Goal: Task Accomplishment & Management: Use online tool/utility

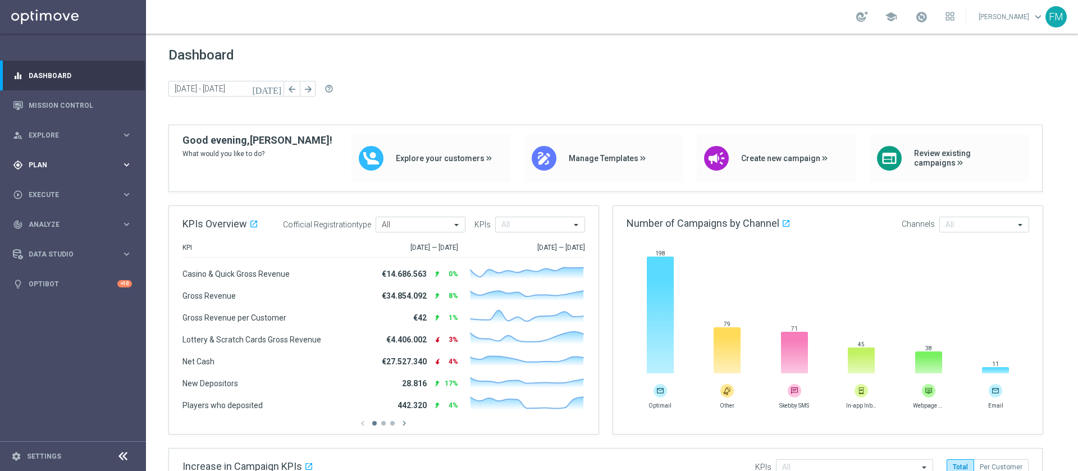
click at [67, 160] on div "gps_fixed Plan" at bounding box center [67, 165] width 108 height 10
click at [47, 222] on span "Templates" at bounding box center [70, 221] width 80 height 7
click at [47, 234] on link "Optimail" at bounding box center [76, 238] width 82 height 9
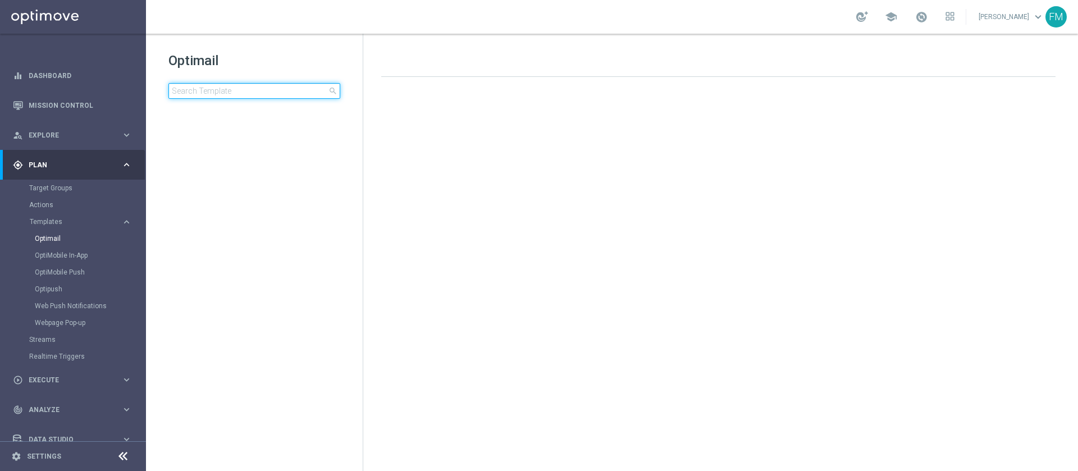
click at [277, 88] on input at bounding box center [254, 91] width 172 height 16
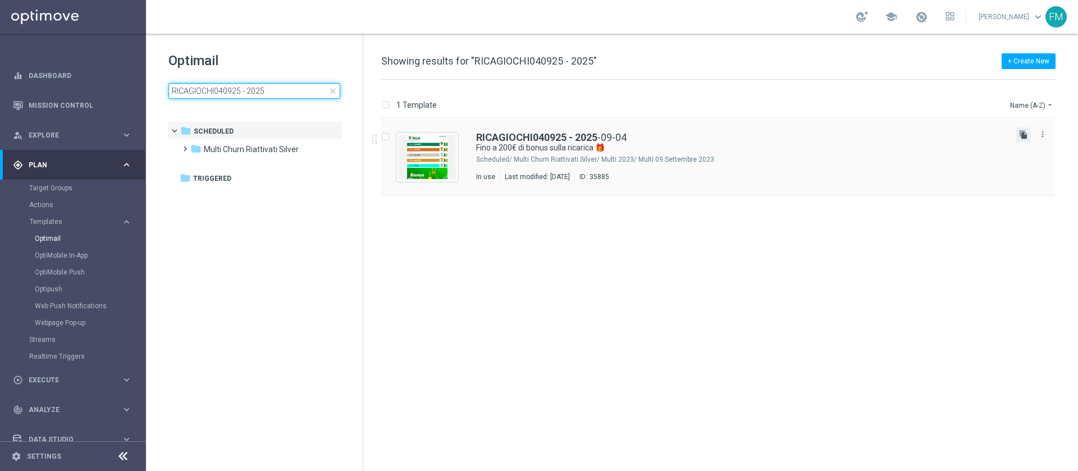
type input "RICAGIOCHI040925 - 2025"
click at [1027, 133] on icon "file_copy" at bounding box center [1023, 134] width 9 height 9
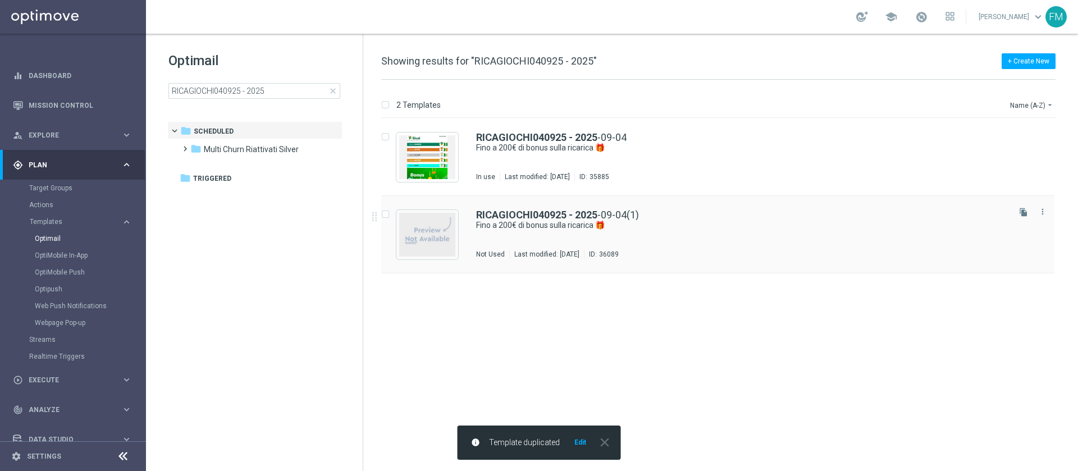
click at [563, 238] on div "RICAGIOCHI040925 - 2025 -09-04(1) Fino a 200€ di bonus sulla ricarica 🎁 Not Use…" at bounding box center [741, 234] width 531 height 49
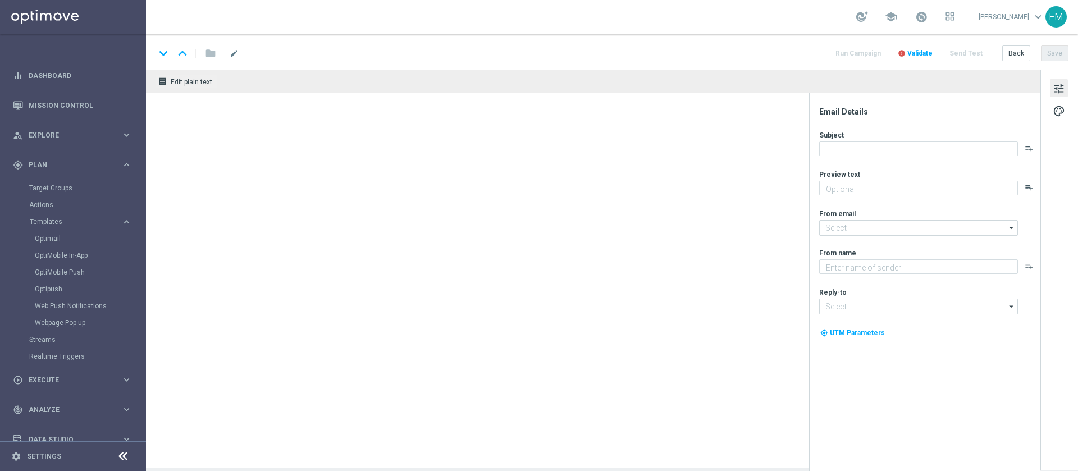
type textarea "Scopri la nuova promozione 🎯"
type input "newsletter@comunicazioni.sisal.it"
type textarea "Sisal"
type input "info@sisal.it"
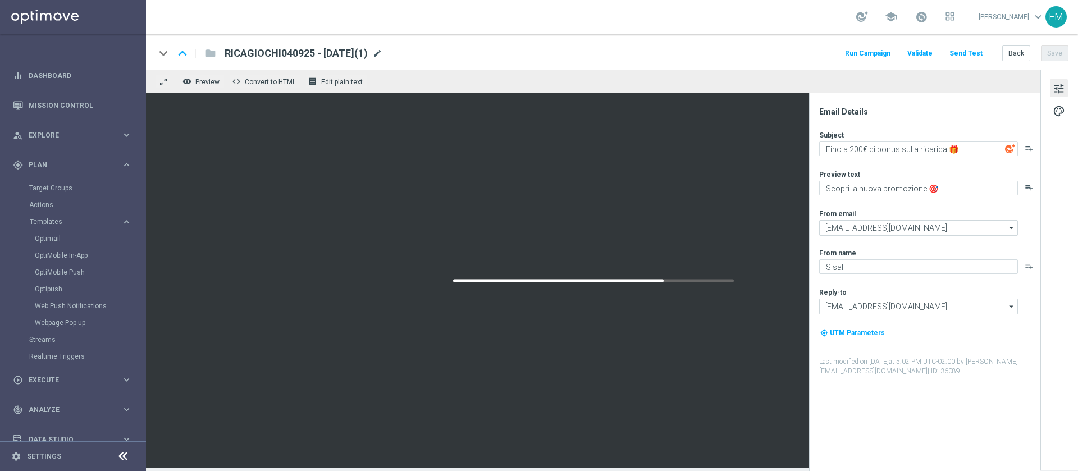
click at [382, 55] on span "mode_edit" at bounding box center [377, 53] width 10 height 10
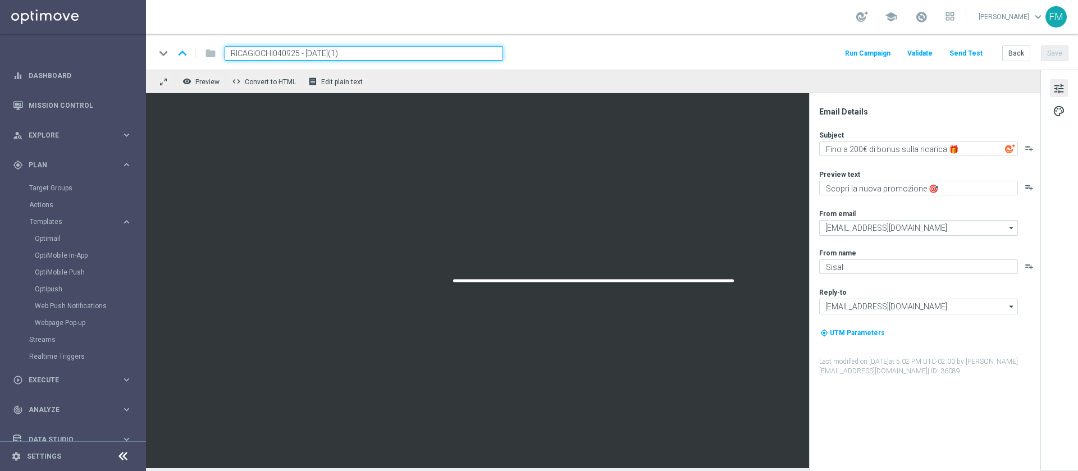
drag, startPoint x: 300, startPoint y: 54, endPoint x: 198, endPoint y: 51, distance: 101.7
click at [198, 51] on div "keyboard_arrow_down keyboard_arrow_up folder RICAGIOCHI040925 - 2025-09-04(1)" at bounding box center [329, 53] width 348 height 15
paste input "RICAGIOCHI1009"
click at [360, 50] on input "RICAGIOCHI1009 - 2025-09-04(1)" at bounding box center [364, 53] width 279 height 15
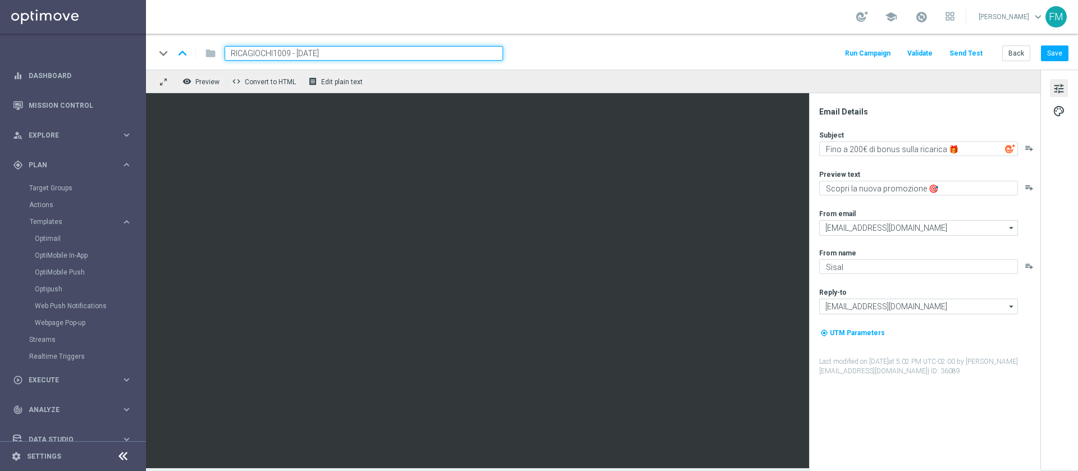
type input "RICAGIOCHI1009 - [DATE]"
drag, startPoint x: 366, startPoint y: 55, endPoint x: 210, endPoint y: 49, distance: 155.7
click at [210, 49] on div "keyboard_arrow_down keyboard_arrow_up folder RICAGIOCHI1009 - 2025-09-10" at bounding box center [329, 53] width 348 height 15
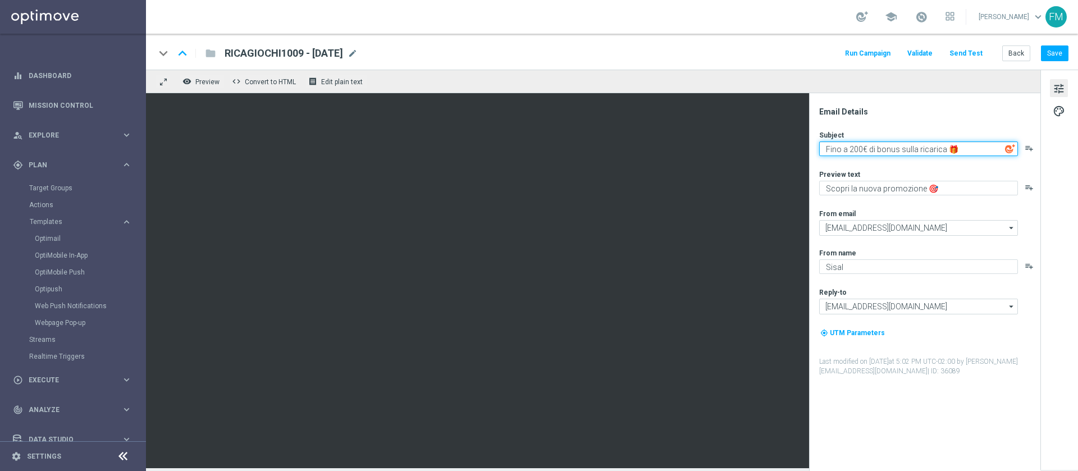
click at [863, 148] on textarea "Fino a 200€ di bonus sulla ricarica 🎁" at bounding box center [918, 149] width 199 height 15
type textarea "Fino a 150€ di bonus sulla ricarica 🎁"
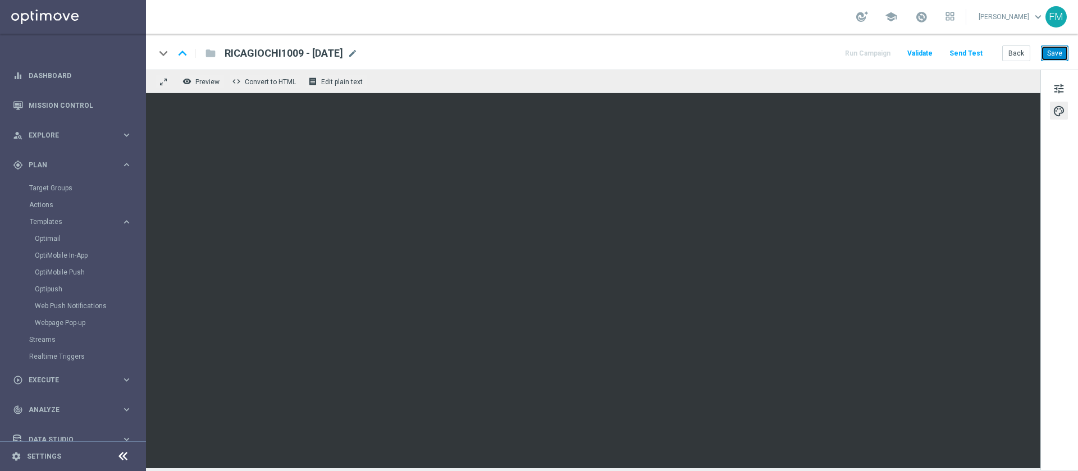
click at [1055, 55] on button "Save" at bounding box center [1055, 53] width 28 height 16
click at [1048, 54] on button "Save" at bounding box center [1055, 53] width 28 height 16
click at [915, 17] on span at bounding box center [921, 17] width 12 height 12
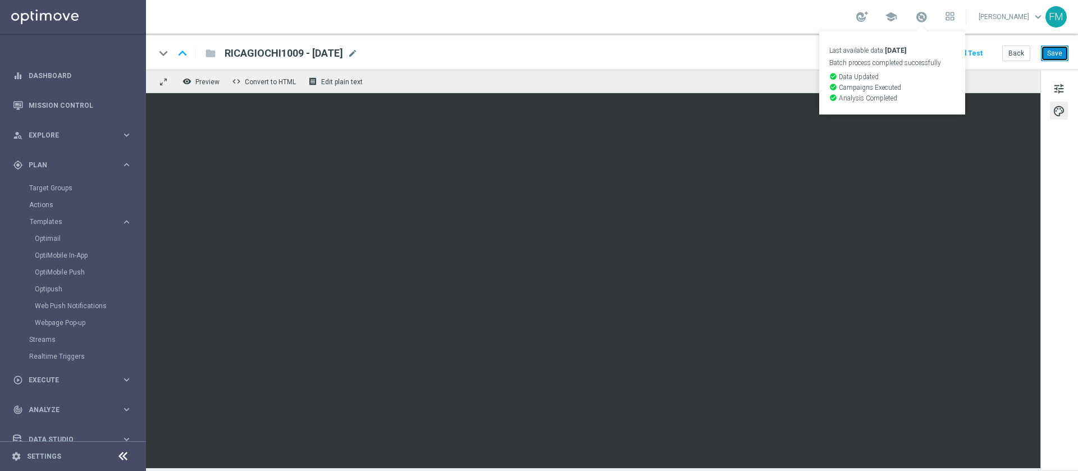
click at [1058, 56] on button "Save" at bounding box center [1055, 53] width 28 height 16
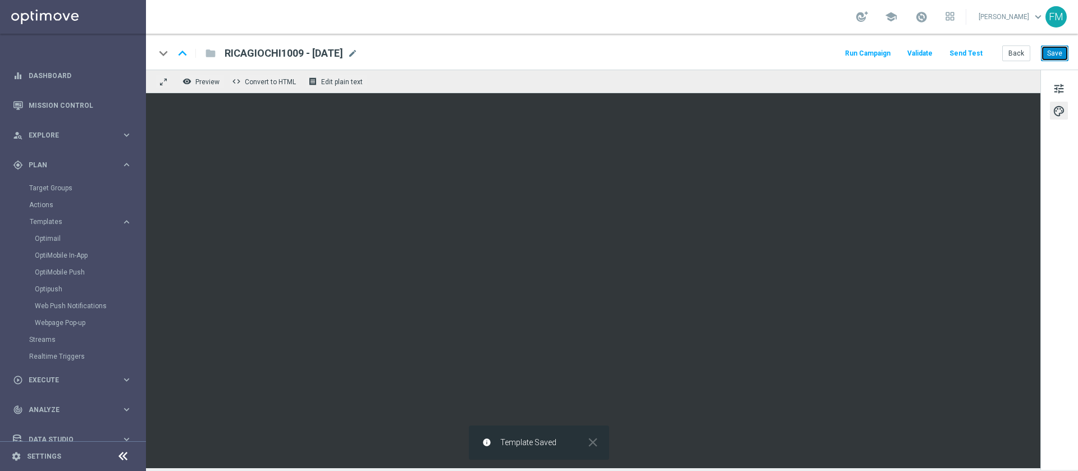
click at [1058, 56] on button "Save" at bounding box center [1055, 53] width 28 height 16
click at [1050, 57] on button "Save" at bounding box center [1055, 53] width 28 height 16
click at [1048, 49] on button "Save" at bounding box center [1055, 53] width 28 height 16
click at [1063, 56] on button "Save" at bounding box center [1055, 53] width 28 height 16
click at [1015, 58] on button "Back" at bounding box center [1017, 53] width 28 height 16
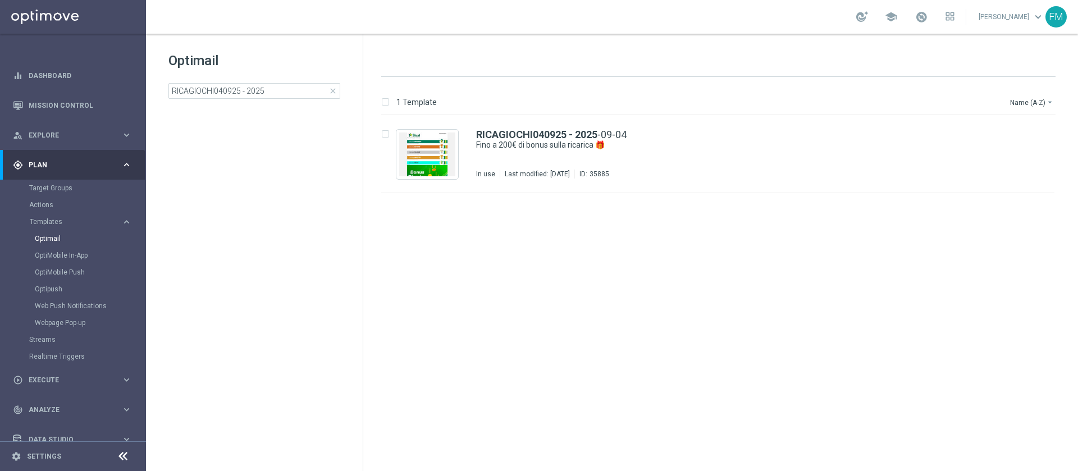
click at [332, 86] on span "close" at bounding box center [333, 90] width 9 height 9
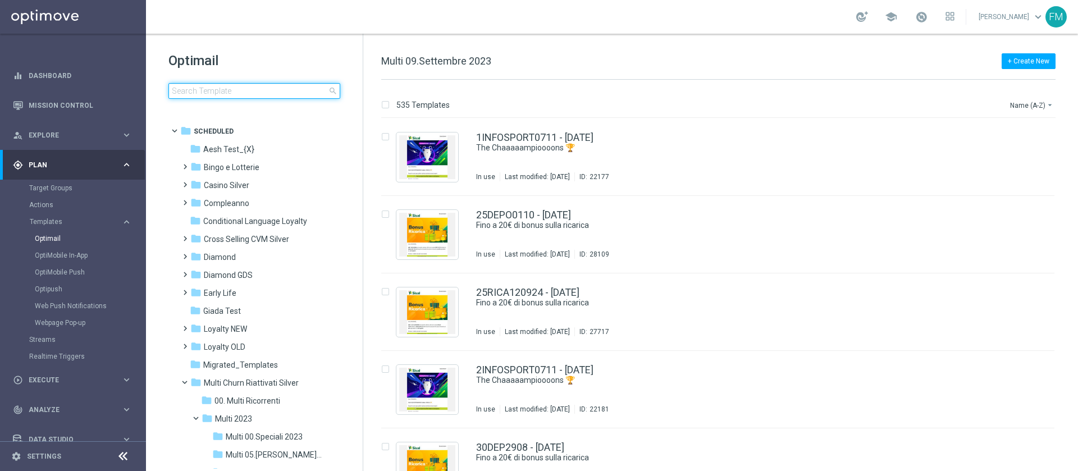
click at [234, 89] on input at bounding box center [254, 91] width 172 height 16
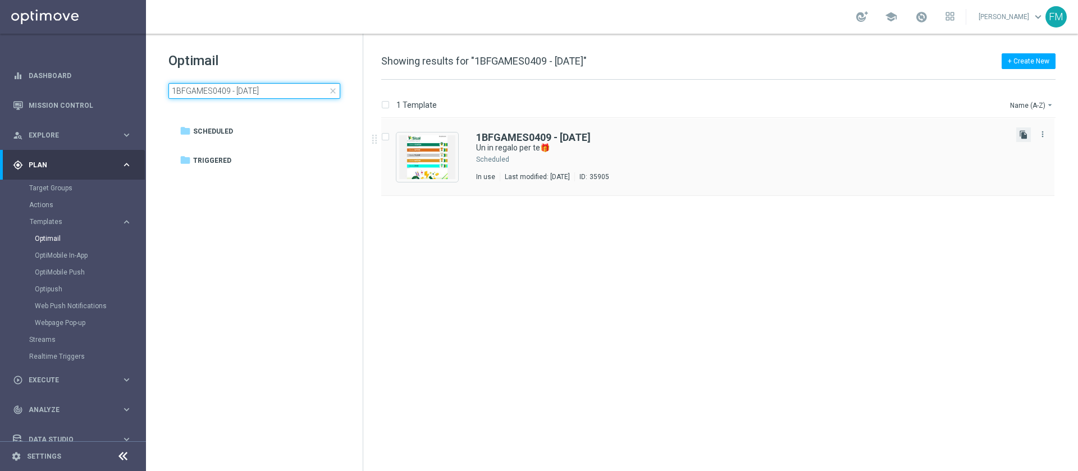
type input "1BFGAMES0409 - [DATE]"
click at [1024, 135] on icon "file_copy" at bounding box center [1023, 134] width 9 height 9
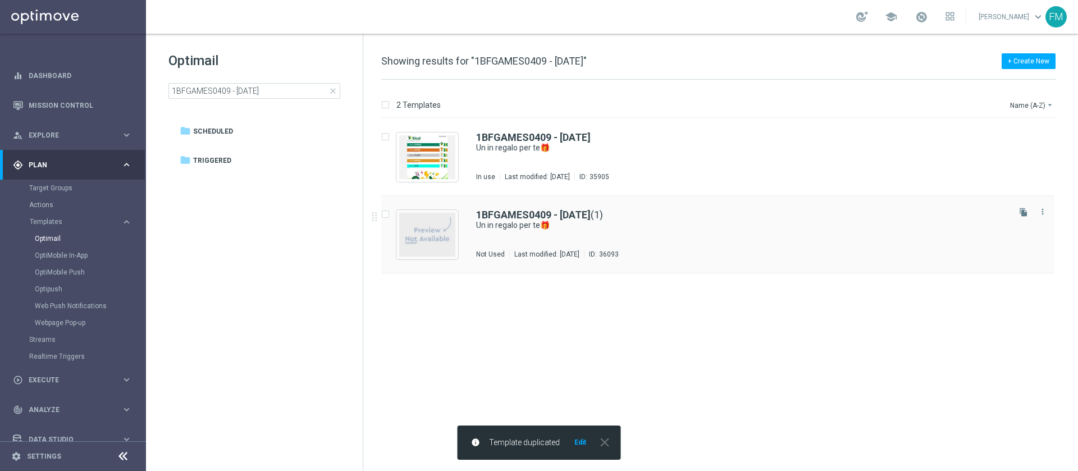
click at [617, 260] on div "1BFGAMES0409 - 2025-09-04 (1) Un in regalo per te🎁 Not Used Last modified: Wedn…" at bounding box center [717, 235] width 673 height 78
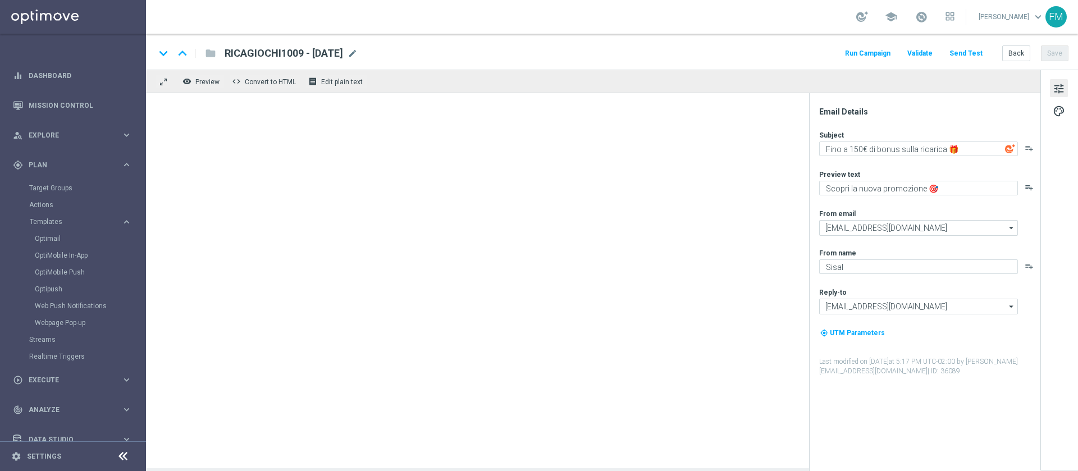
type textarea "Un in regalo per te🎁"
type textarea "da usare su qualsiasi gioco!"
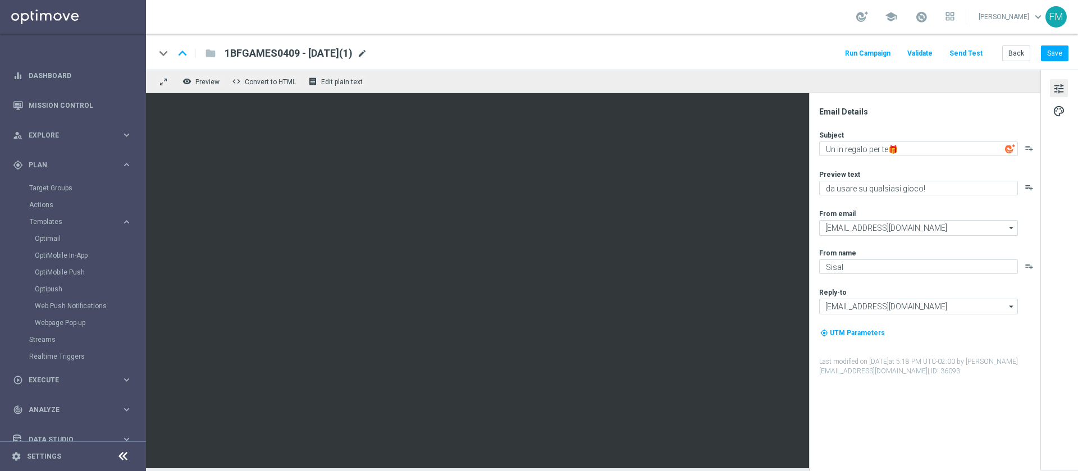
click at [367, 58] on span "mode_edit" at bounding box center [362, 53] width 10 height 10
click at [367, 56] on span "mode_edit" at bounding box center [362, 53] width 10 height 10
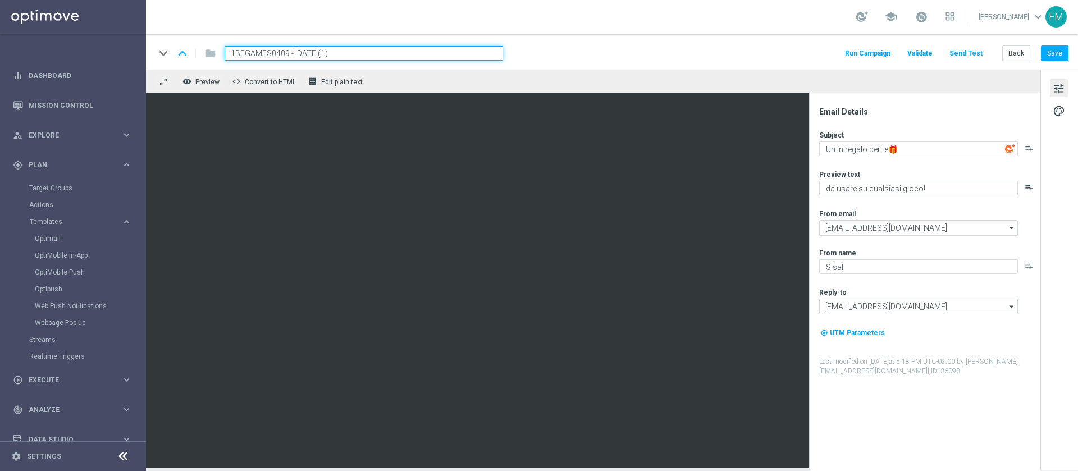
drag, startPoint x: 286, startPoint y: 56, endPoint x: 214, endPoint y: 58, distance: 72.5
click at [214, 58] on div "keyboard_arrow_down keyboard_arrow_up folder 1BFGAMES0409 - 2025-09-04(1)" at bounding box center [329, 53] width 348 height 15
paste input "2BFGIOCHI1009"
click at [383, 52] on input "2BFGIOCHI1009 - 2025-09-04(1)" at bounding box center [364, 53] width 279 height 15
type input "2BFGIOCHI1009 - [DATE]"
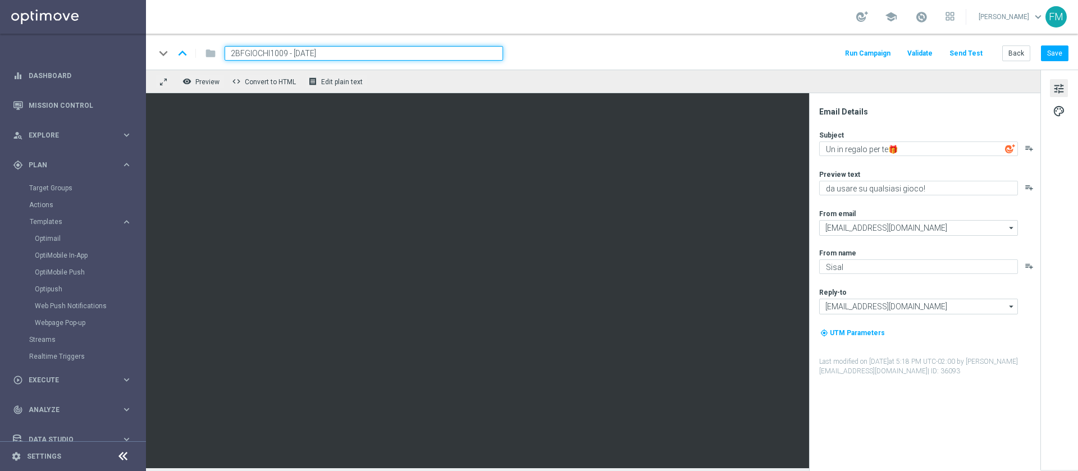
drag, startPoint x: 351, startPoint y: 56, endPoint x: 208, endPoint y: 53, distance: 143.3
click at [208, 53] on div "keyboard_arrow_down keyboard_arrow_up folder 2BFGIOCHI1009 - 2025-09-10" at bounding box center [329, 53] width 348 height 15
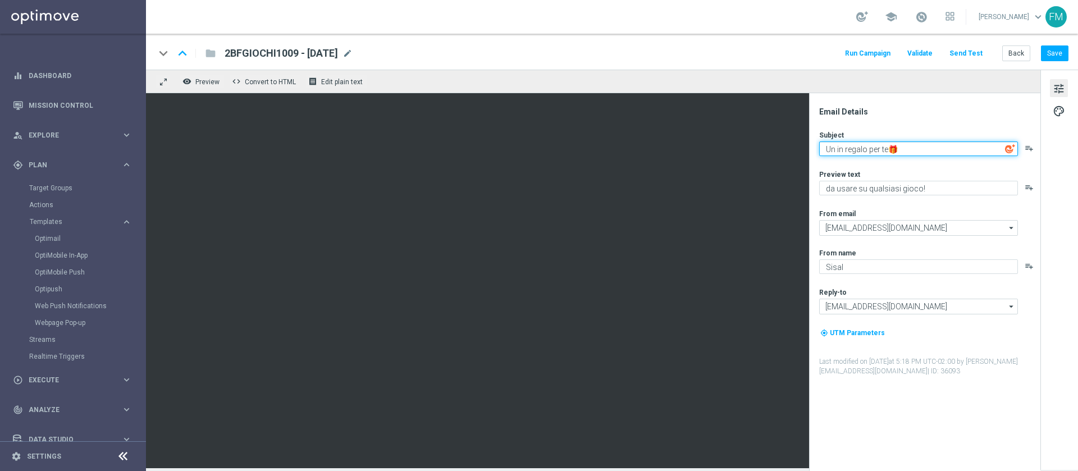
click at [837, 148] on textarea "Un in regalo per te🎁" at bounding box center [918, 149] width 199 height 15
type textarea "2€ in regalo per te🎁"
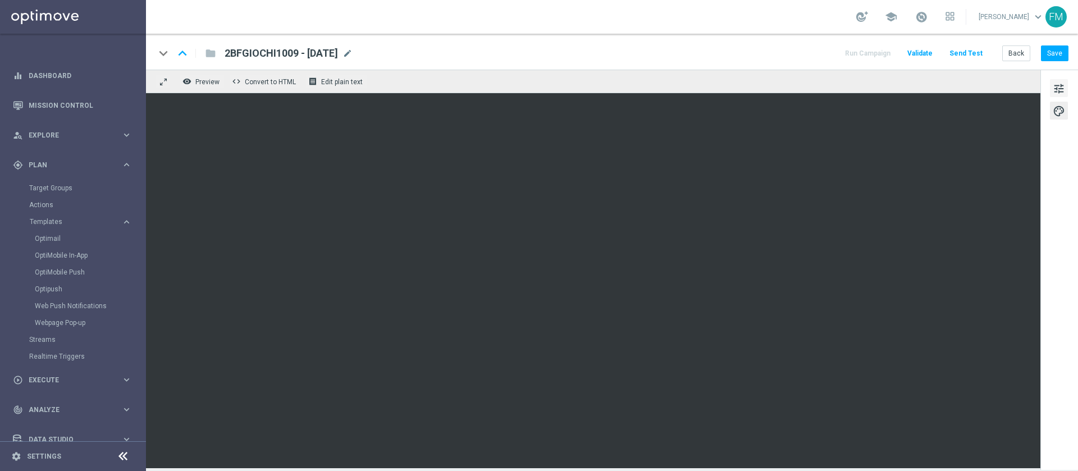
click at [1055, 85] on span "tune" at bounding box center [1059, 88] width 12 height 15
click at [914, 19] on link at bounding box center [921, 17] width 15 height 18
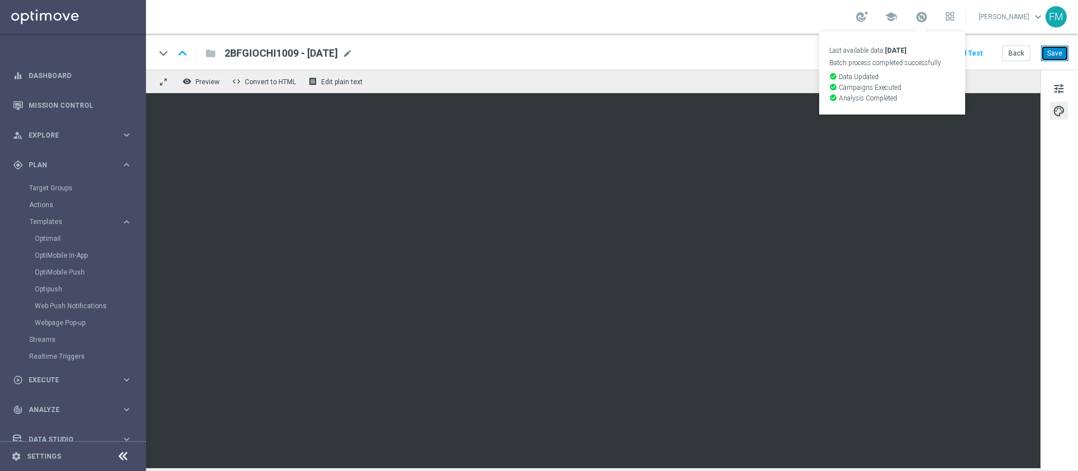
click at [1059, 52] on button "Save" at bounding box center [1055, 53] width 28 height 16
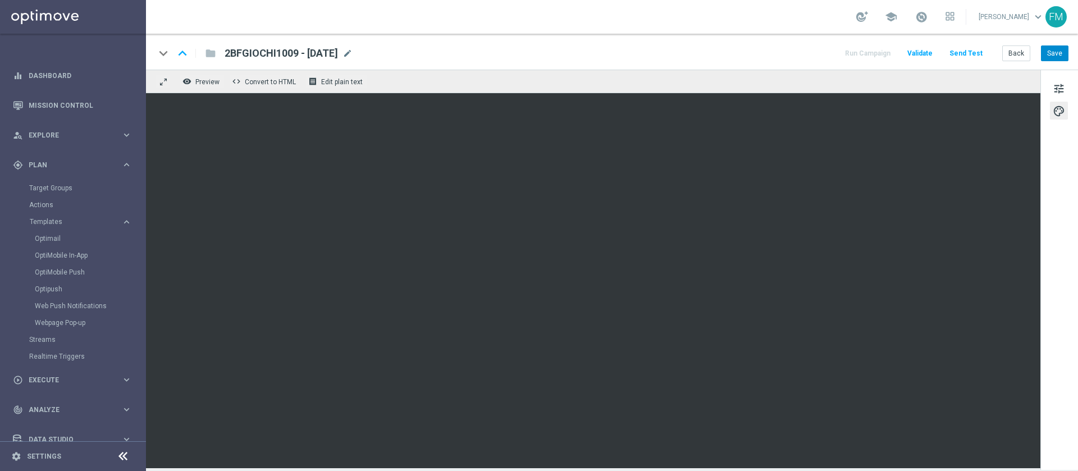
drag, startPoint x: 1060, startPoint y: 61, endPoint x: 1057, endPoint y: 54, distance: 7.5
click at [1057, 54] on div "keyboard_arrow_down keyboard_arrow_up folder 2BFGIOCHI1009 - 2025-09-10 2BFGIOC…" at bounding box center [612, 52] width 932 height 36
click at [1057, 54] on button "Save" at bounding box center [1055, 53] width 28 height 16
click at [1010, 61] on div "keyboard_arrow_down keyboard_arrow_up folder 2BFGIOCHI1009 - 2025-09-10 2BFGIOC…" at bounding box center [612, 52] width 932 height 36
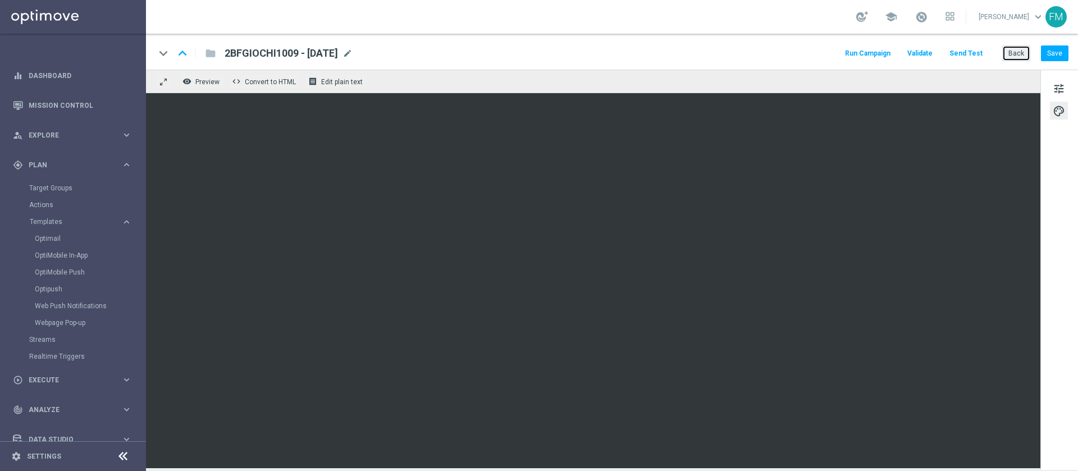
click at [1011, 59] on button "Back" at bounding box center [1017, 53] width 28 height 16
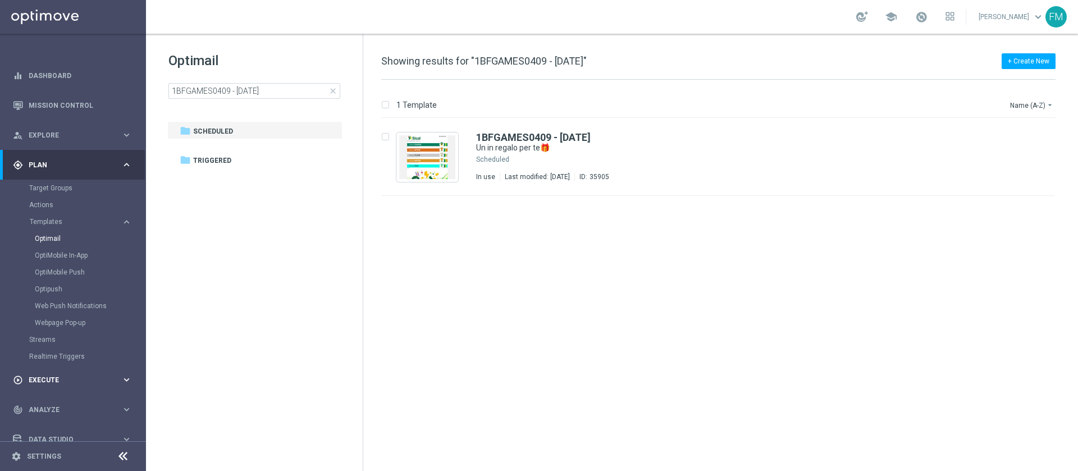
click at [64, 377] on span "Execute" at bounding box center [75, 380] width 93 height 7
click at [59, 216] on link "Campaign Builder" at bounding box center [73, 217] width 88 height 9
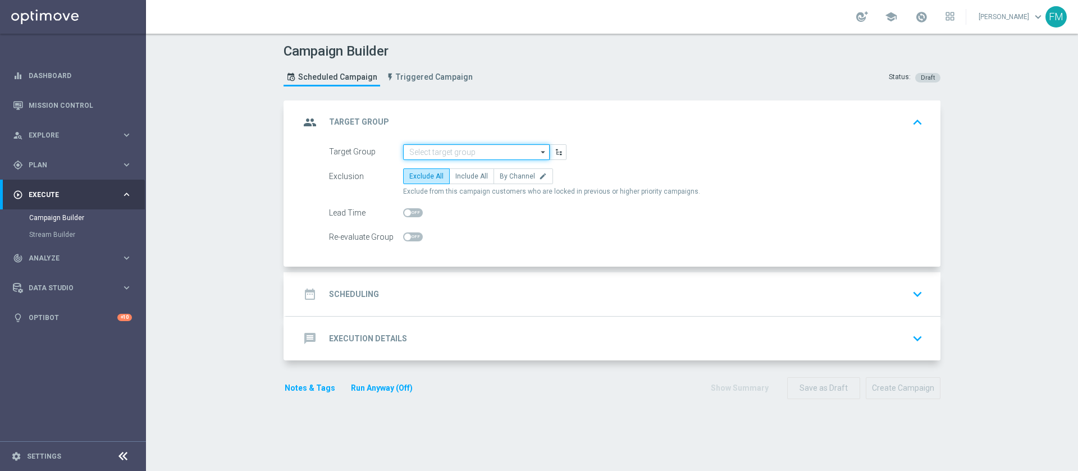
click at [479, 147] on input at bounding box center [476, 152] width 147 height 16
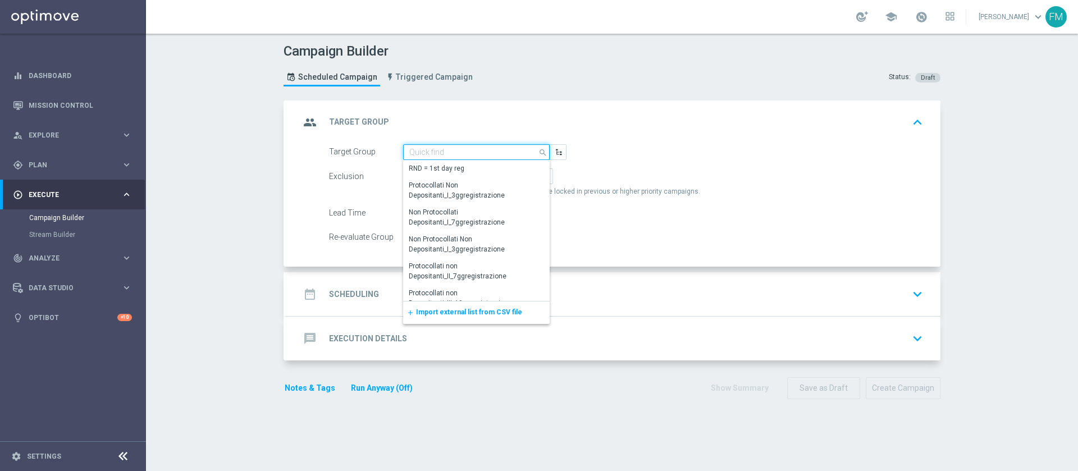
paste input "Reactivated Master Low"
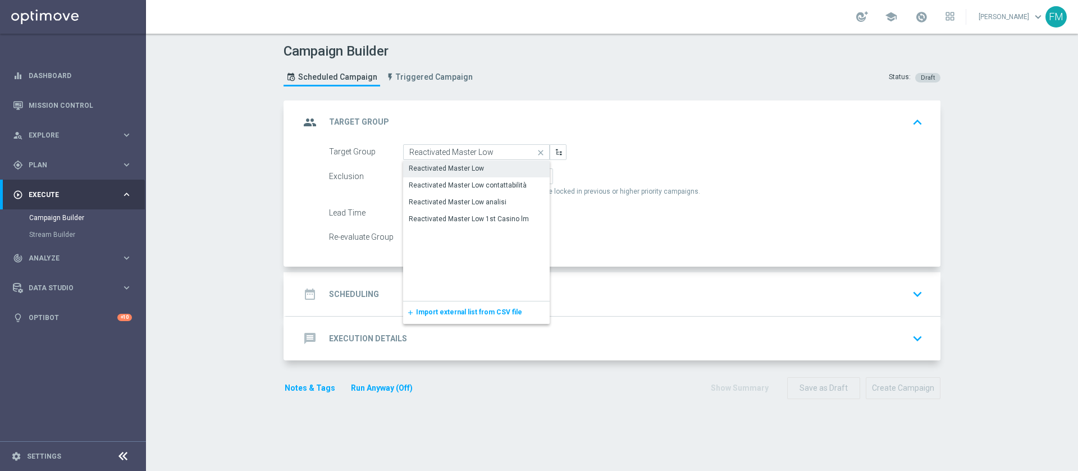
click at [484, 162] on div "Reactivated Master Low" at bounding box center [476, 169] width 147 height 16
type input "Reactivated Master Low"
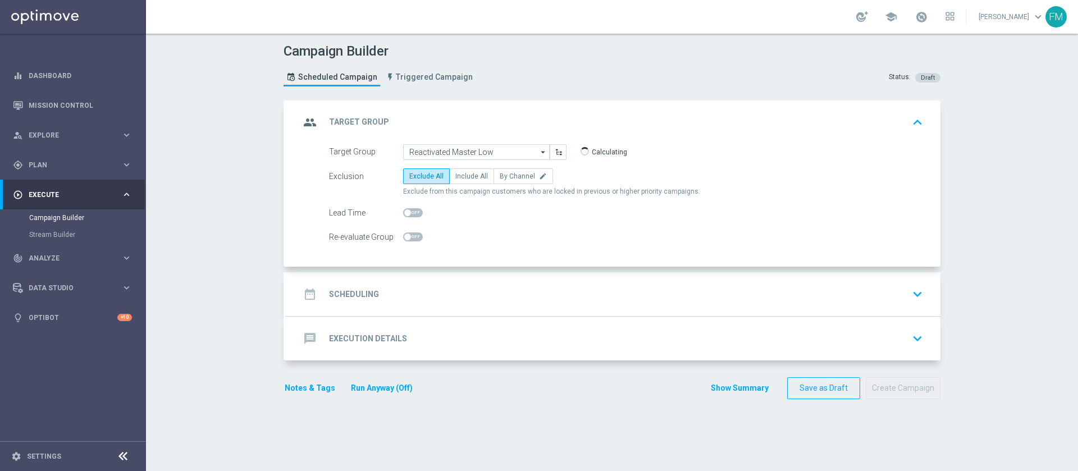
click at [768, 306] on div "date_range Scheduling keyboard_arrow_down" at bounding box center [613, 294] width 654 height 44
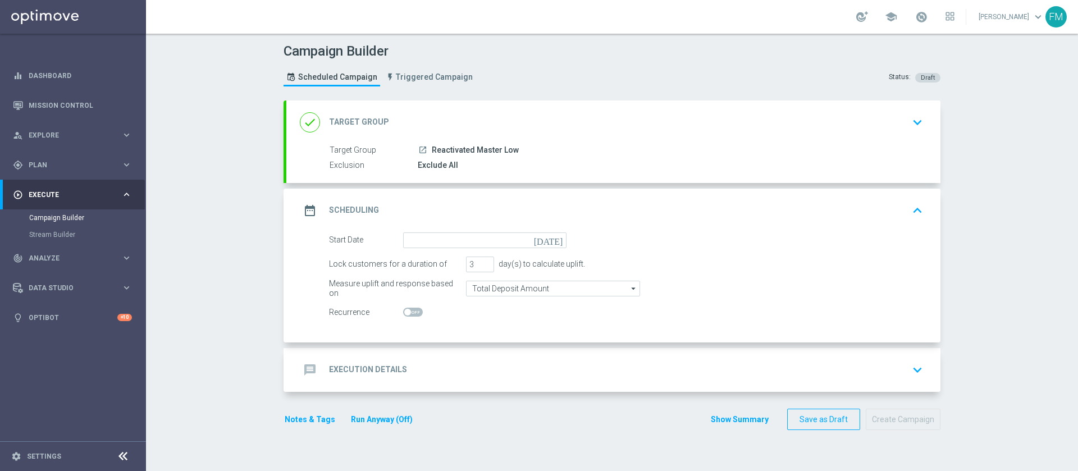
click at [555, 233] on icon "[DATE]" at bounding box center [550, 239] width 33 height 12
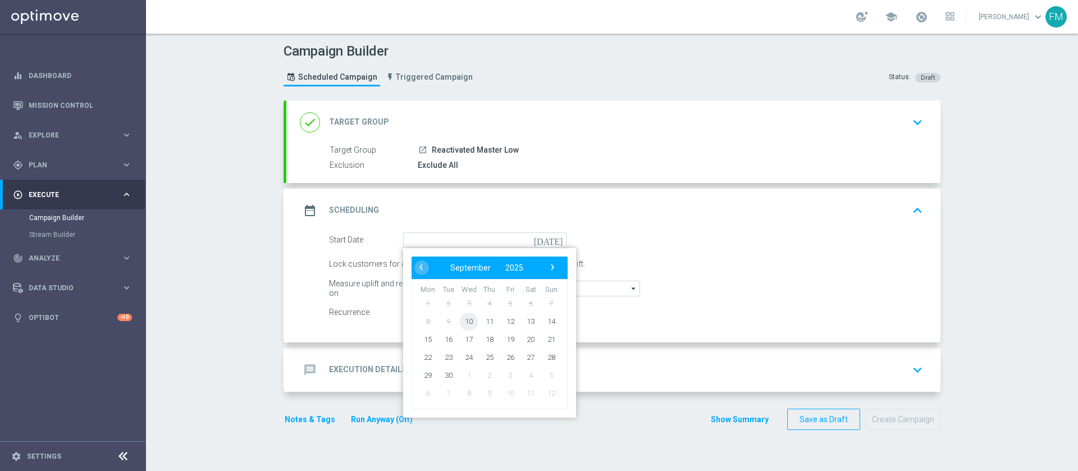
click at [463, 325] on span "10" at bounding box center [469, 321] width 18 height 18
type input "[DATE]"
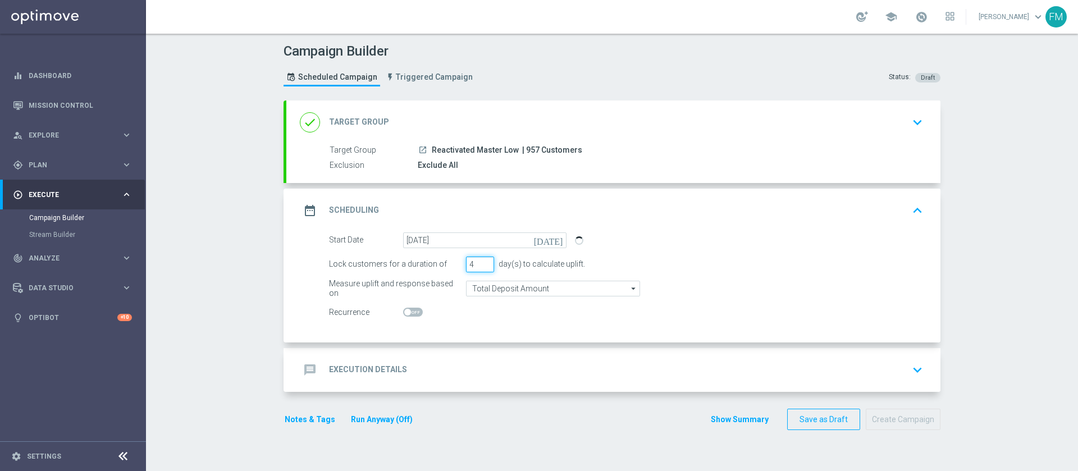
click at [480, 261] on input "4" at bounding box center [480, 265] width 28 height 16
type input "5"
click at [480, 261] on input "5" at bounding box center [480, 265] width 28 height 16
click at [501, 289] on input "Total Deposit Amount" at bounding box center [553, 289] width 174 height 16
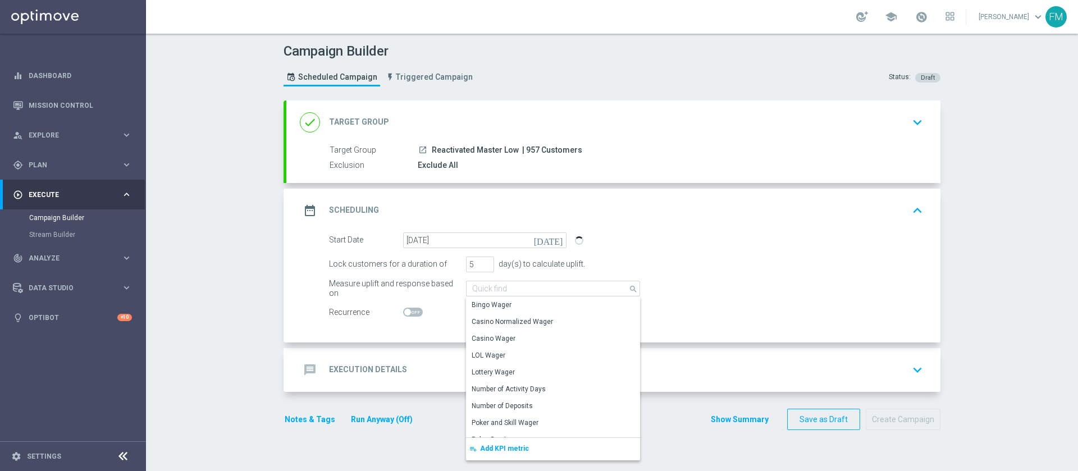
click at [667, 211] on div "date_range Scheduling keyboard_arrow_up" at bounding box center [613, 210] width 627 height 21
type input "Total Deposit Amount"
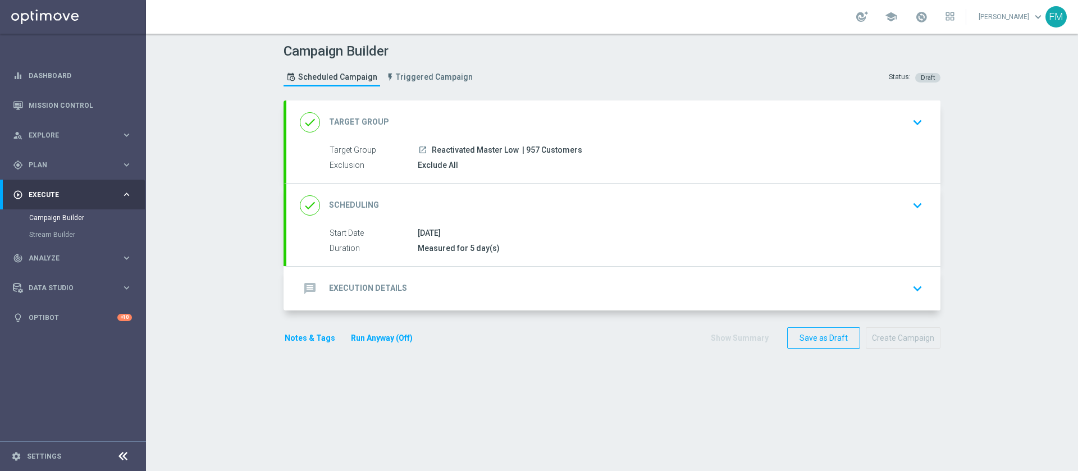
click at [541, 222] on div "done Scheduling keyboard_arrow_down" at bounding box center [613, 206] width 654 height 44
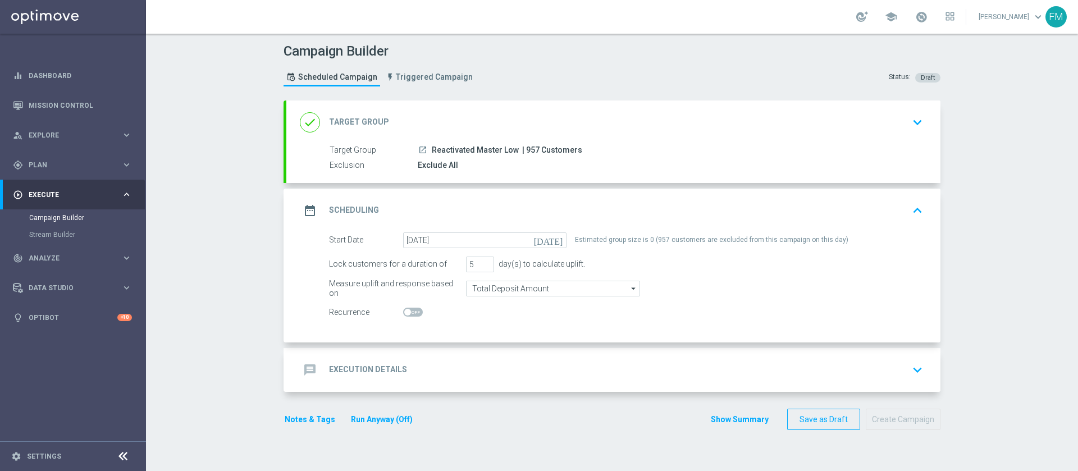
click at [612, 379] on div "message Execution Details keyboard_arrow_down" at bounding box center [613, 369] width 627 height 21
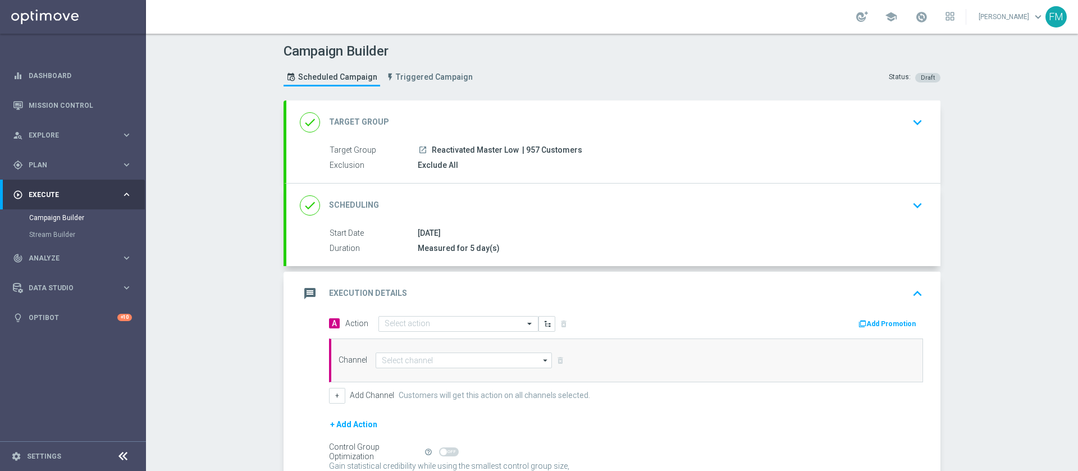
click at [607, 203] on div "done Scheduling keyboard_arrow_down" at bounding box center [613, 205] width 627 height 21
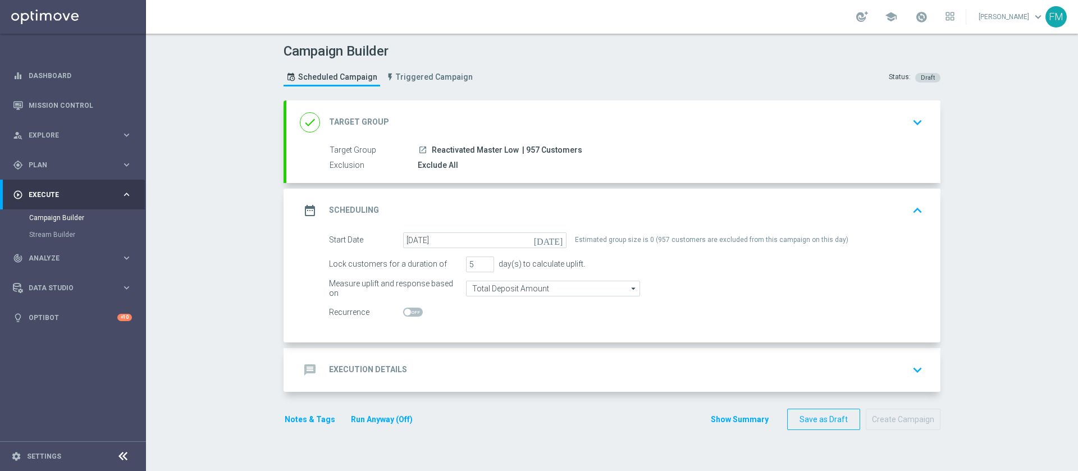
click at [644, 144] on div "launch Reactivated Master Low | 957 Customers" at bounding box center [668, 149] width 501 height 11
drag, startPoint x: 580, startPoint y: 150, endPoint x: 872, endPoint y: 137, distance: 291.8
click at [872, 137] on div "done Target Group keyboard_arrow_down Target Group launch Reactivated Master Lo…" at bounding box center [613, 142] width 654 height 83
click at [872, 137] on div "done Target Group keyboard_arrow_down" at bounding box center [613, 123] width 654 height 44
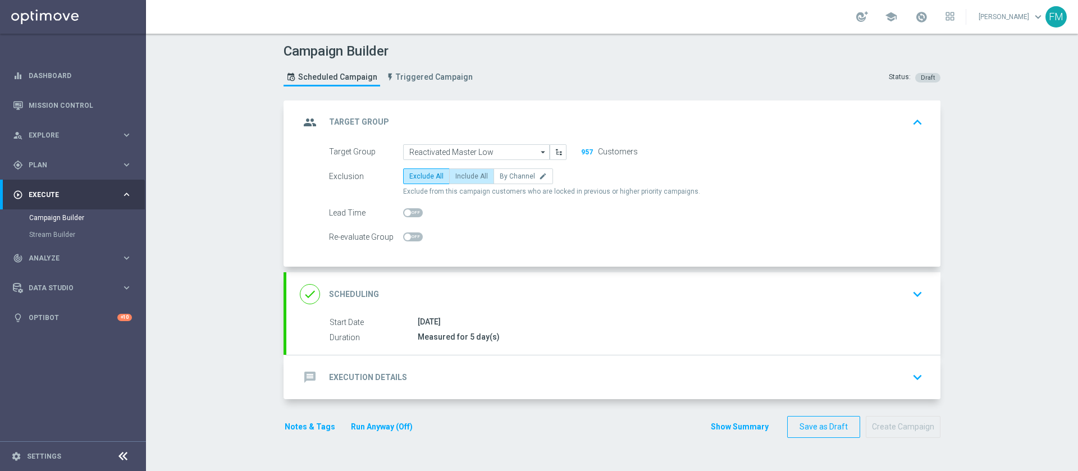
click at [455, 175] on span "Include All" at bounding box center [471, 176] width 33 height 8
click at [455, 175] on input "Include All" at bounding box center [458, 178] width 7 height 7
radio input "true"
click at [828, 144] on div "Target Group Reactivated Master Low Reactivated Master Low arrow_drop_down Drag…" at bounding box center [626, 152] width 611 height 16
click at [860, 130] on div "group Target Group keyboard_arrow_up" at bounding box center [613, 122] width 627 height 21
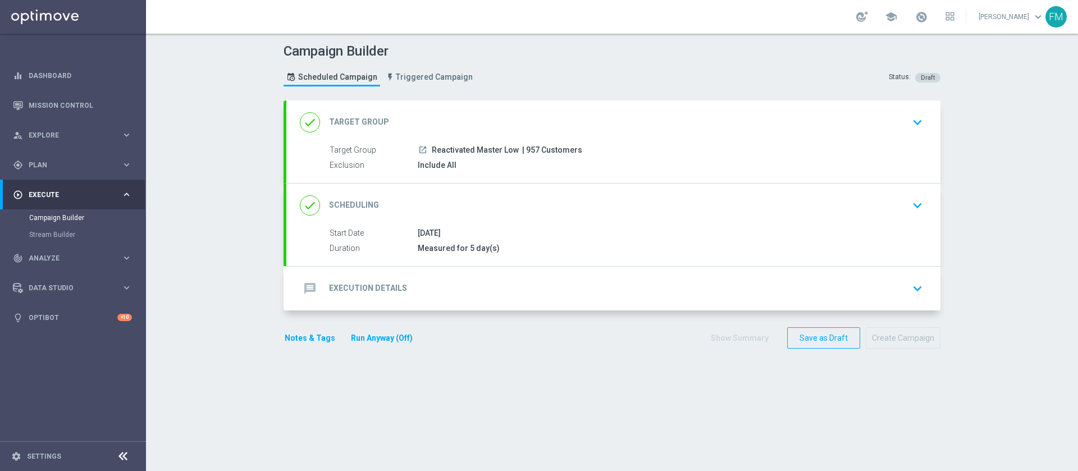
click at [749, 233] on div "[DATE]" at bounding box center [668, 232] width 501 height 11
click at [891, 200] on div "done Scheduling keyboard_arrow_down" at bounding box center [613, 205] width 627 height 21
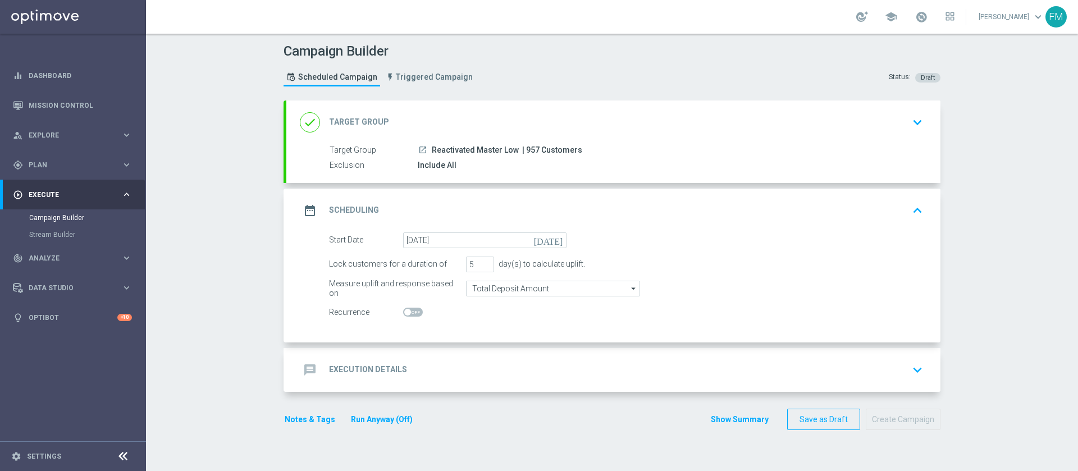
click at [693, 379] on div "message Execution Details keyboard_arrow_down" at bounding box center [613, 369] width 627 height 21
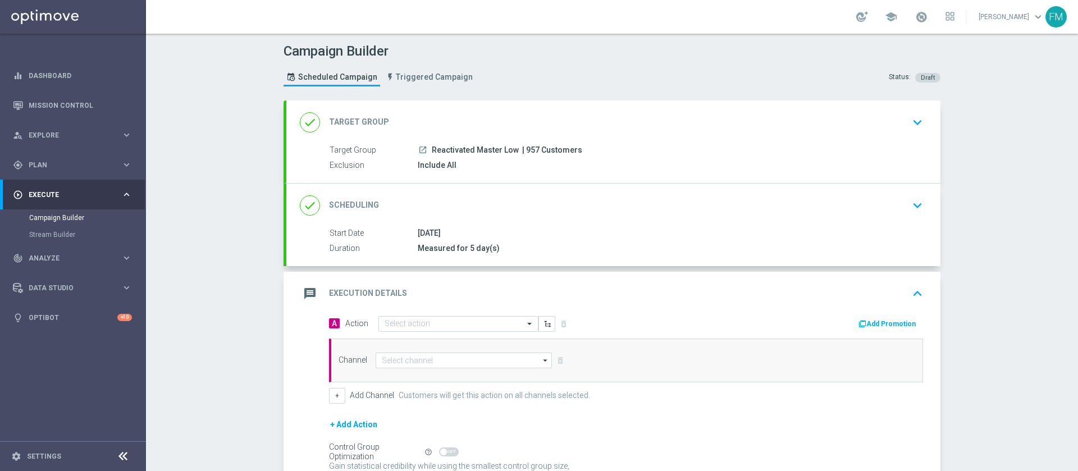
scroll to position [110, 0]
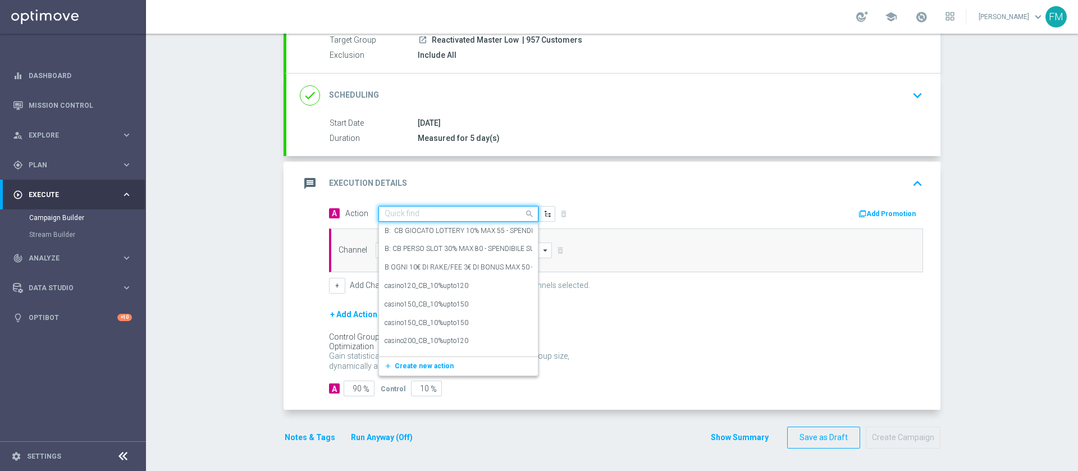
click at [396, 211] on input "text" at bounding box center [447, 214] width 125 height 10
paste input "Ricarica e ricevi il 20% fino a 150€ tutti i giochi"
type input "Ricarica e ricevi il 20% fino a 150€ tutti i giochi"
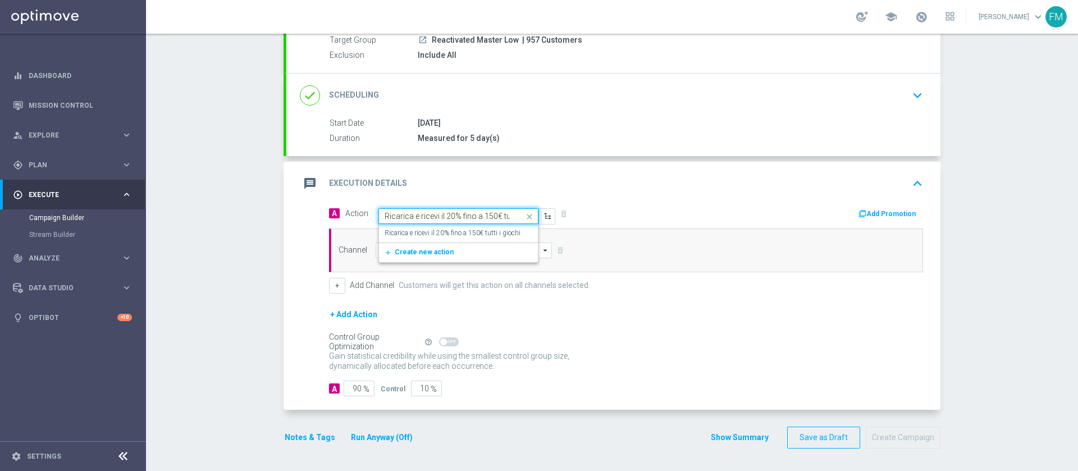
scroll to position [0, 33]
click at [405, 229] on label "Ricarica e ricevi il 20% fino a 150€ tutti i giochi" at bounding box center [453, 234] width 136 height 10
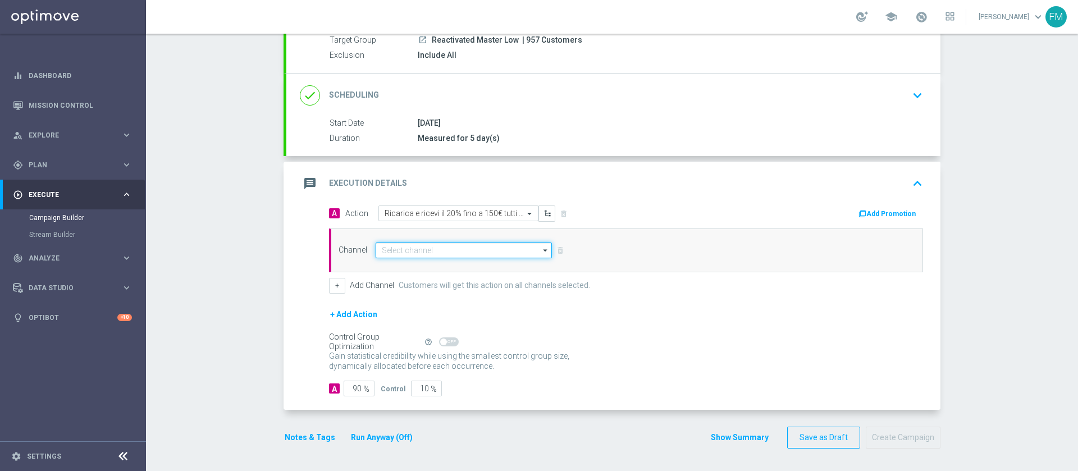
click at [420, 254] on input at bounding box center [464, 251] width 176 height 16
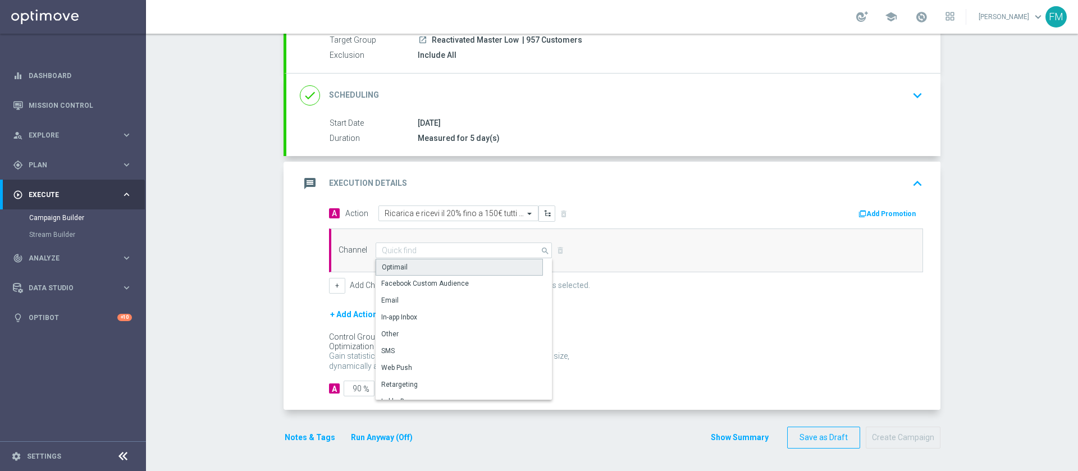
click at [418, 262] on div "Optimail" at bounding box center [459, 267] width 167 height 17
type input "Optimail"
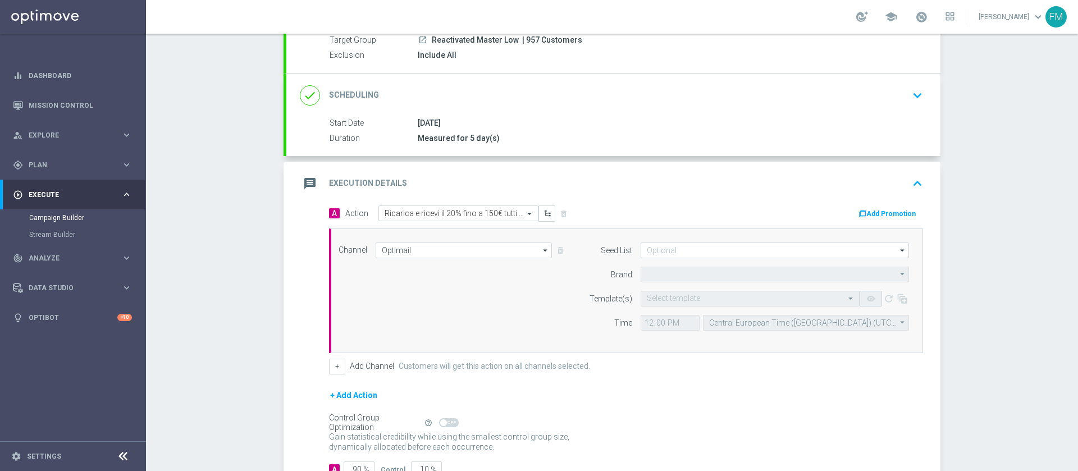
type input "Sisal Marketing"
click at [866, 208] on button "Add Promotion" at bounding box center [889, 214] width 62 height 12
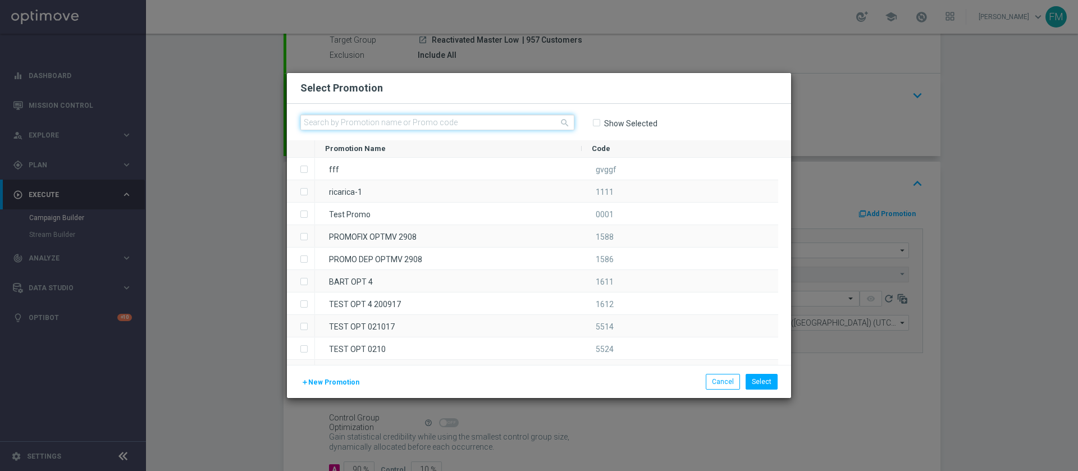
paste input "RICAGIOCHI1009"
click at [545, 126] on input "text" at bounding box center [437, 123] width 274 height 16
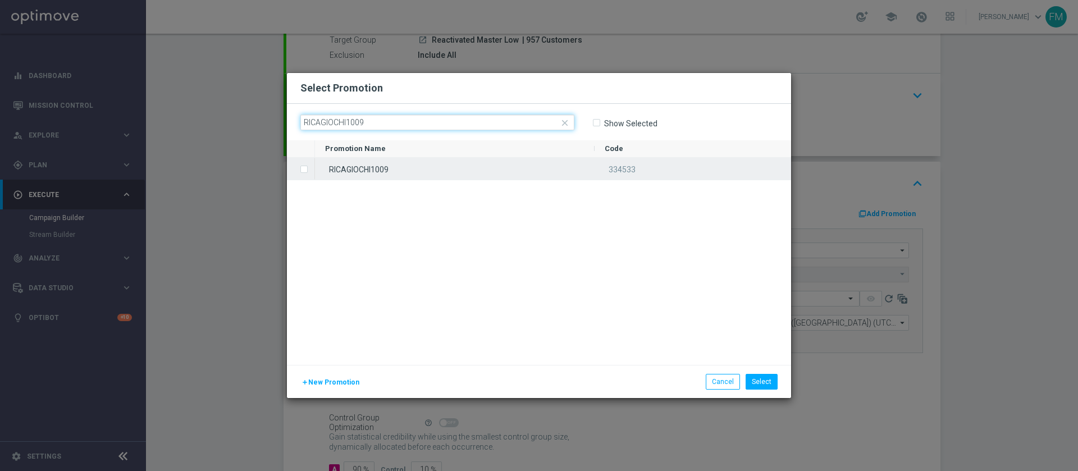
type input "RICAGIOCHI1009"
click at [517, 171] on div "RICAGIOCHI1009" at bounding box center [455, 169] width 280 height 22
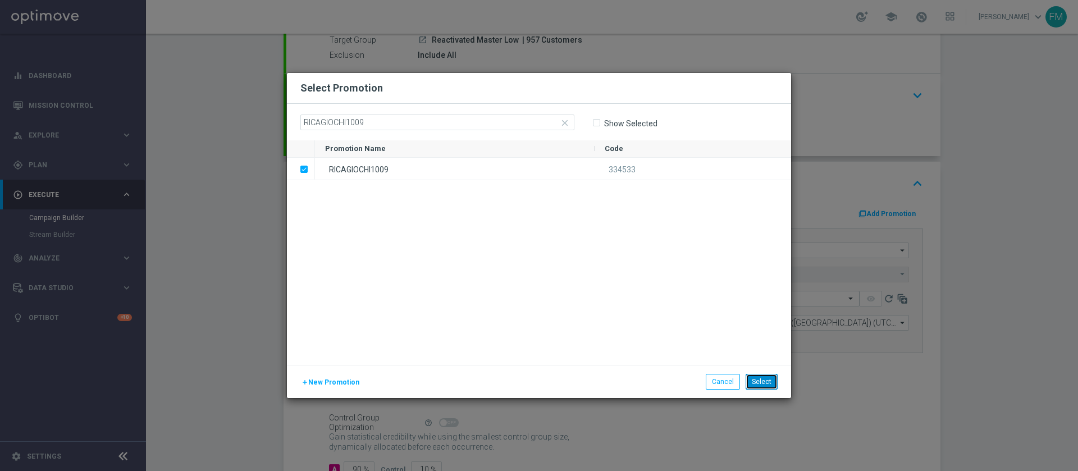
click at [754, 382] on button "Select" at bounding box center [762, 382] width 32 height 16
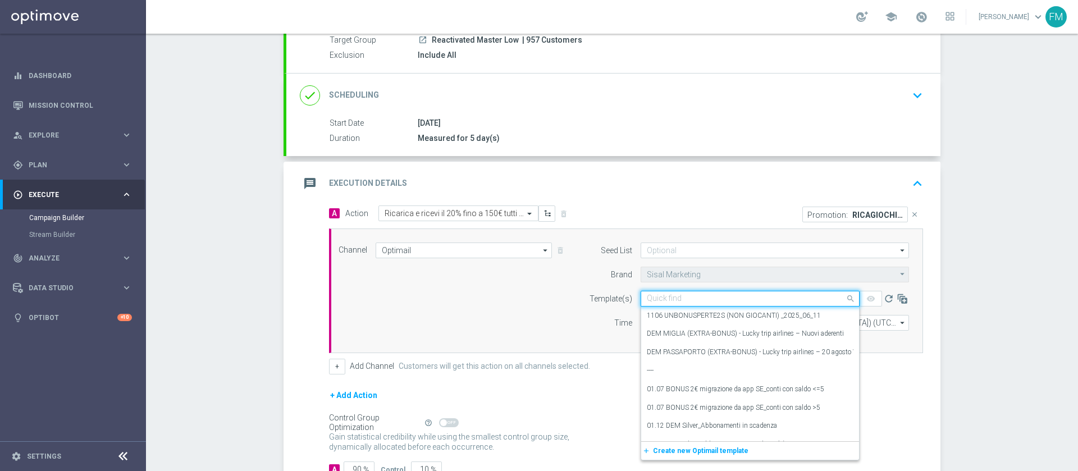
click at [686, 303] on input "text" at bounding box center [739, 299] width 184 height 10
paste input "RICAGIOCHI1009 - [DATE]"
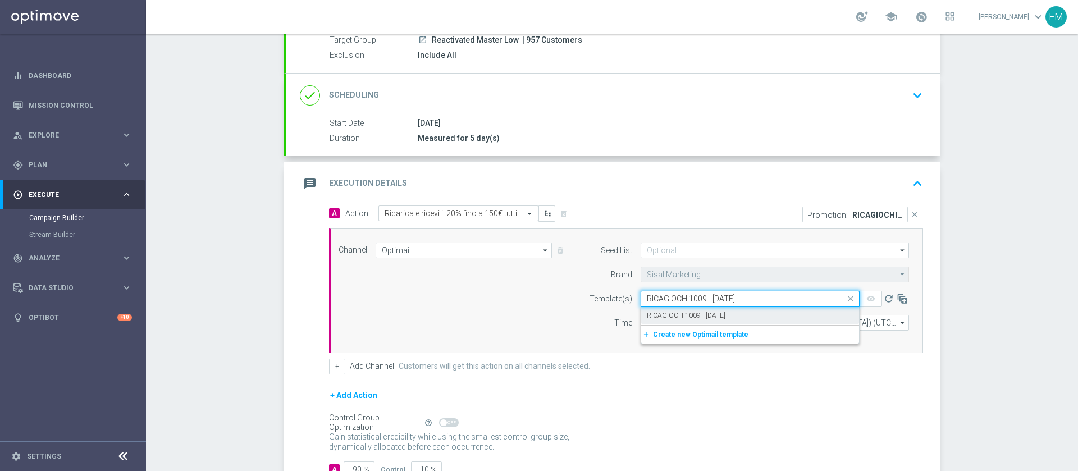
click at [693, 311] on label "RICAGIOCHI1009 - [DATE]" at bounding box center [686, 316] width 79 height 10
type input "RICAGIOCHI1009 - [DATE]"
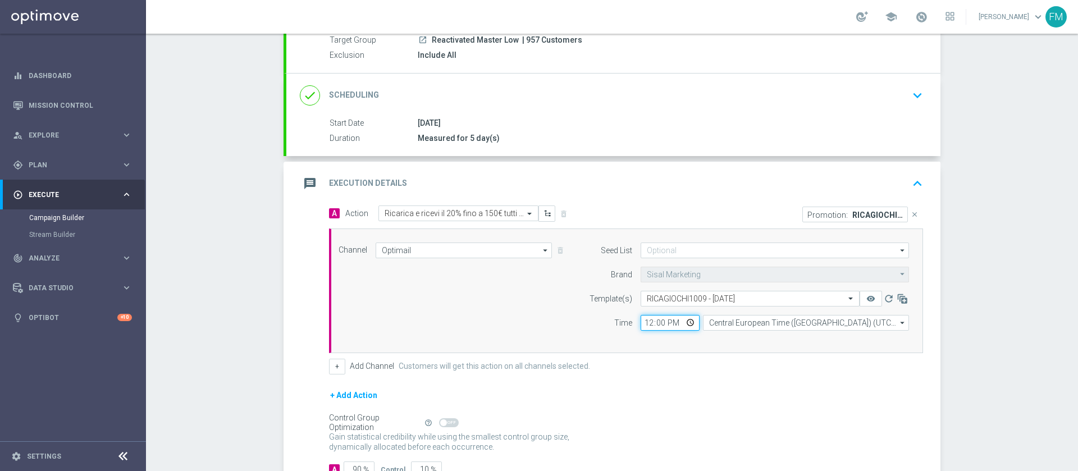
click at [645, 320] on input "12:00" at bounding box center [670, 323] width 59 height 16
click at [677, 398] on div "+ Add Action" at bounding box center [626, 403] width 594 height 28
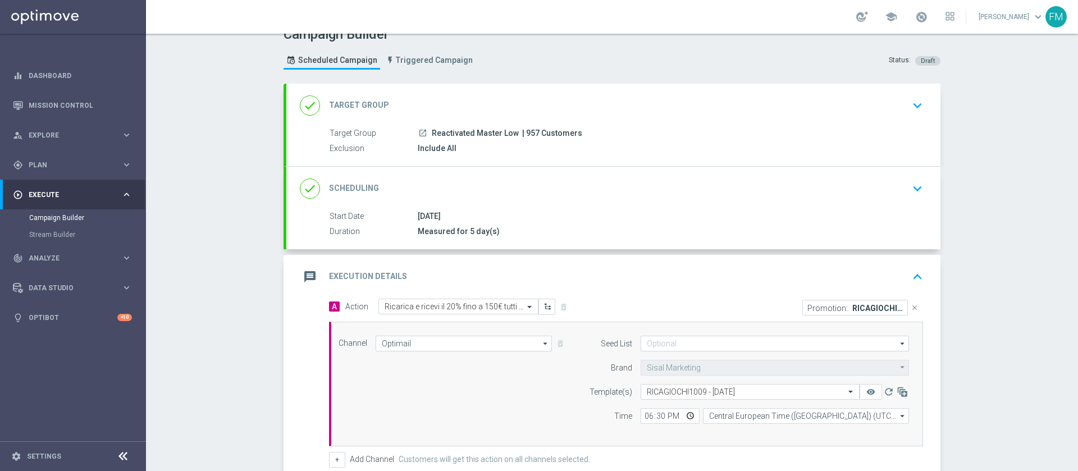
scroll to position [16, 0]
click at [900, 200] on div "done Scheduling keyboard_arrow_down" at bounding box center [613, 189] width 627 height 21
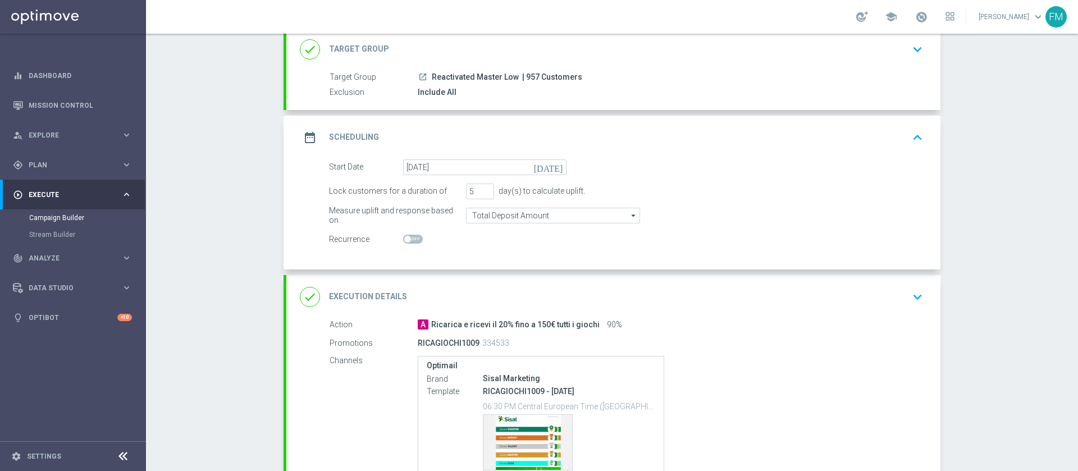
scroll to position [85, 0]
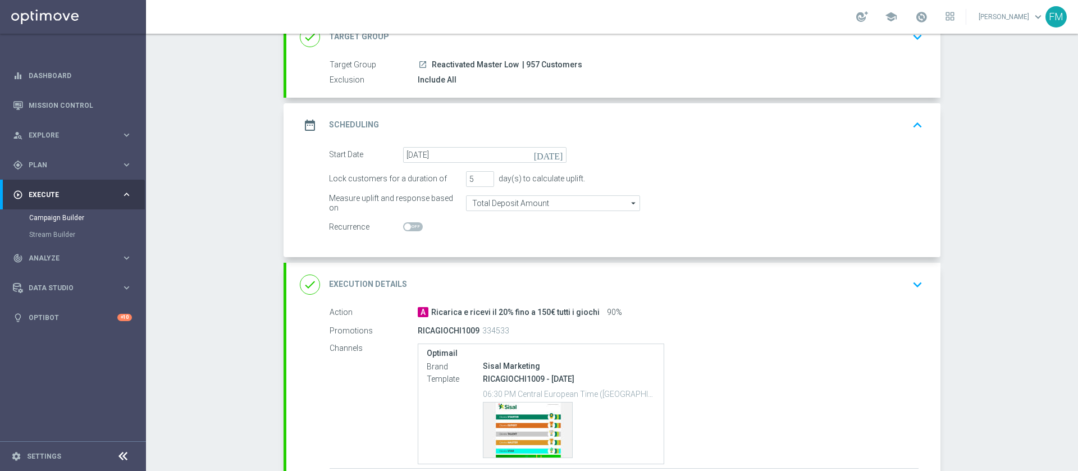
click at [508, 370] on div "Sisal Marketing" at bounding box center [569, 366] width 172 height 11
click at [868, 285] on div "done Execution Details keyboard_arrow_down" at bounding box center [613, 284] width 627 height 21
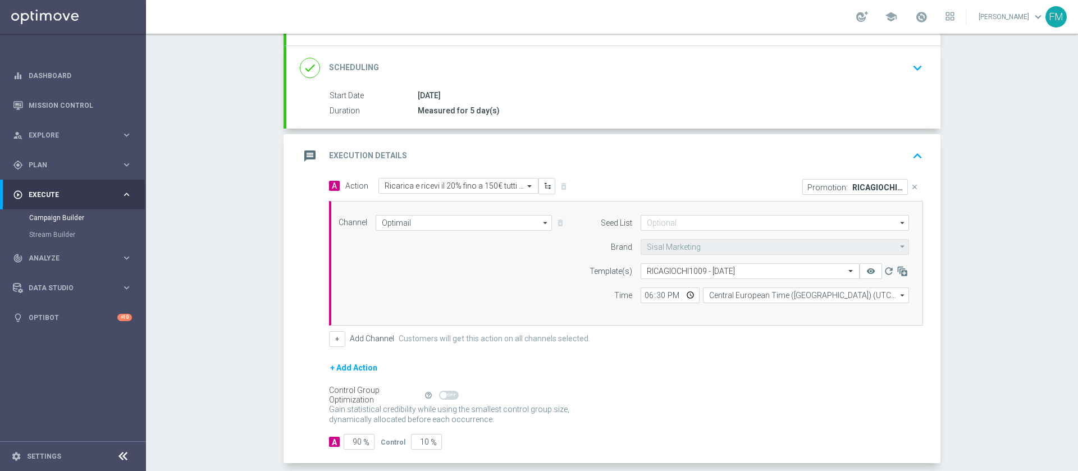
scroll to position [191, 0]
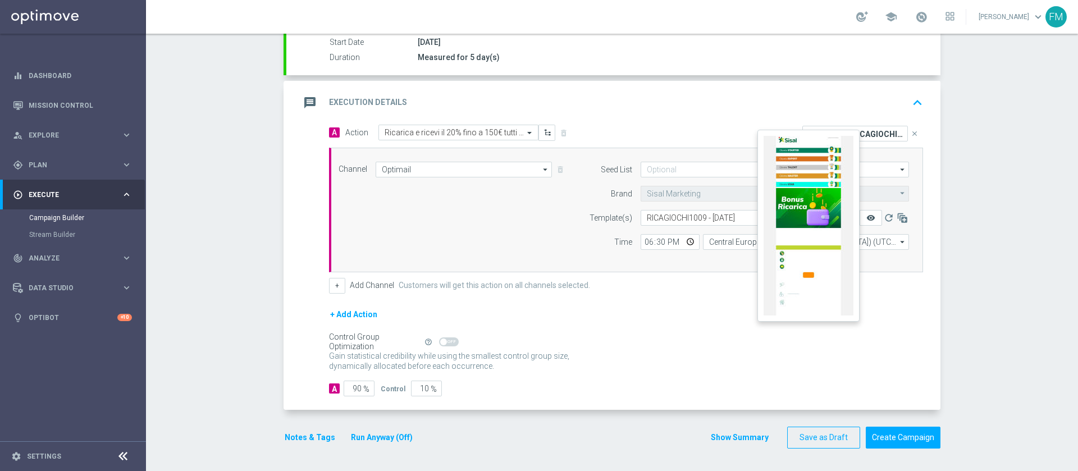
click at [867, 216] on icon "remove_red_eye" at bounding box center [871, 217] width 9 height 9
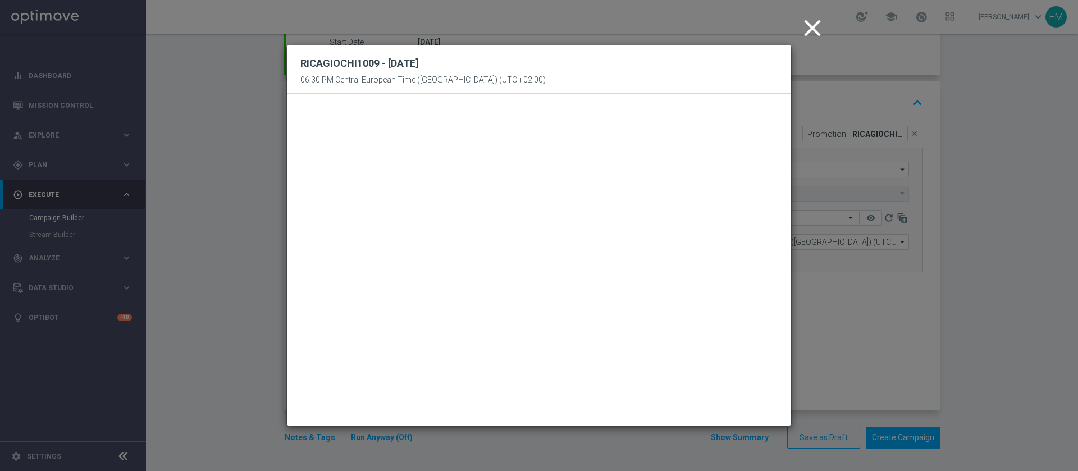
click at [808, 33] on icon "close" at bounding box center [813, 28] width 28 height 28
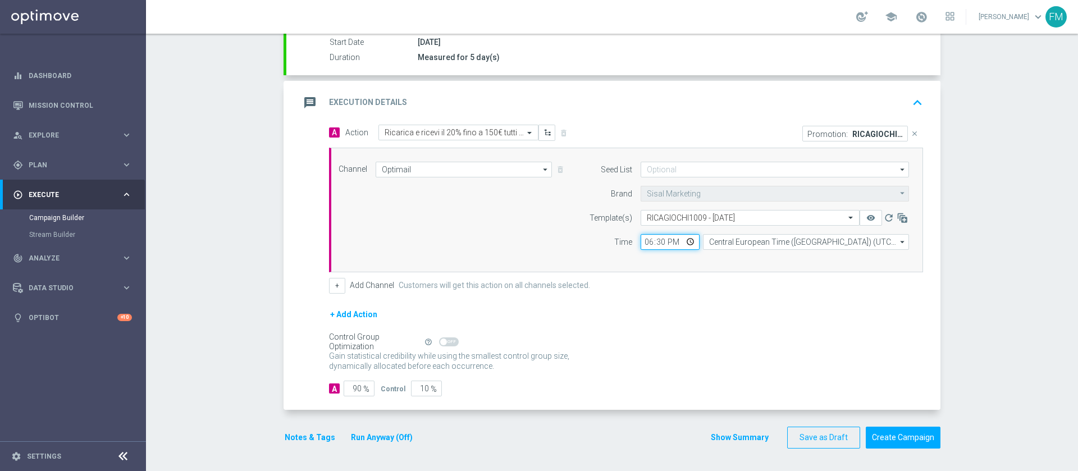
click at [642, 241] on input "18:30" at bounding box center [670, 242] width 59 height 16
type input "20:30"
click at [291, 436] on button "Notes & Tags" at bounding box center [310, 438] width 53 height 14
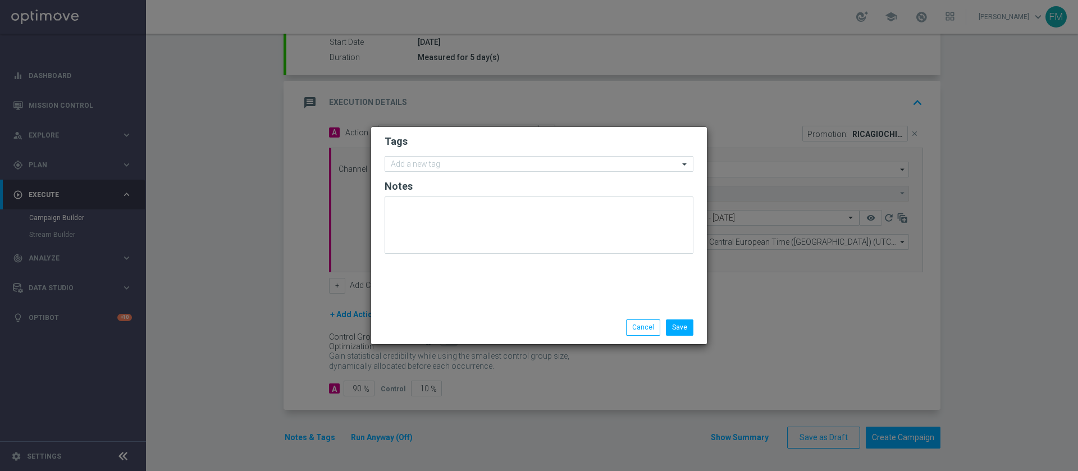
click at [443, 154] on form "Tags Add a new tag Notes" at bounding box center [539, 197] width 309 height 130
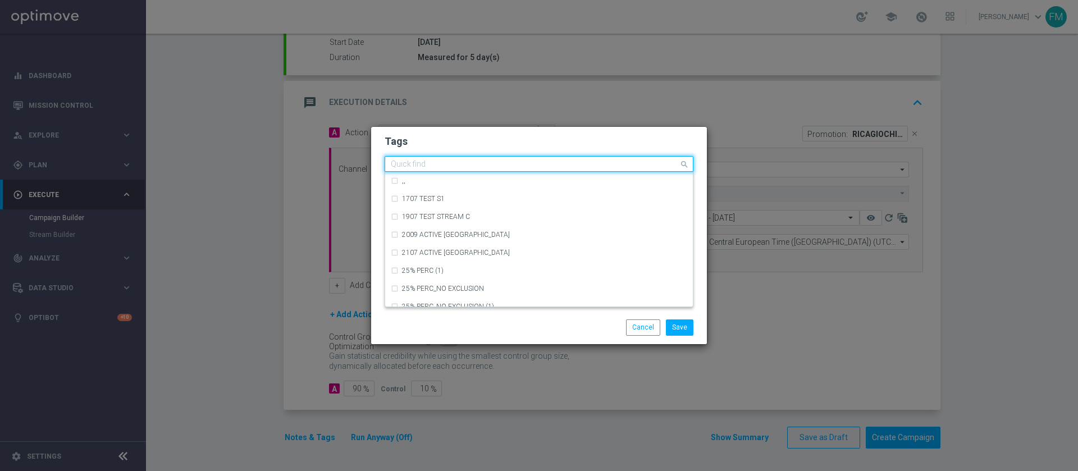
click at [443, 163] on input "text" at bounding box center [535, 165] width 288 height 10
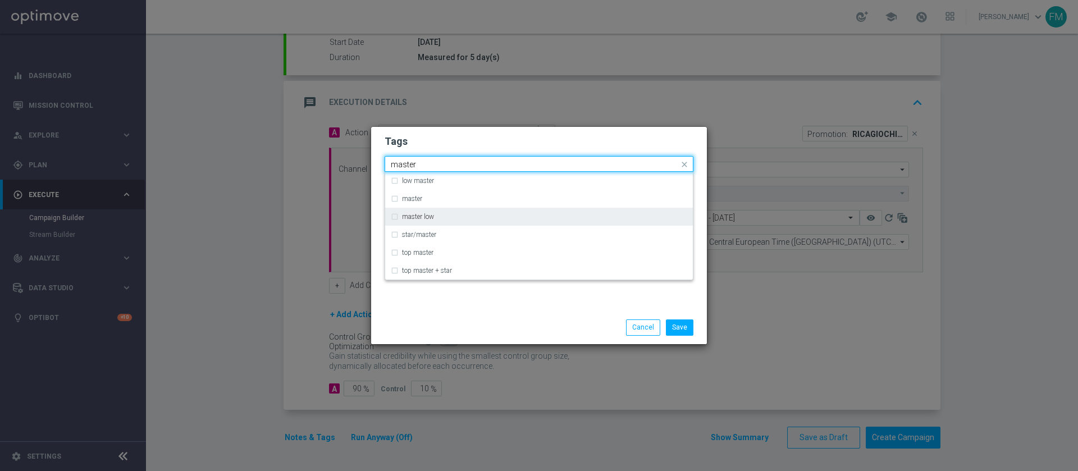
click at [441, 218] on div "master low" at bounding box center [544, 216] width 285 height 7
type input "master"
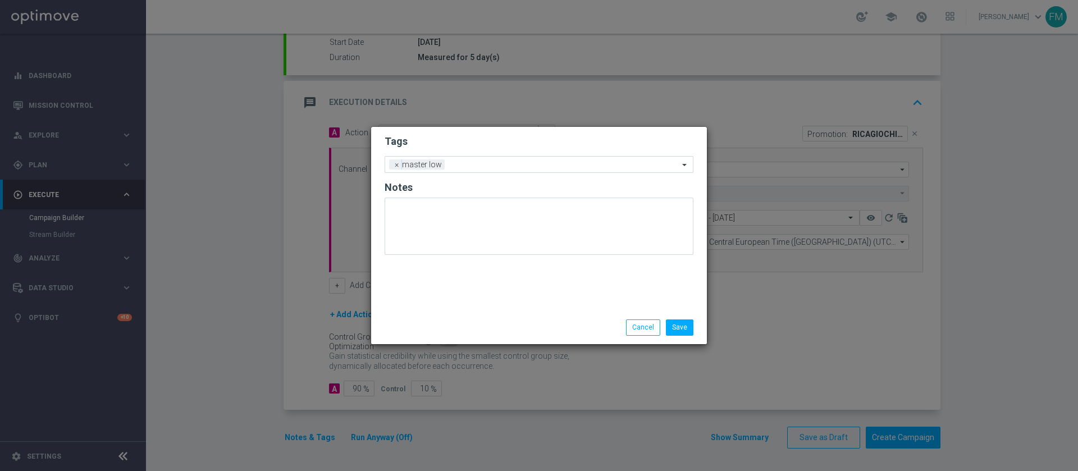
click at [502, 127] on div "Tags Add a new tag × master low Notes" at bounding box center [539, 219] width 336 height 184
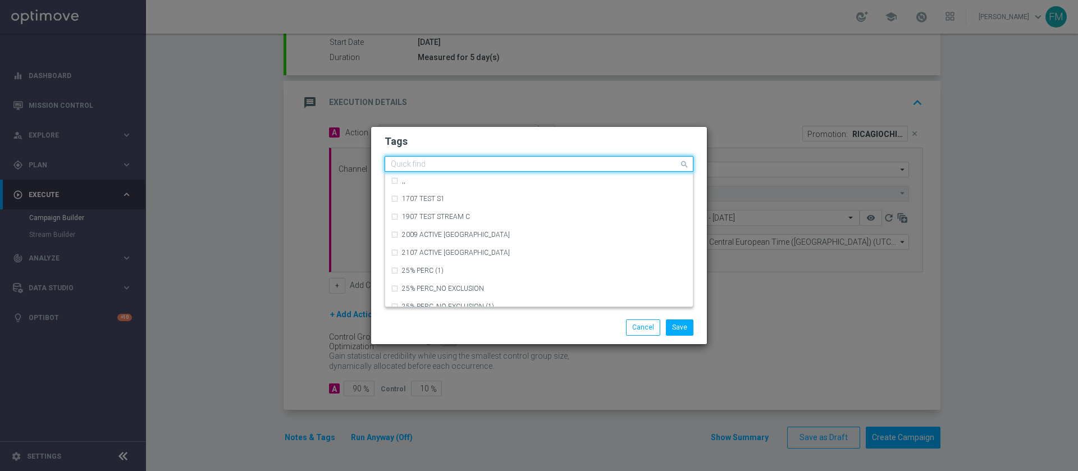
click at [490, 169] on input "text" at bounding box center [535, 165] width 288 height 10
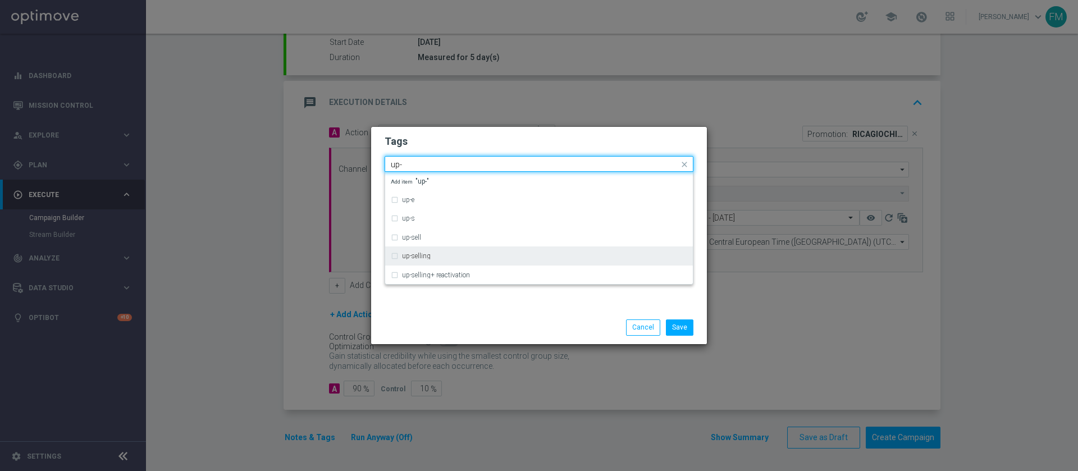
click at [463, 263] on div "up-selling" at bounding box center [539, 256] width 297 height 18
type input "up-"
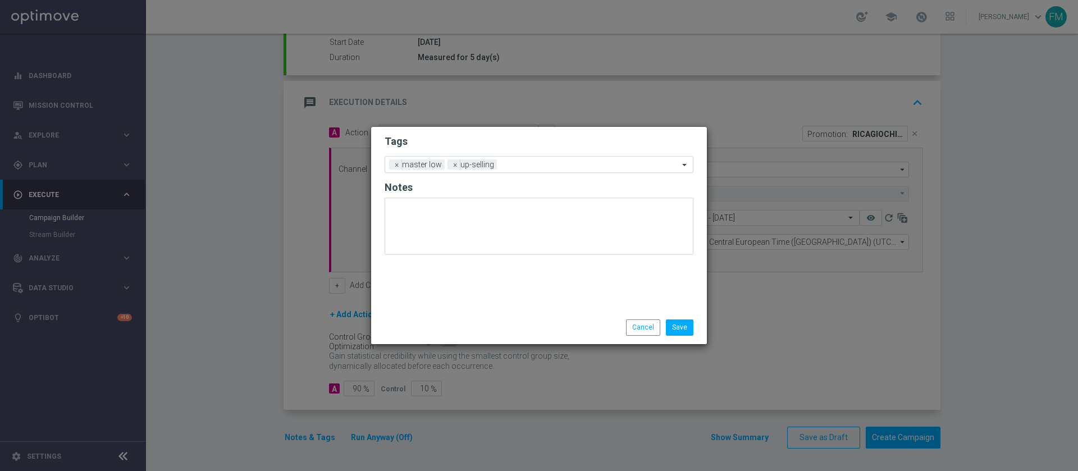
click at [530, 145] on h2 "Tags" at bounding box center [539, 141] width 309 height 13
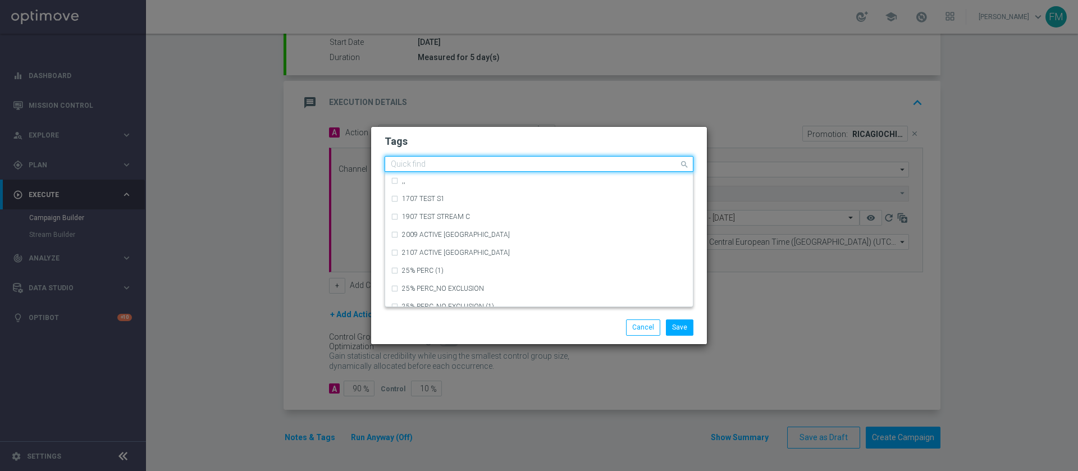
click at [521, 171] on div at bounding box center [534, 165] width 290 height 11
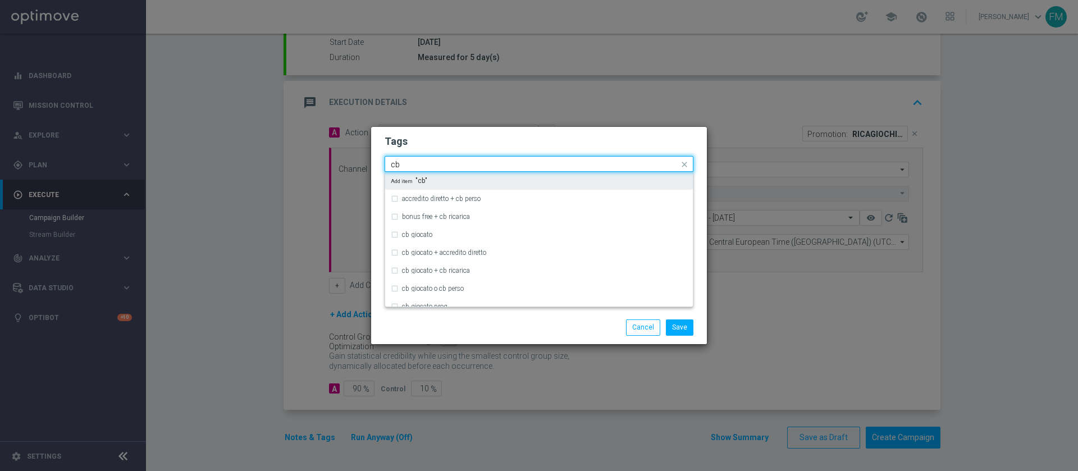
type input "c"
type input "r"
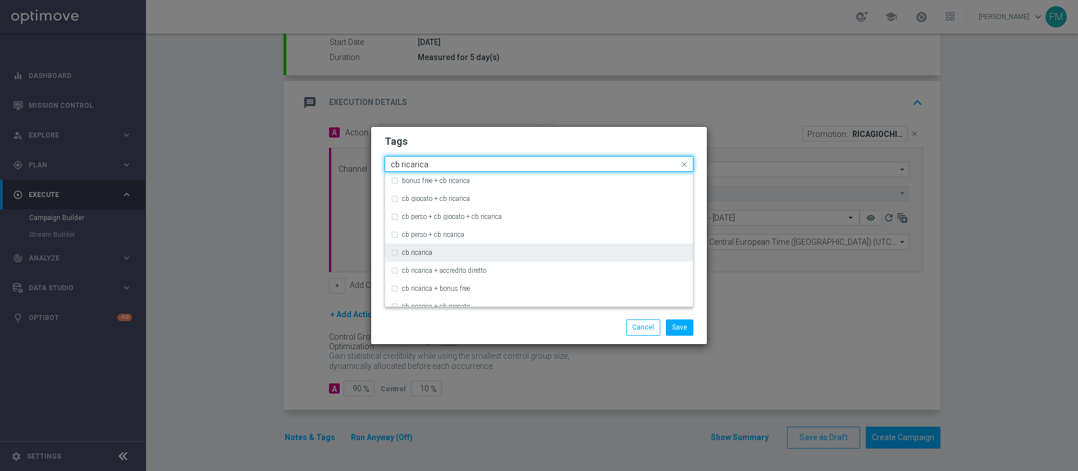
click at [456, 254] on div "cb ricarica" at bounding box center [544, 252] width 285 height 7
type input "cb ricarica"
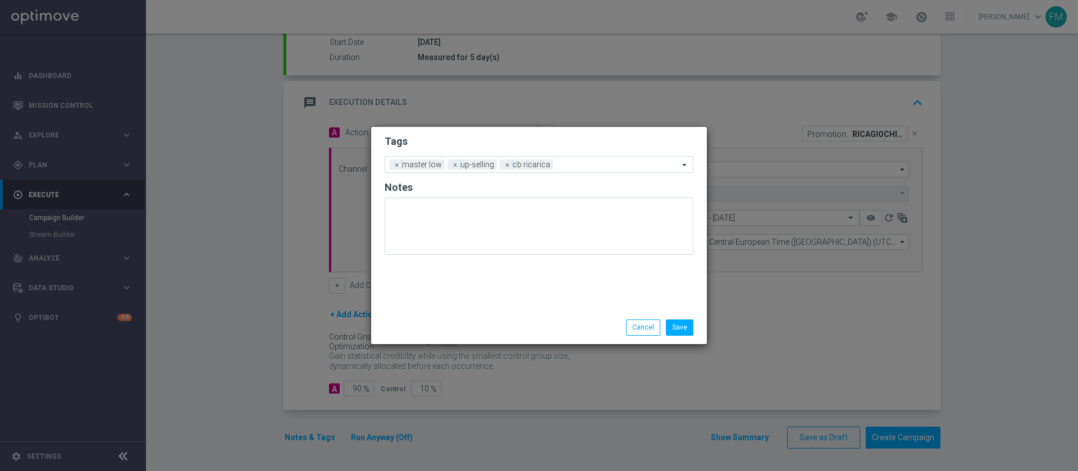
click at [529, 141] on h2 "Tags" at bounding box center [539, 141] width 309 height 13
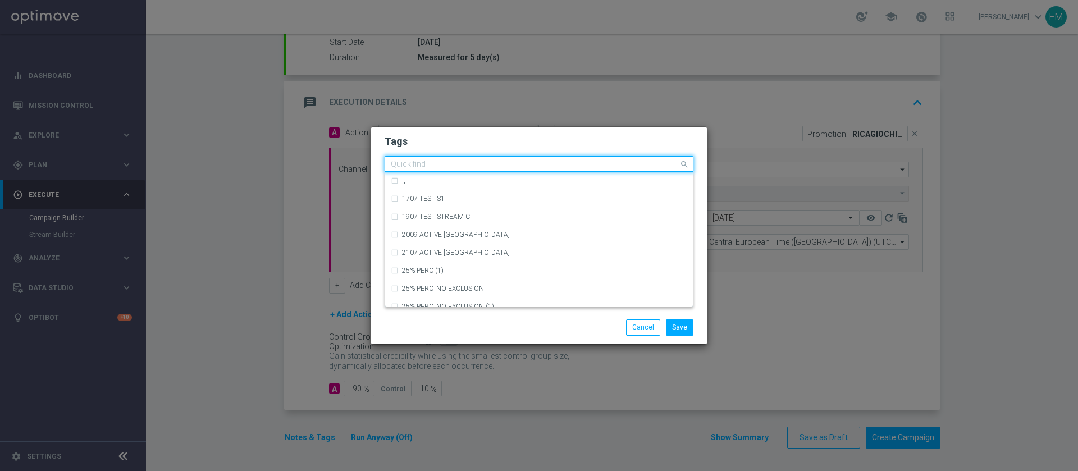
click at [580, 162] on input "text" at bounding box center [535, 165] width 288 height 10
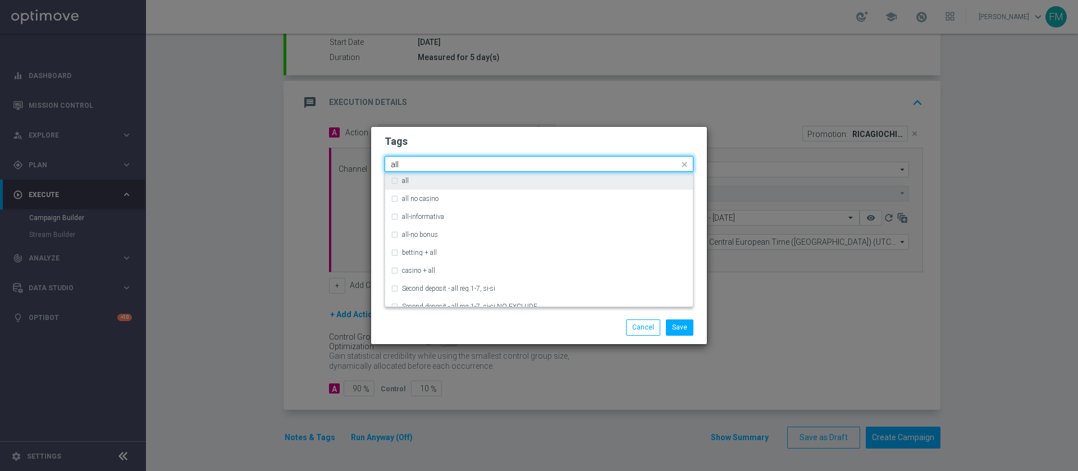
click at [544, 180] on div "all" at bounding box center [544, 180] width 285 height 7
type input "all"
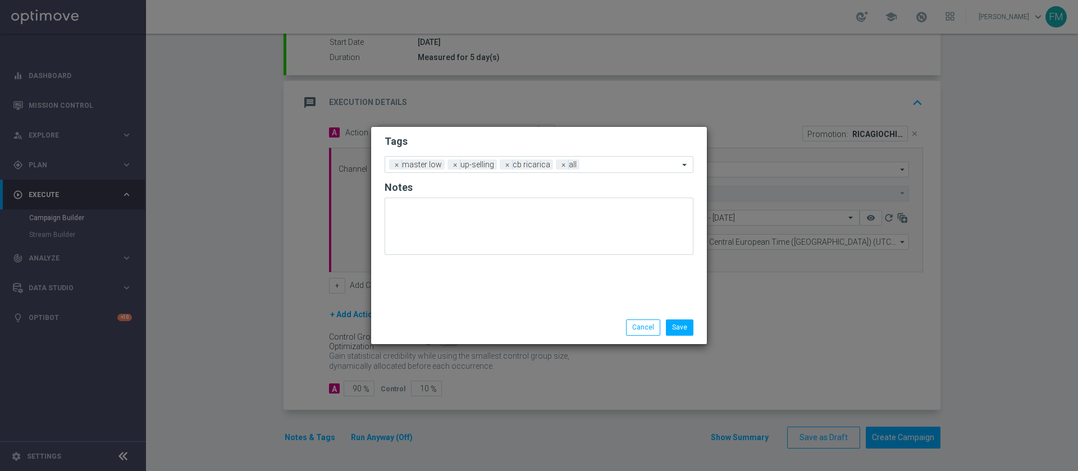
click at [580, 145] on h2 "Tags" at bounding box center [539, 141] width 309 height 13
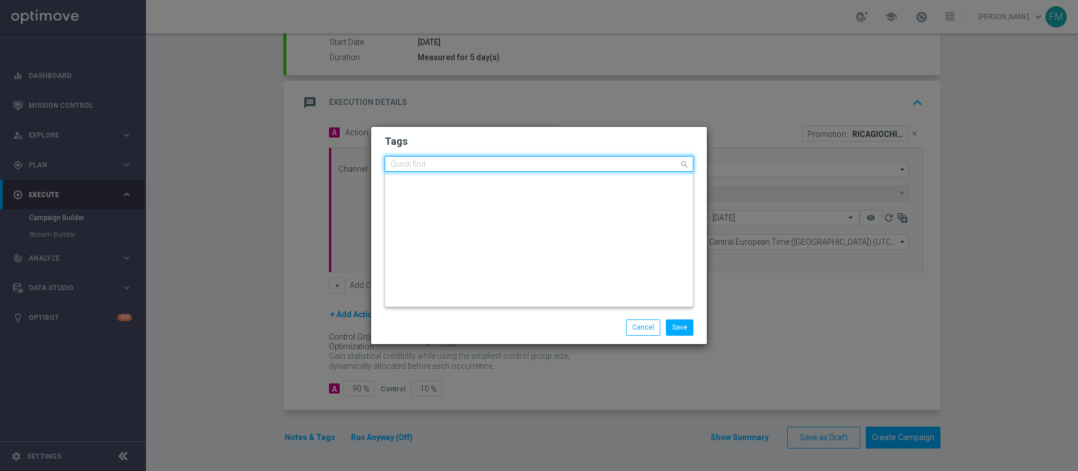
scroll to position [0, 0]
click at [589, 171] on div "Quick find × master low × up-selling × cb ricarica × all" at bounding box center [539, 164] width 309 height 16
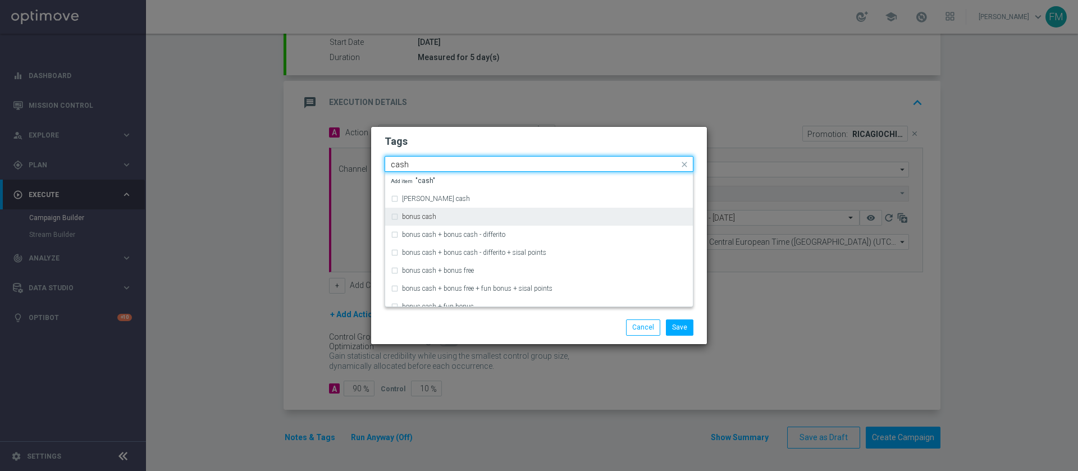
click at [519, 217] on div "bonus cash" at bounding box center [544, 216] width 285 height 7
type input "cash"
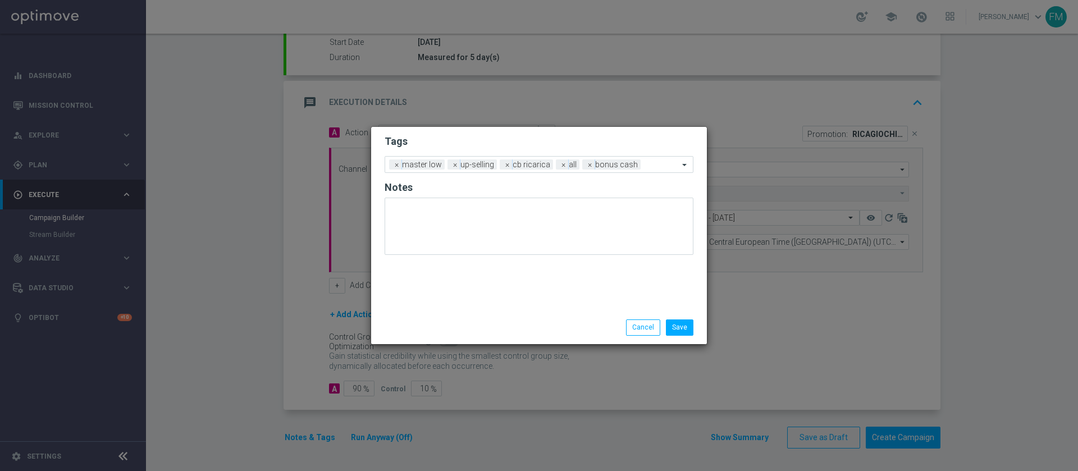
click at [616, 146] on h2 "Tags" at bounding box center [539, 141] width 309 height 13
click at [684, 334] on button "Save" at bounding box center [680, 328] width 28 height 16
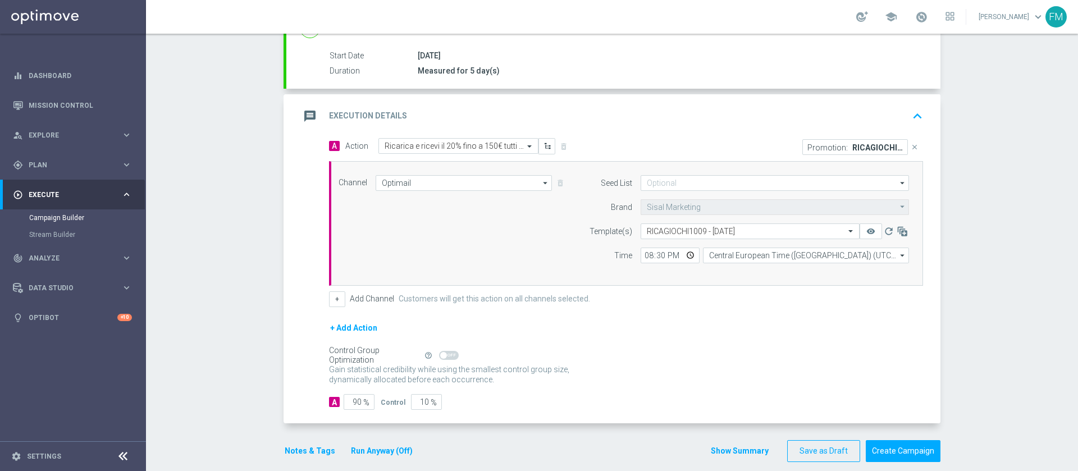
scroll to position [191, 0]
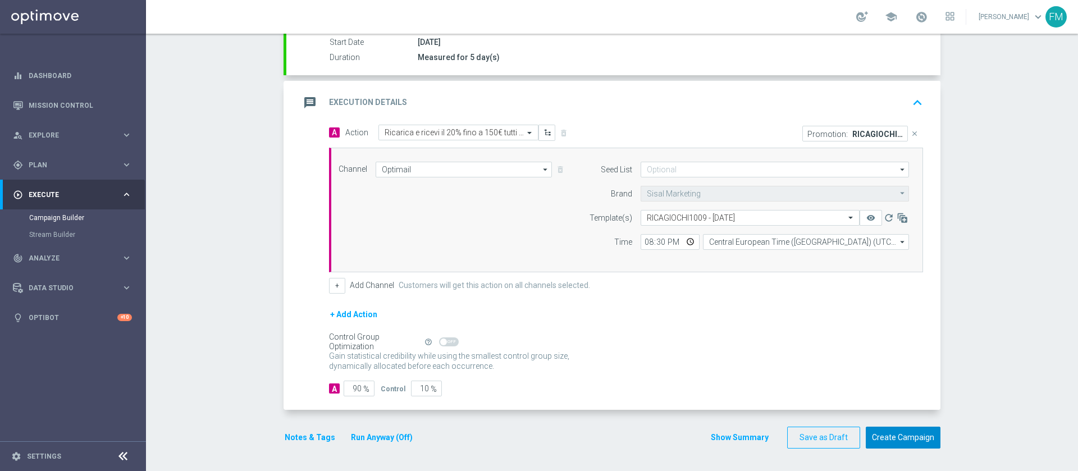
click at [892, 442] on button "Create Campaign" at bounding box center [903, 438] width 75 height 22
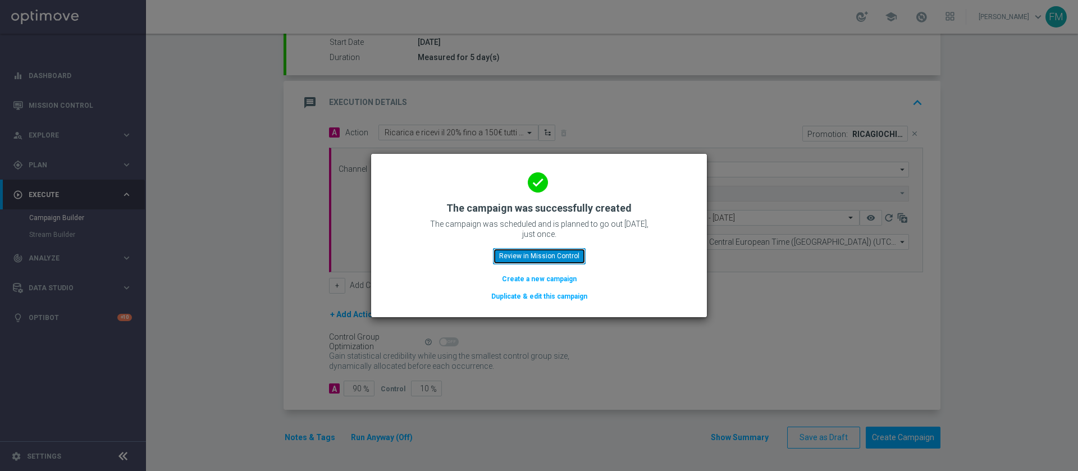
click at [544, 253] on button "Review in Mission Control" at bounding box center [539, 256] width 93 height 16
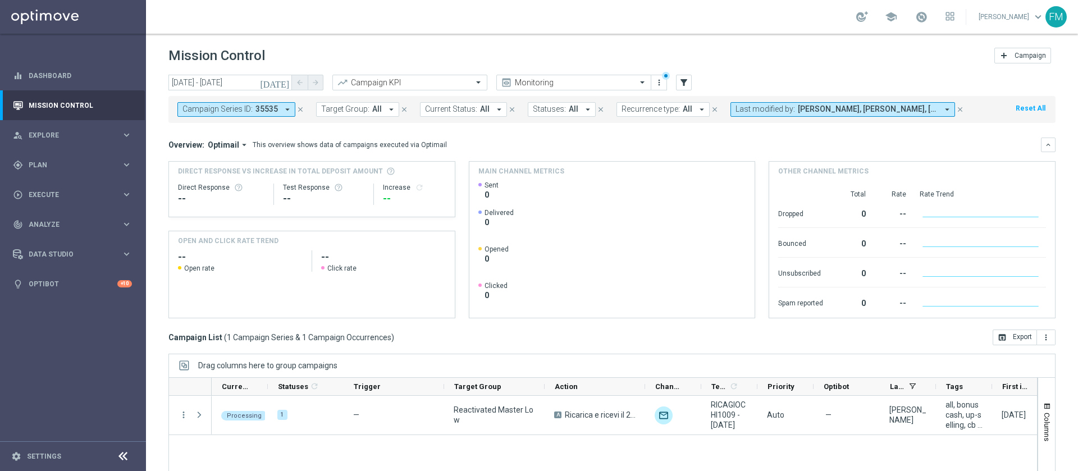
scroll to position [82, 0]
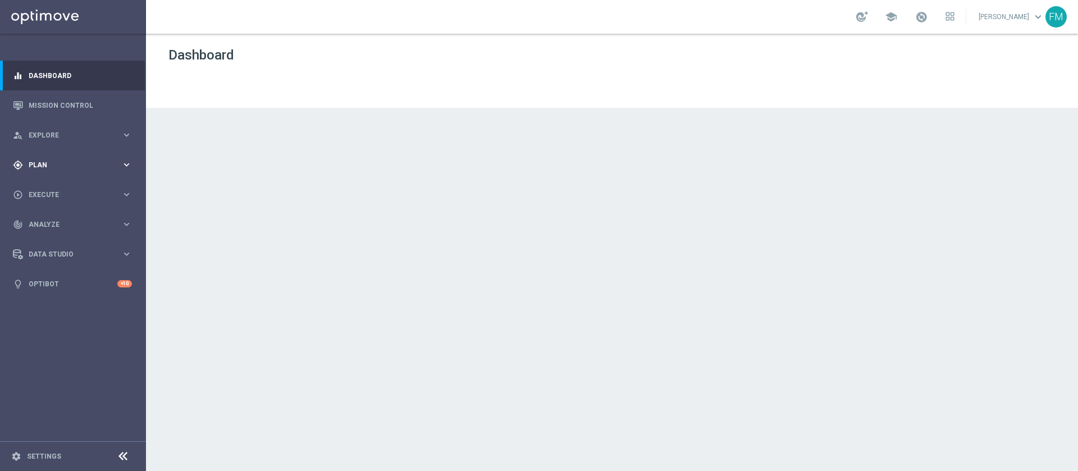
click at [104, 151] on div "gps_fixed Plan keyboard_arrow_right" at bounding box center [72, 165] width 145 height 30
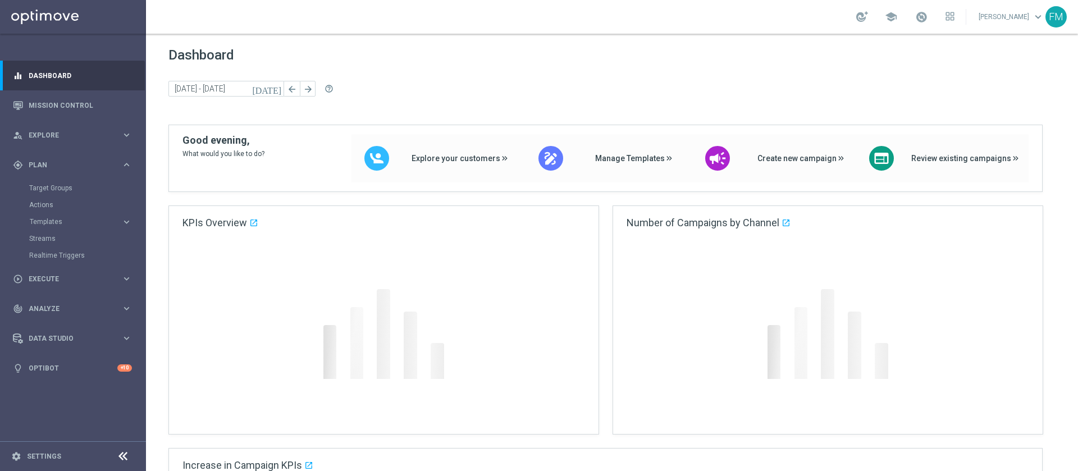
click at [89, 230] on accordion "Templates keyboard_arrow_right Optimail OptiMobile In-App OptiMobile Push Optip…" at bounding box center [87, 221] width 116 height 17
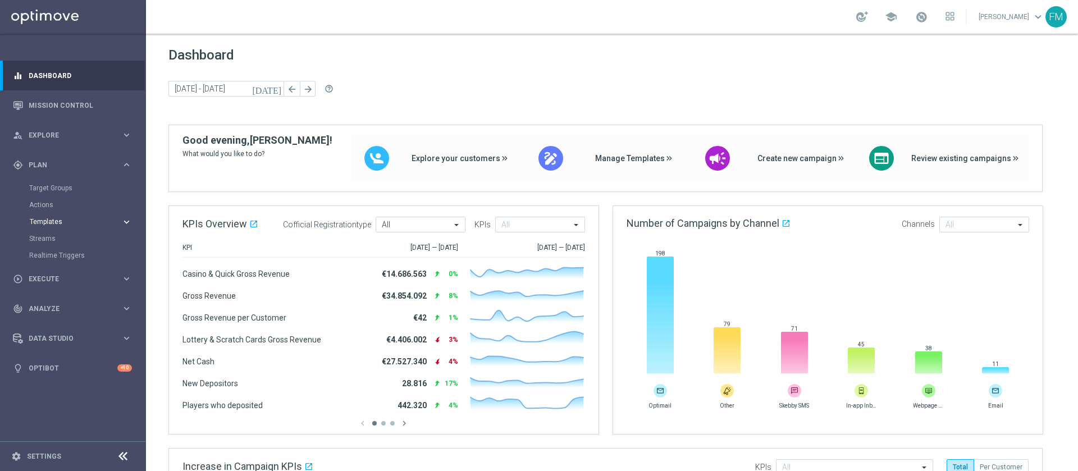
click at [70, 225] on span "Templates" at bounding box center [70, 221] width 80 height 7
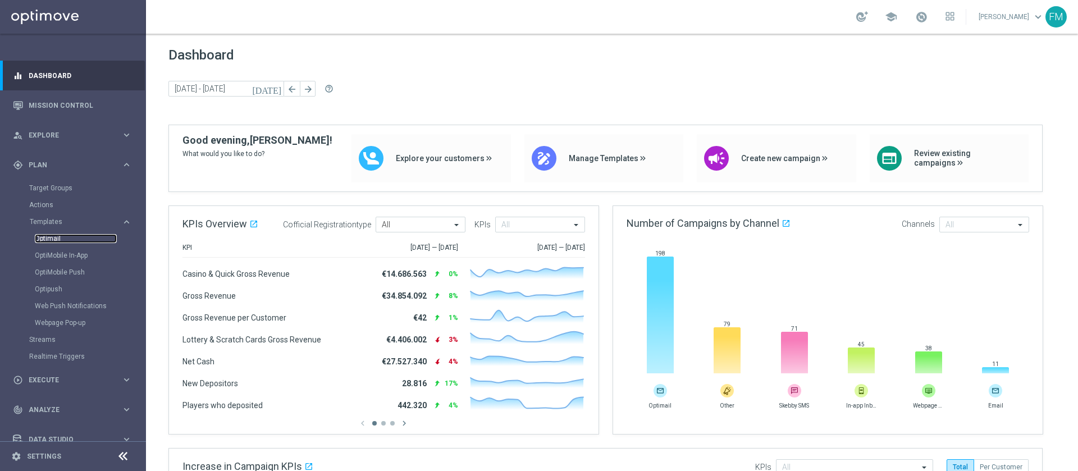
click at [49, 235] on link "Optimail" at bounding box center [76, 238] width 82 height 9
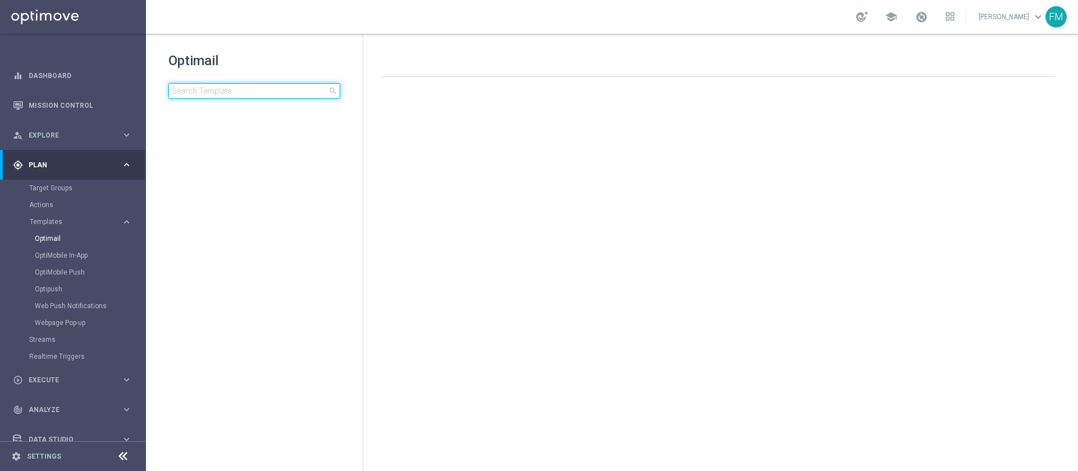
click at [276, 94] on input at bounding box center [254, 91] width 172 height 16
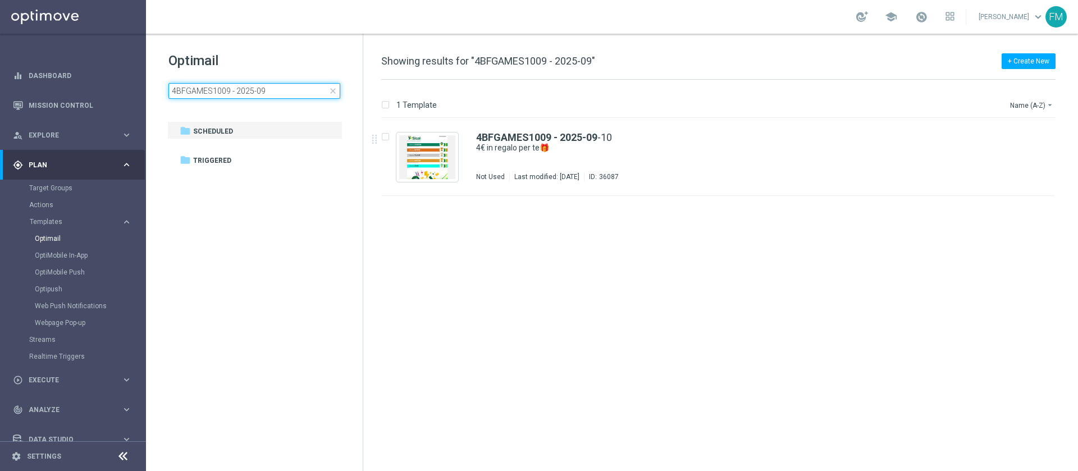
type input "4BFGAMES1009 - 2025-09"
click at [615, 142] on div "4BFGAMES1009 - 2025-09 -10" at bounding box center [741, 138] width 531 height 10
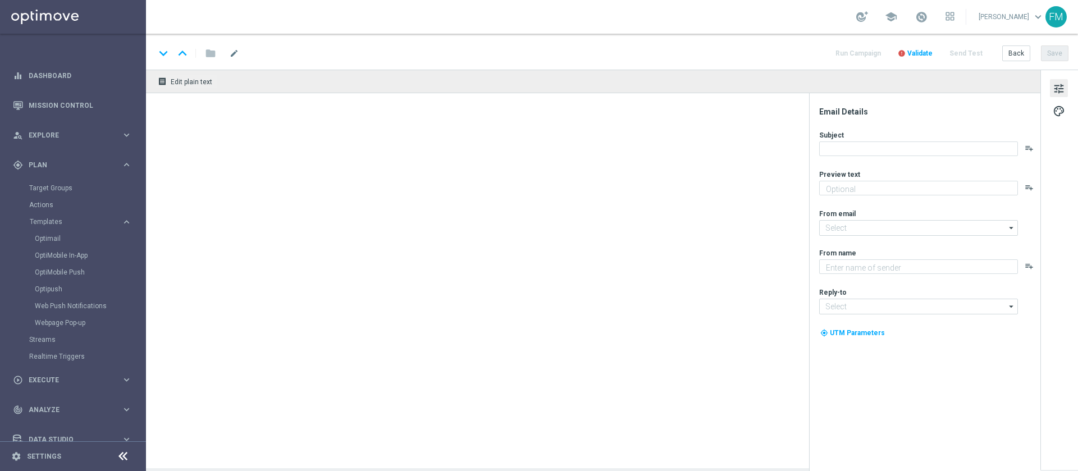
type textarea "da usare su qualsiasi gioco!"
type input "newsletter@comunicazioni.sisal.it"
type textarea "Sisal"
type input "info@sisal.it"
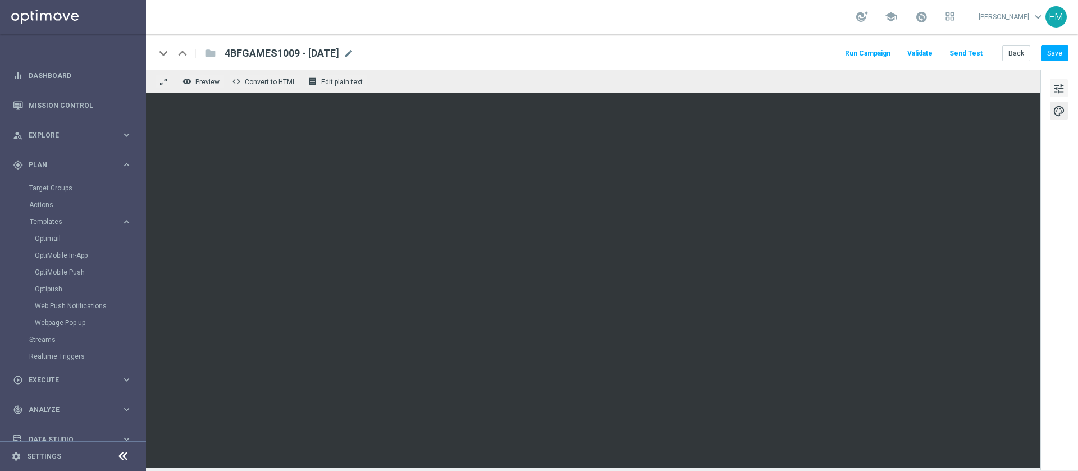
click at [1050, 83] on button "tune" at bounding box center [1059, 88] width 18 height 18
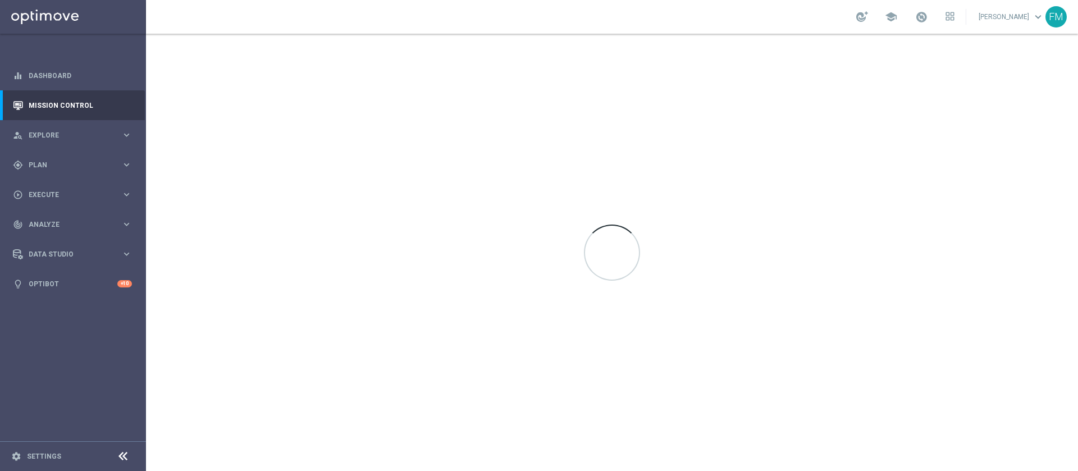
click at [915, 22] on span at bounding box center [921, 17] width 12 height 12
click at [737, 16] on div "school Last available data: [DATE] Batch process completed with errors check_ci…" at bounding box center [612, 17] width 932 height 34
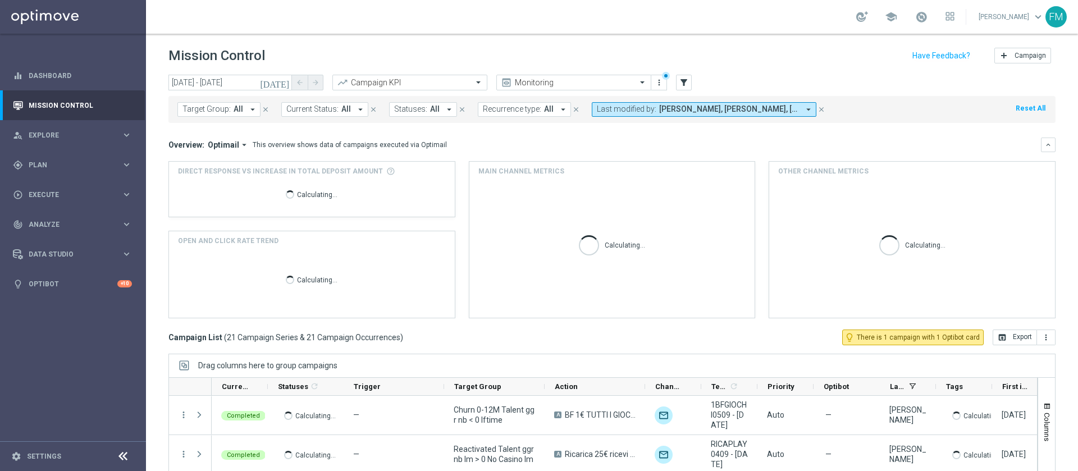
click at [792, 103] on button "Last modified by: [PERSON_NAME], [PERSON_NAME], [PERSON_NAME], [PERSON_NAME] ar…" at bounding box center [704, 109] width 225 height 15
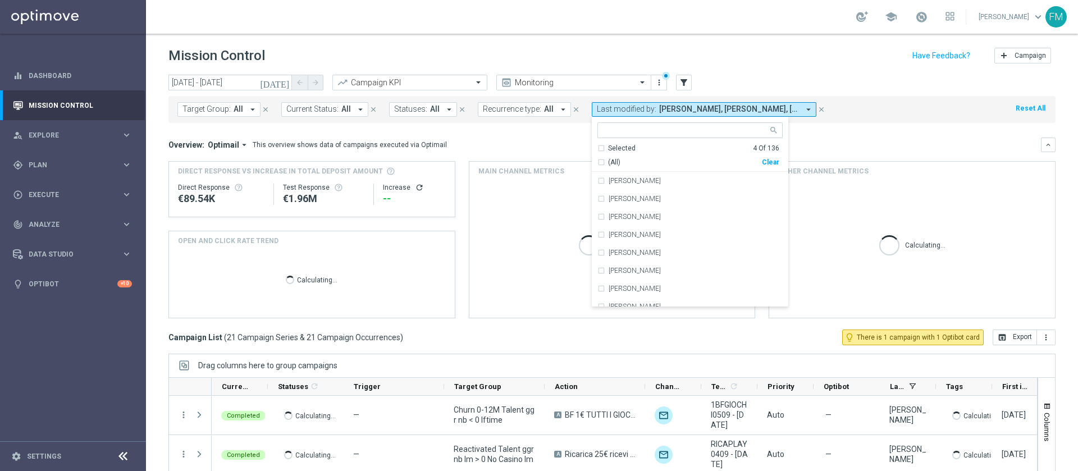
click at [856, 58] on div "Mission Control add Campaign" at bounding box center [611, 56] width 887 height 22
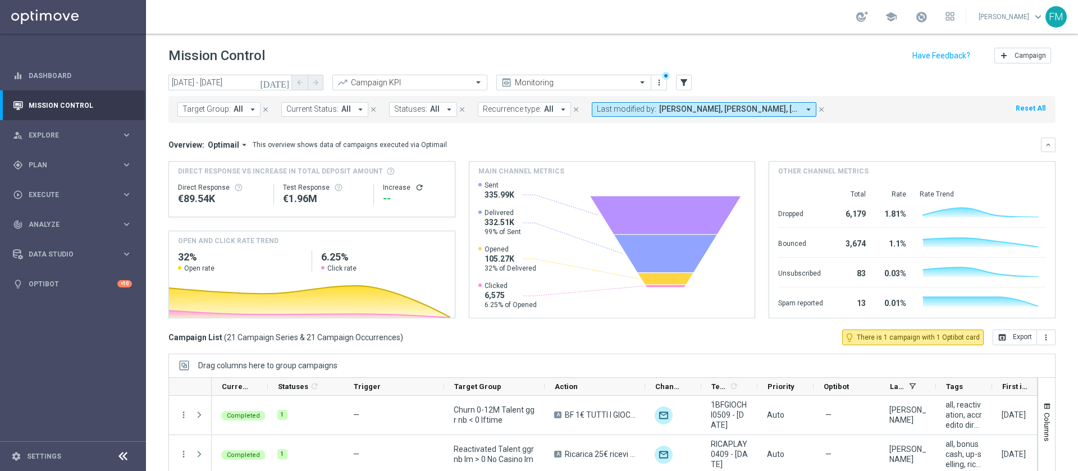
click at [284, 83] on icon "[DATE]" at bounding box center [275, 83] width 30 height 10
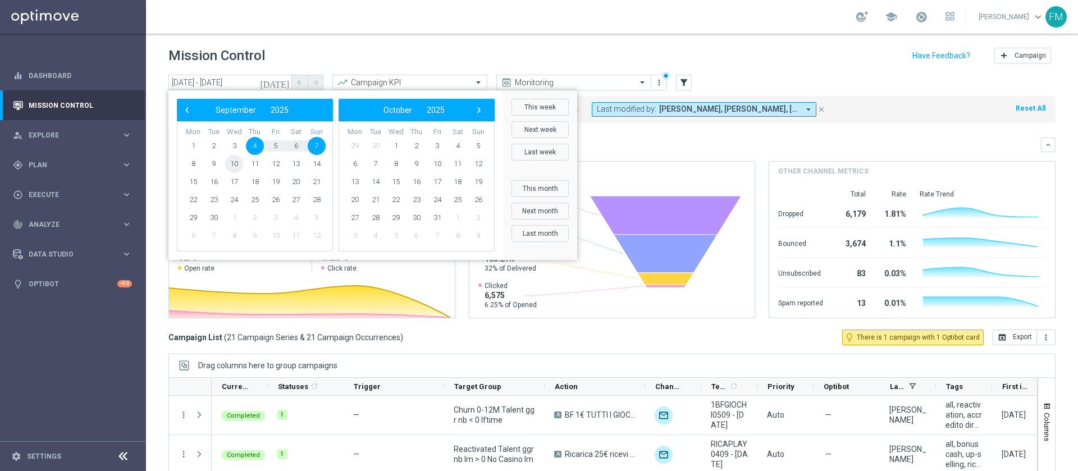
click at [235, 165] on span "10" at bounding box center [234, 164] width 18 height 18
click at [316, 165] on span "14" at bounding box center [317, 164] width 18 height 18
type input "[DATE] - [DATE]"
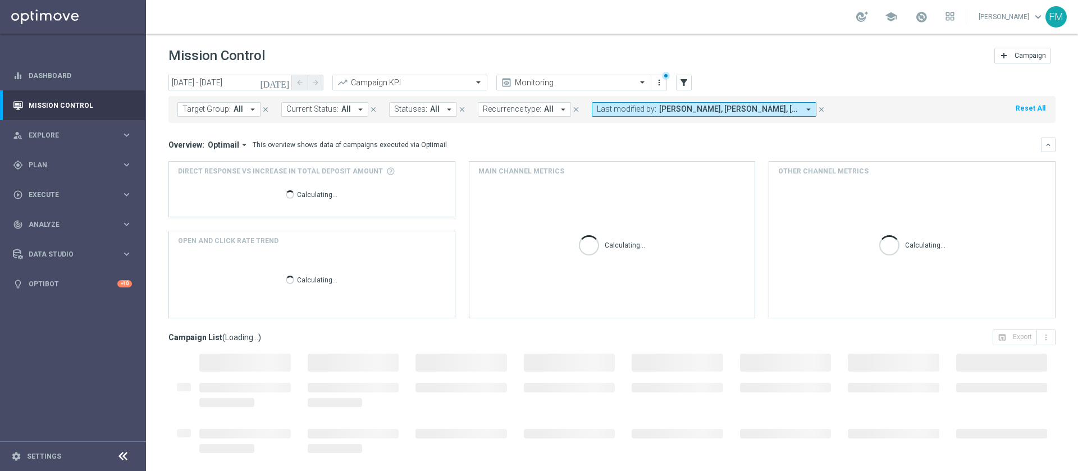
scroll to position [90, 0]
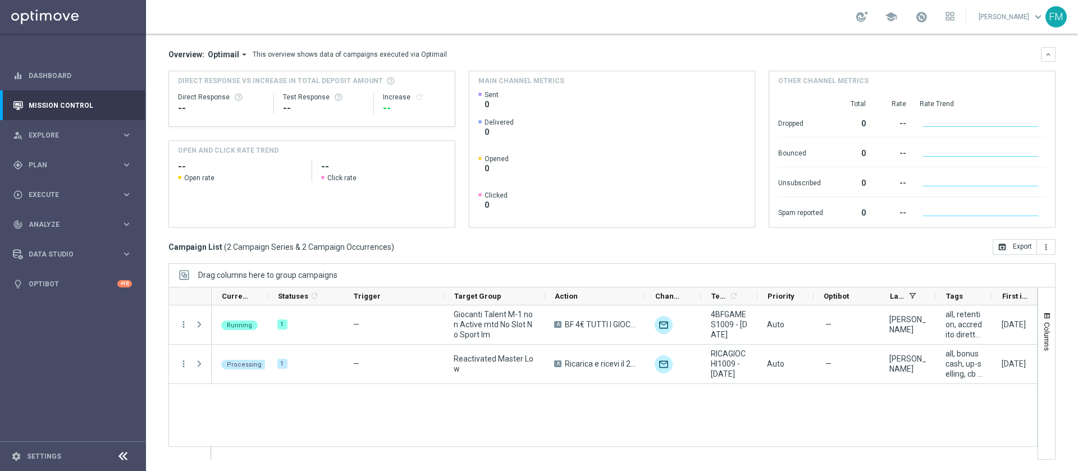
click at [690, 457] on ag-grid-angular "Drag columns here to group campaigns Drag here to set column labels" at bounding box center [611, 367] width 887 height 208
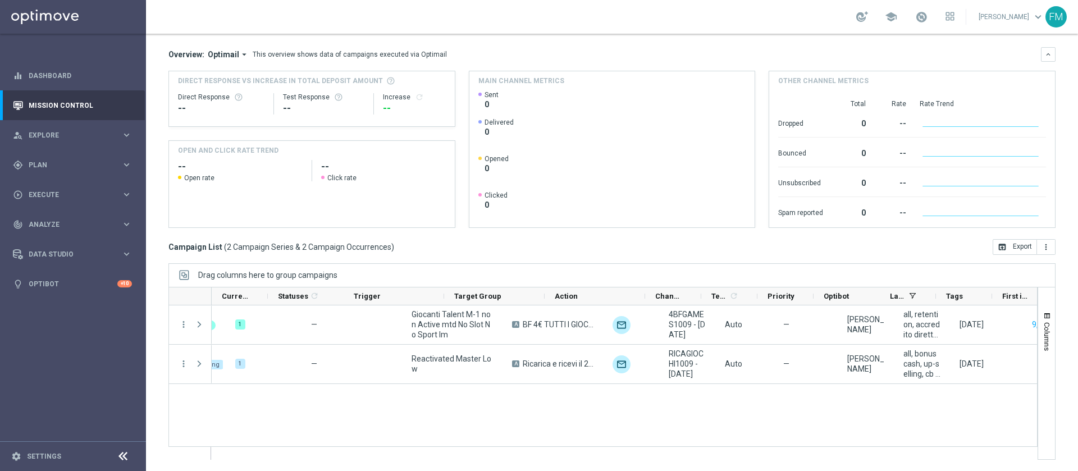
scroll to position [0, 0]
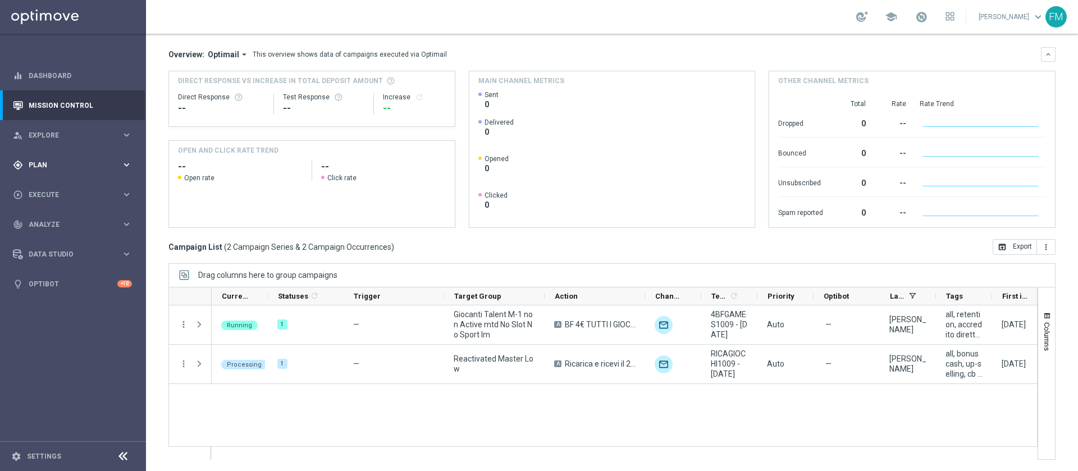
click at [37, 154] on div "gps_fixed Plan keyboard_arrow_right" at bounding box center [72, 165] width 145 height 30
click at [49, 194] on div "Target Groups" at bounding box center [87, 188] width 116 height 17
click at [48, 190] on link "Target Groups" at bounding box center [73, 188] width 88 height 9
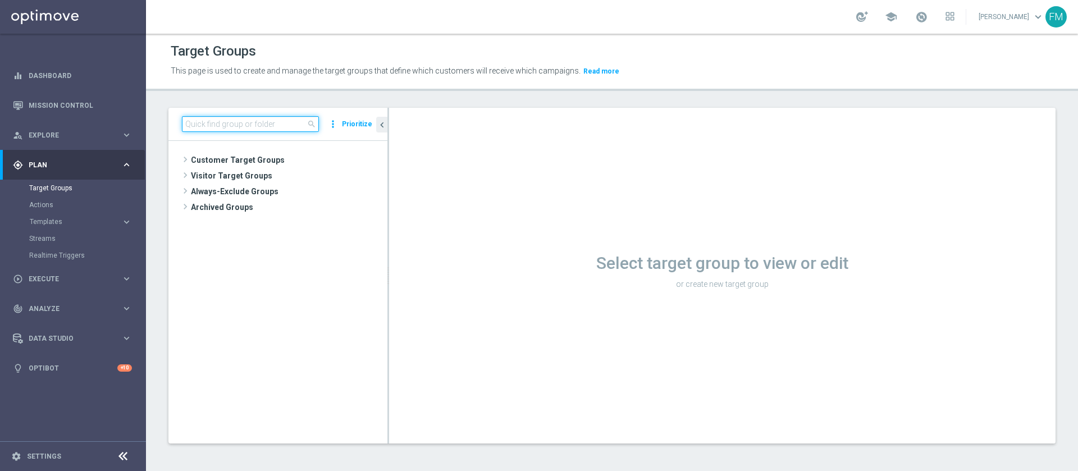
click at [245, 125] on input at bounding box center [250, 124] width 137 height 16
paste input "Churn 0-12M Talent ggr nb > 0 No Casino lftime"
type input "Churn 0-12M Talent ggr nb > 0 No Casino lftime"
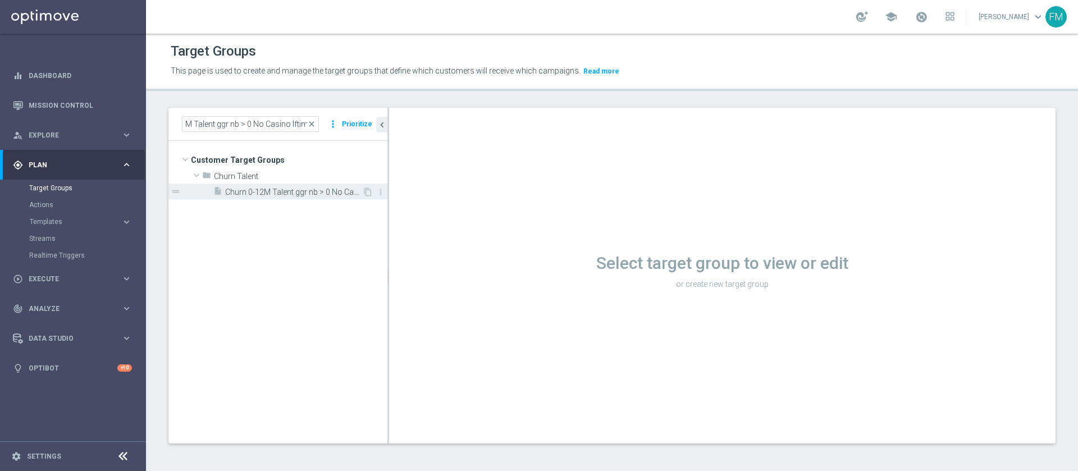
scroll to position [0, 0]
click at [284, 188] on span "Churn 0-12M Talent ggr nb > 0 No Casino lftime" at bounding box center [293, 193] width 137 height 10
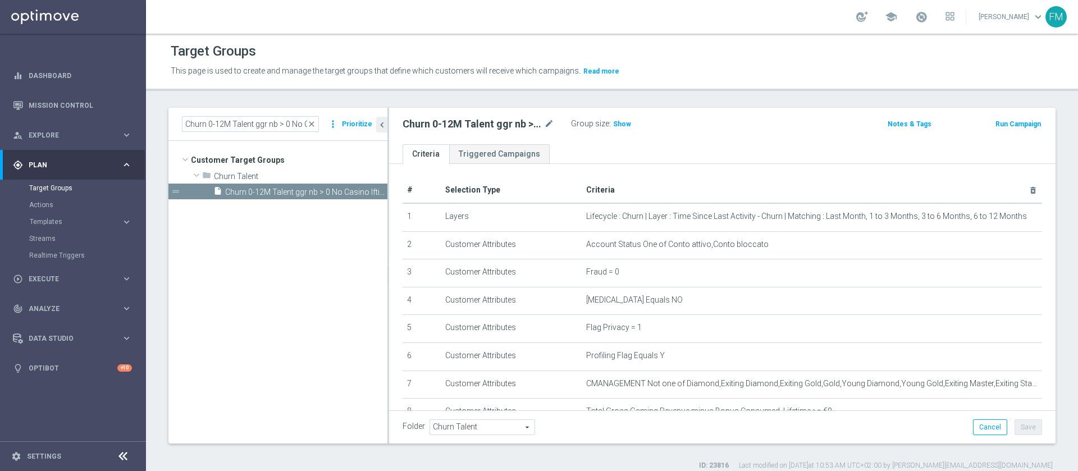
click at [1005, 125] on button "Run Campaign" at bounding box center [1019, 124] width 48 height 12
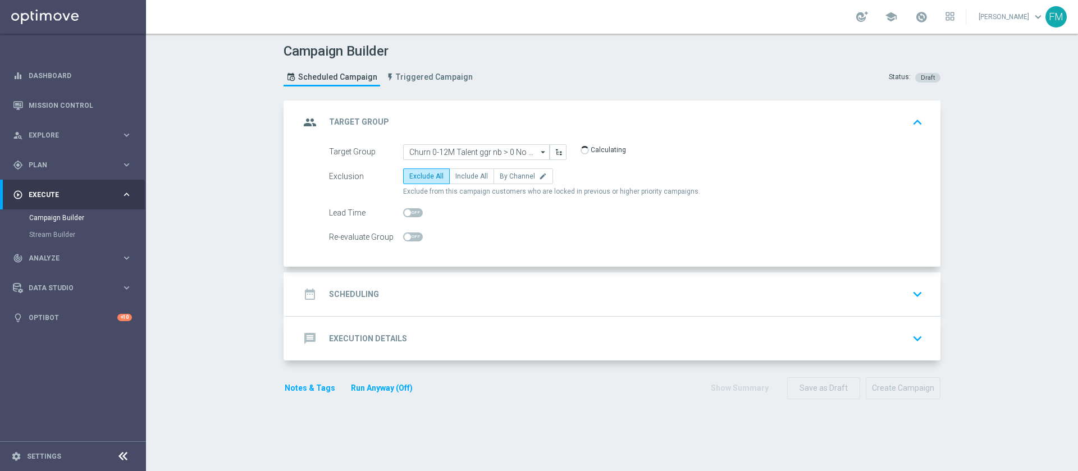
click at [582, 272] on div "date_range Scheduling keyboard_arrow_down" at bounding box center [613, 294] width 654 height 44
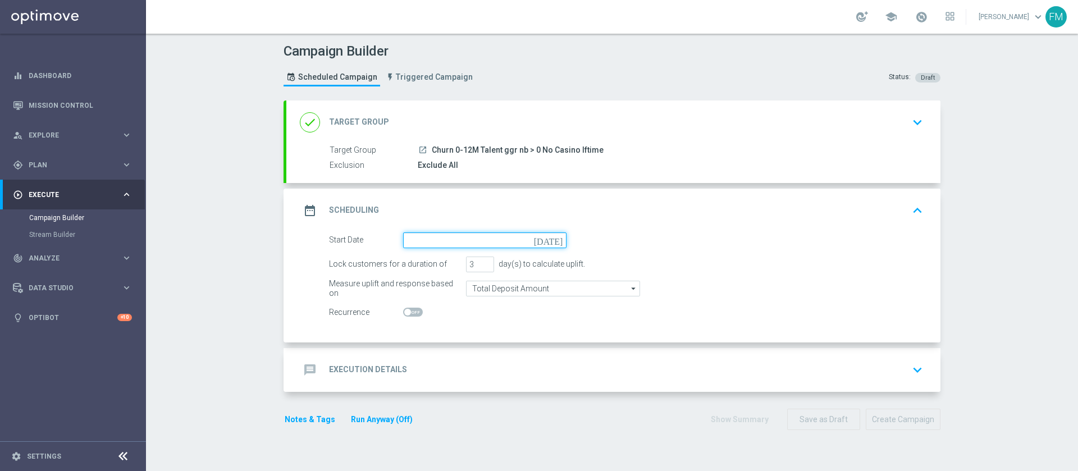
click at [550, 245] on input at bounding box center [484, 241] width 163 height 16
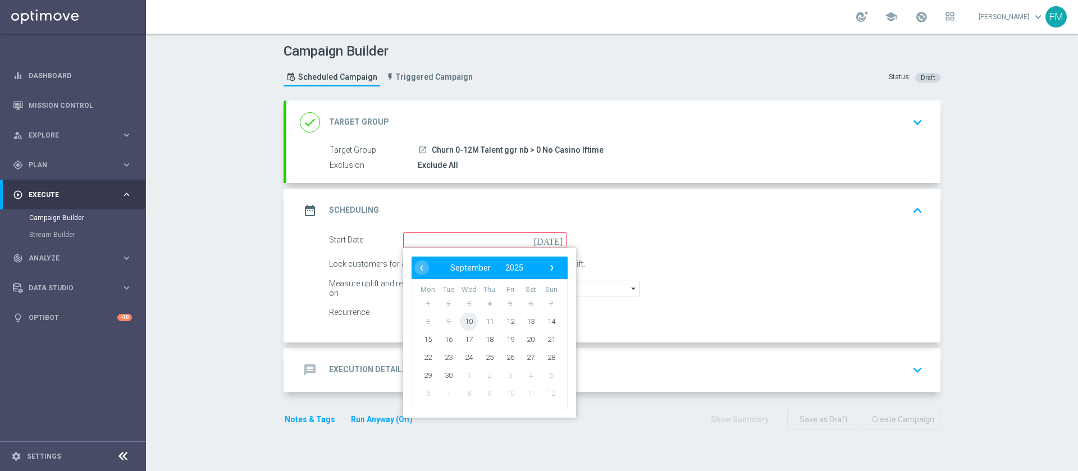
click at [463, 318] on span "10" at bounding box center [469, 321] width 18 height 18
type input "[DATE]"
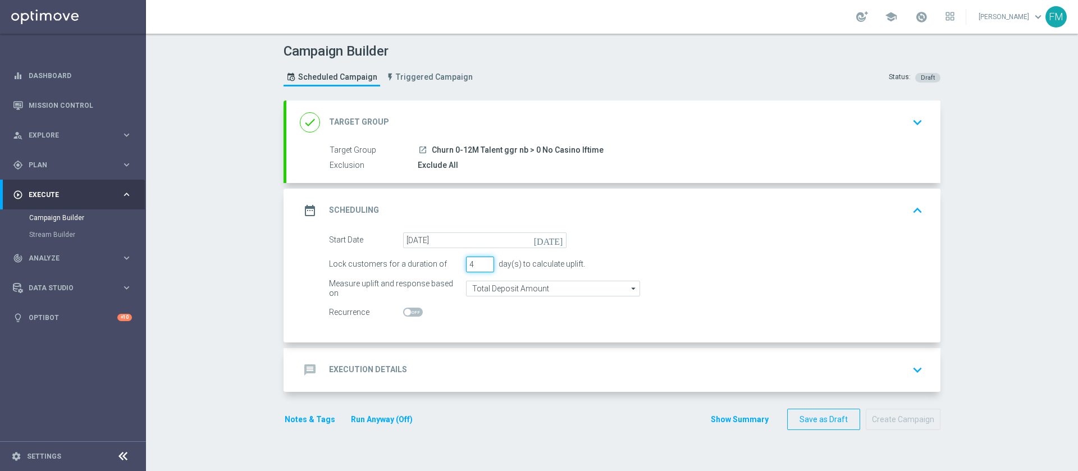
click at [481, 262] on input "4" at bounding box center [480, 265] width 28 height 16
type input "5"
click at [481, 262] on input "5" at bounding box center [480, 265] width 28 height 16
click at [507, 293] on input "Total Deposit Amount" at bounding box center [553, 289] width 174 height 16
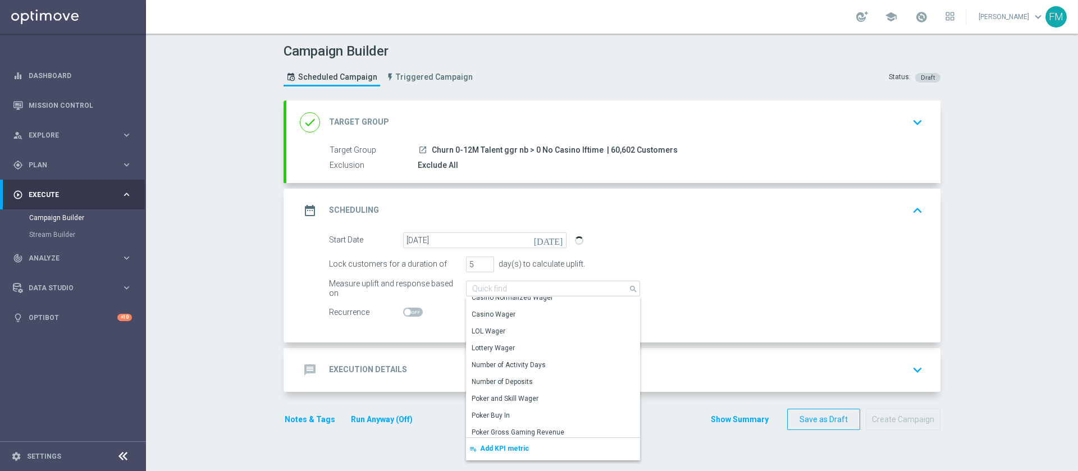
scroll to position [22, 0]
click at [562, 318] on div "Casino Wager" at bounding box center [548, 317] width 165 height 17
type input "Casino Wager"
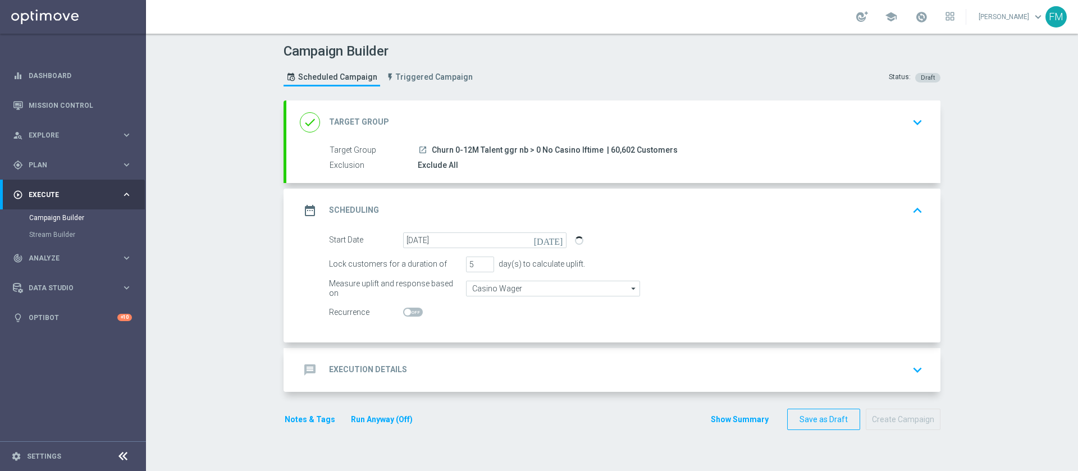
click at [453, 373] on div "message Execution Details keyboard_arrow_down" at bounding box center [613, 369] width 627 height 21
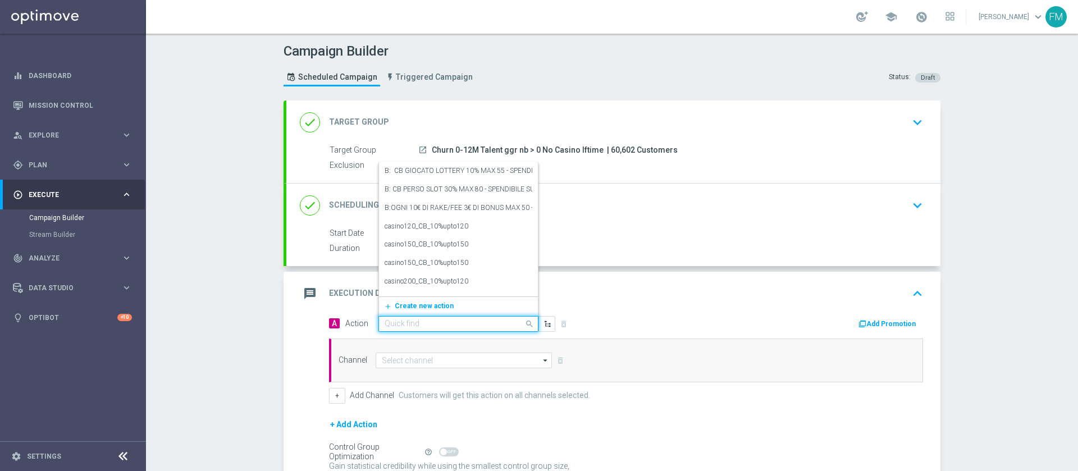
click at [418, 327] on input "text" at bounding box center [447, 325] width 125 height 10
paste input "BF 2€ TUTTI I GIOCHI QeL2"
type input "BF 2€ TUTTI I GIOCHI QeL2"
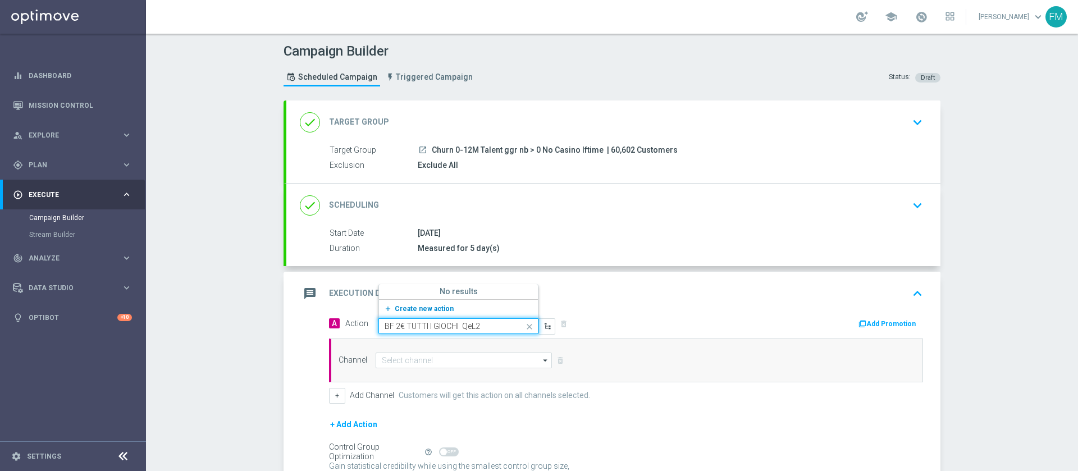
click at [432, 314] on button "add_new Create new action" at bounding box center [456, 309] width 155 height 13
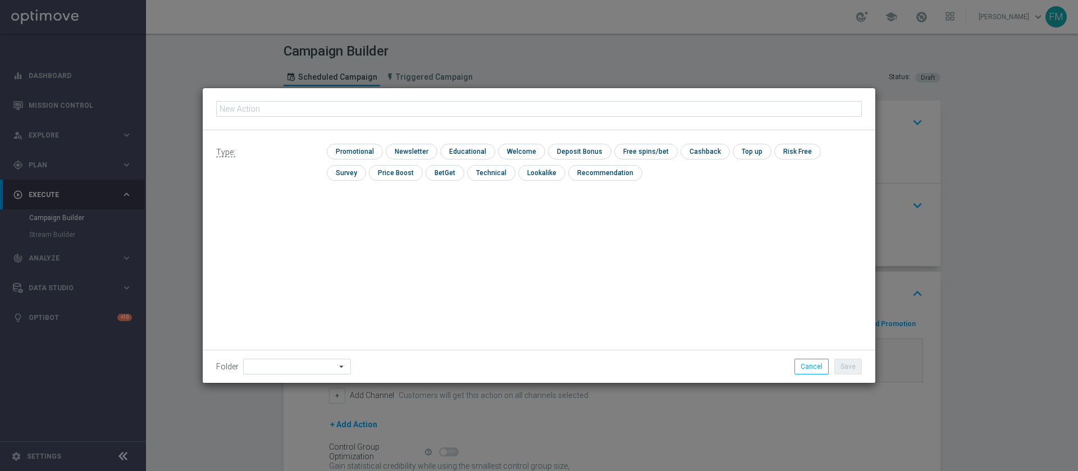
type input "BF 2€ TUTTI I GIOCHI QeL2"
click at [351, 144] on input "checkbox" at bounding box center [353, 151] width 53 height 15
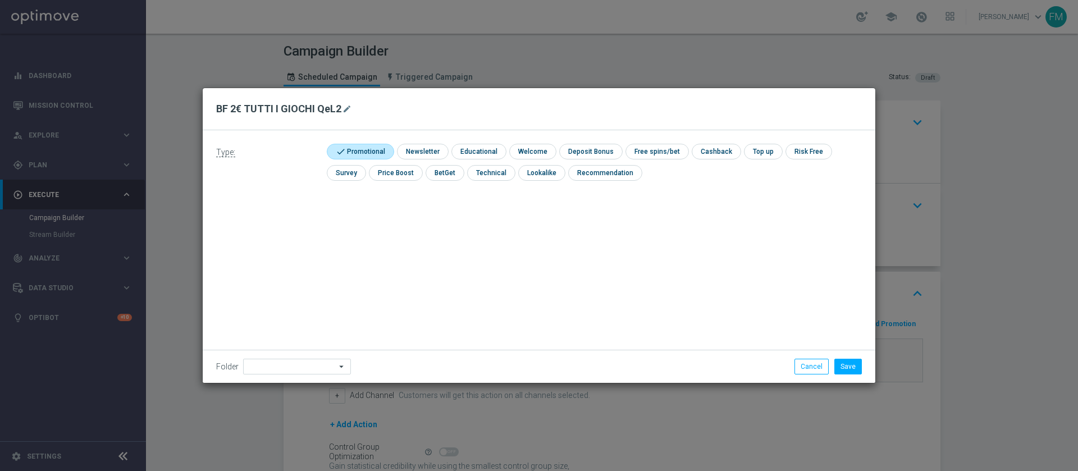
click at [351, 144] on input "checkbox" at bounding box center [359, 151] width 64 height 15
click at [362, 149] on input "checkbox" at bounding box center [353, 151] width 53 height 15
checkbox input "true"
click at [600, 147] on input "checkbox" at bounding box center [589, 151] width 60 height 15
checkbox input "true"
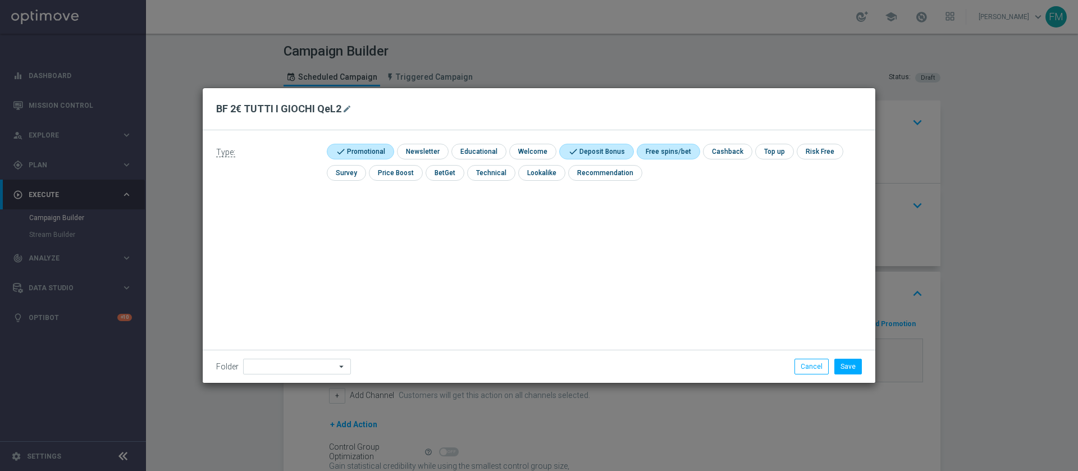
click at [675, 154] on input "checkbox" at bounding box center [667, 151] width 60 height 15
checkbox input "true"
click at [607, 148] on input "checkbox" at bounding box center [594, 151] width 71 height 15
checkbox input "false"
click at [850, 362] on button "Save" at bounding box center [849, 367] width 28 height 16
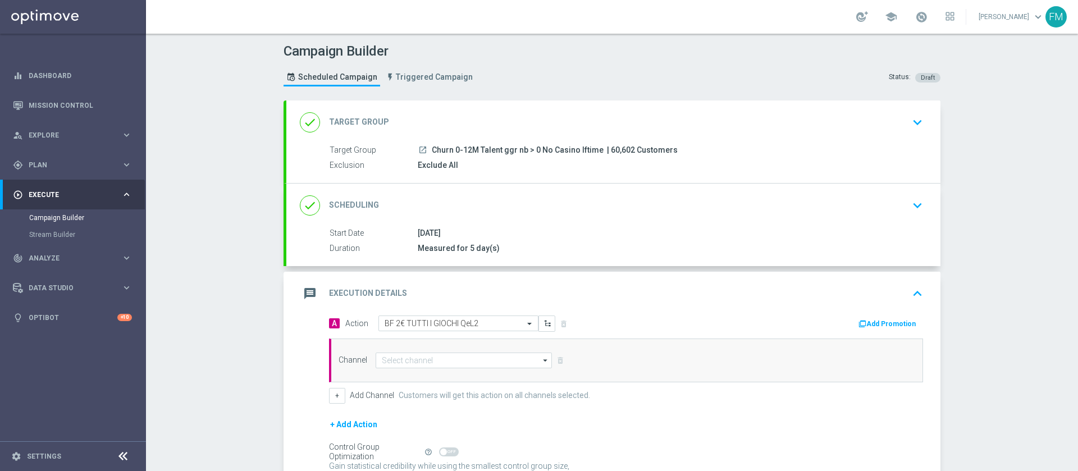
click at [457, 369] on div "Channel arrow_drop_down Drag here to set row groups Drag here to set column lab…" at bounding box center [626, 361] width 594 height 44
click at [445, 356] on input at bounding box center [464, 361] width 176 height 16
click at [434, 383] on div "Optimail" at bounding box center [459, 377] width 167 height 17
type input "Optimail"
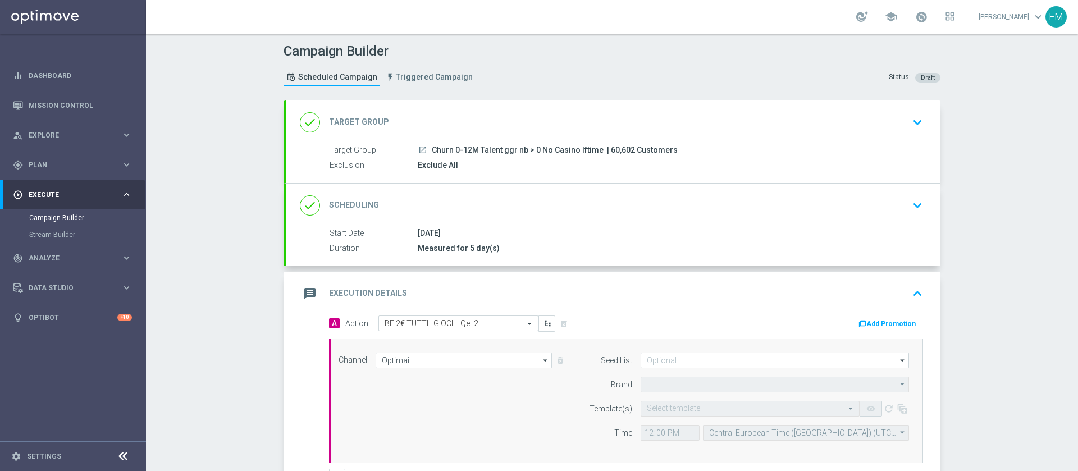
type input "Sisal Marketing"
click at [869, 322] on button "Add Promotion" at bounding box center [889, 324] width 62 height 12
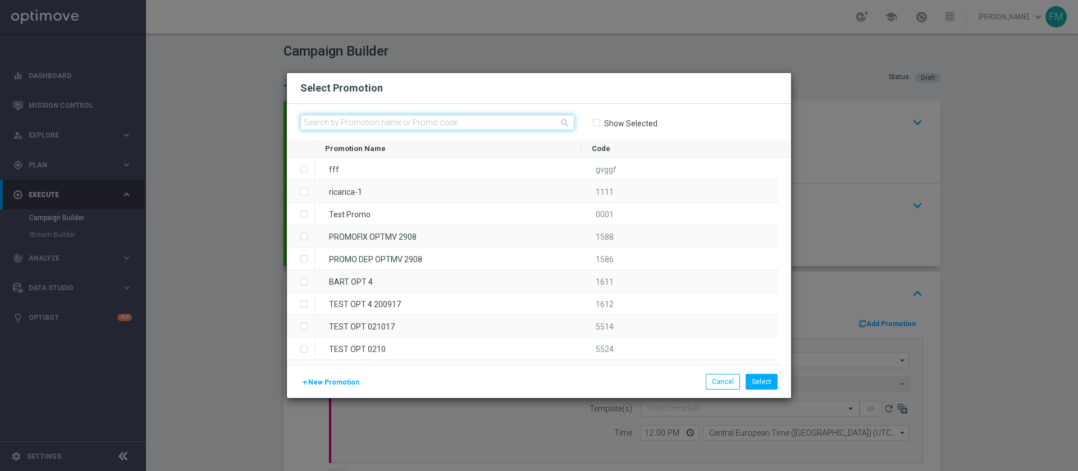
paste input "234315"
click at [485, 120] on input "text" at bounding box center [437, 123] width 274 height 16
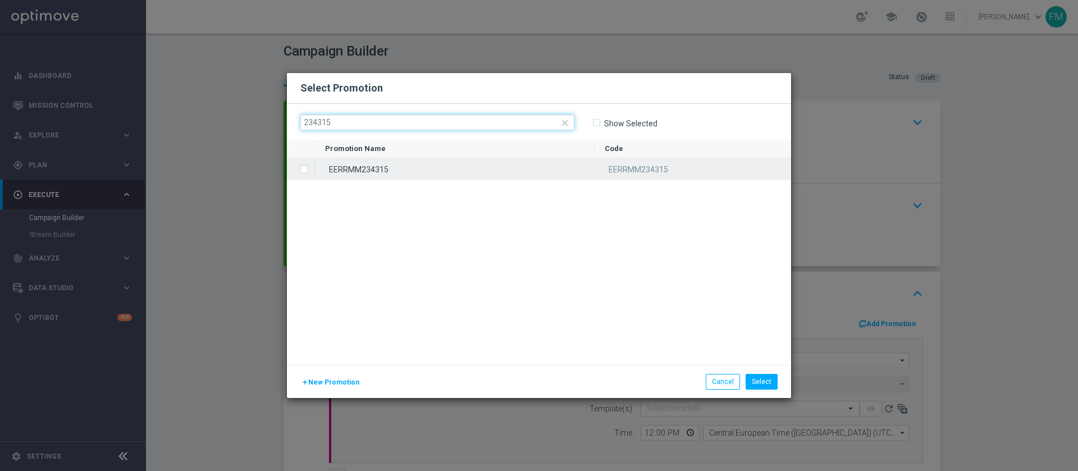
type input "234315"
click at [489, 163] on div "EERRMM234315" at bounding box center [455, 169] width 280 height 22
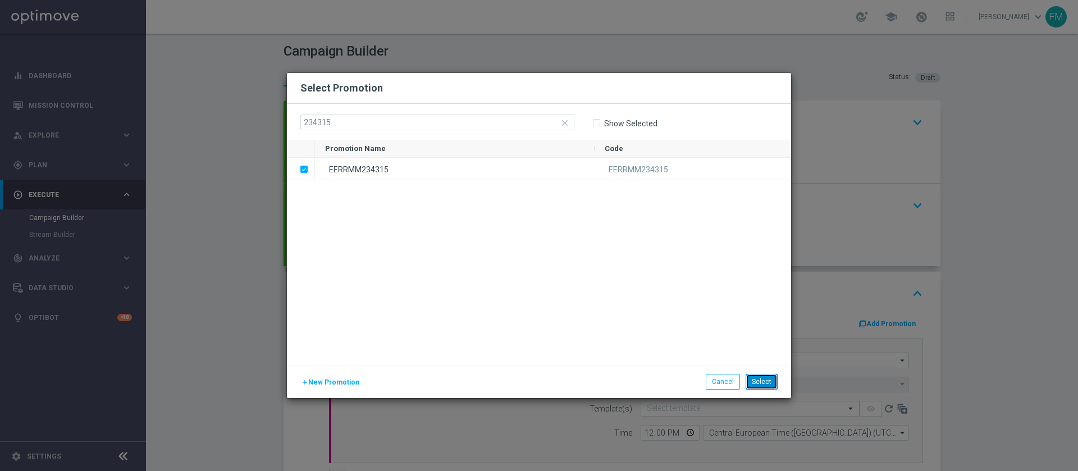
click at [762, 386] on button "Select" at bounding box center [762, 382] width 32 height 16
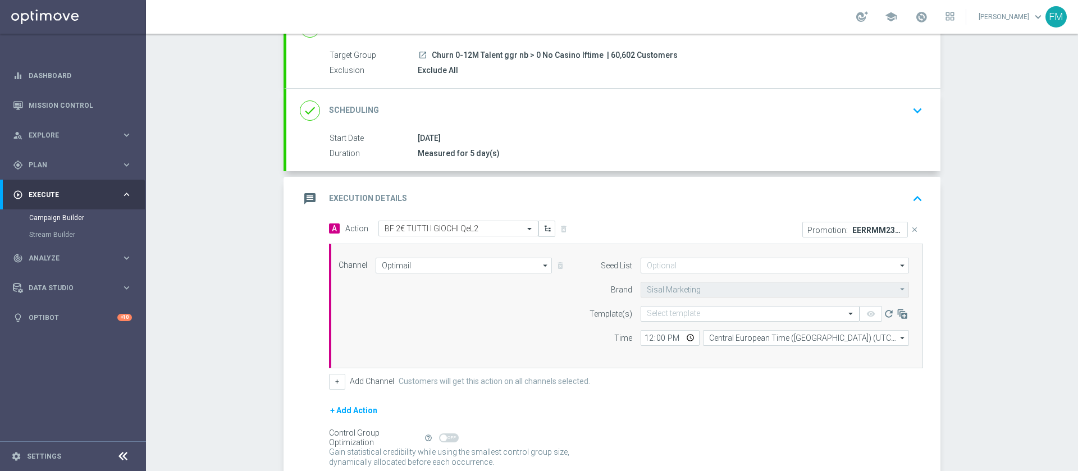
scroll to position [156, 0]
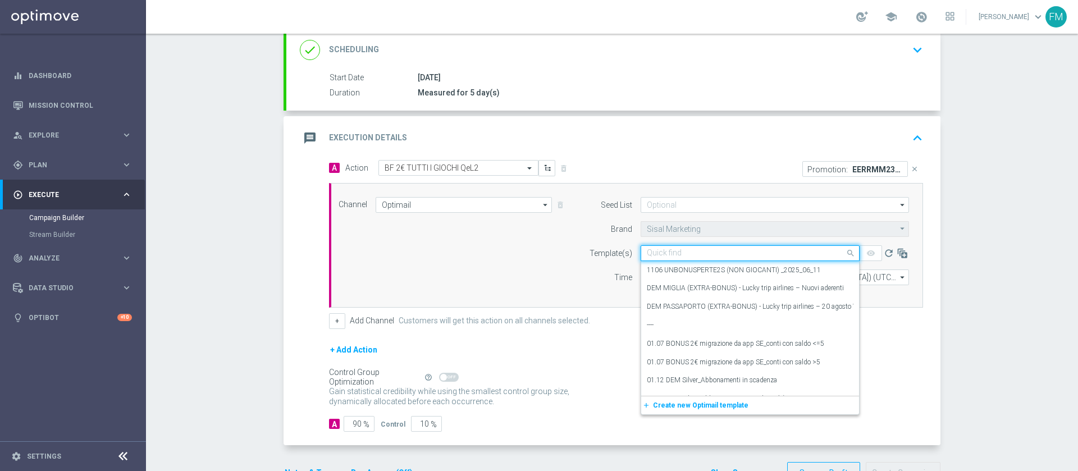
click at [705, 258] on div "Quick find" at bounding box center [750, 253] width 219 height 16
paste input "2BFGIOCHI1009 - [DATE]"
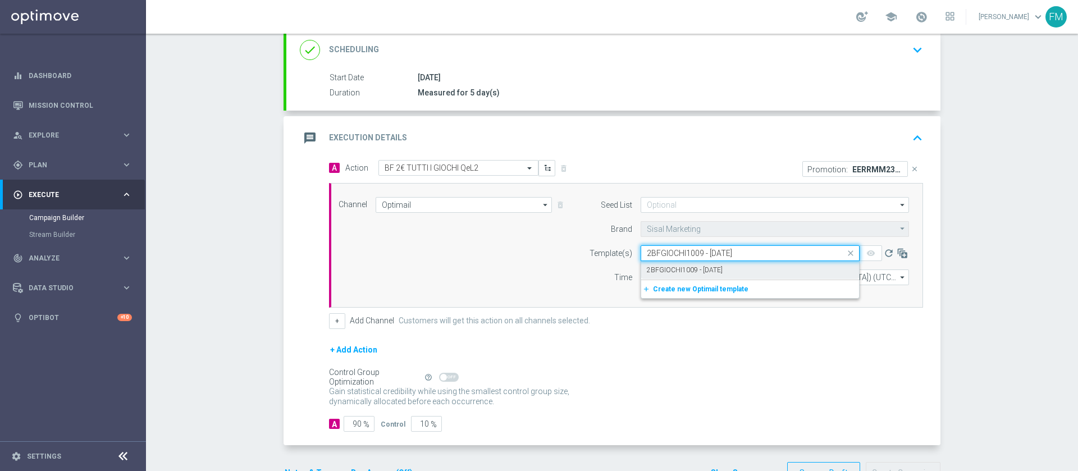
click at [709, 267] on label "2BFGIOCHI1009 - [DATE]" at bounding box center [685, 271] width 76 height 10
type input "2BFGIOCHI1009 - [DATE]"
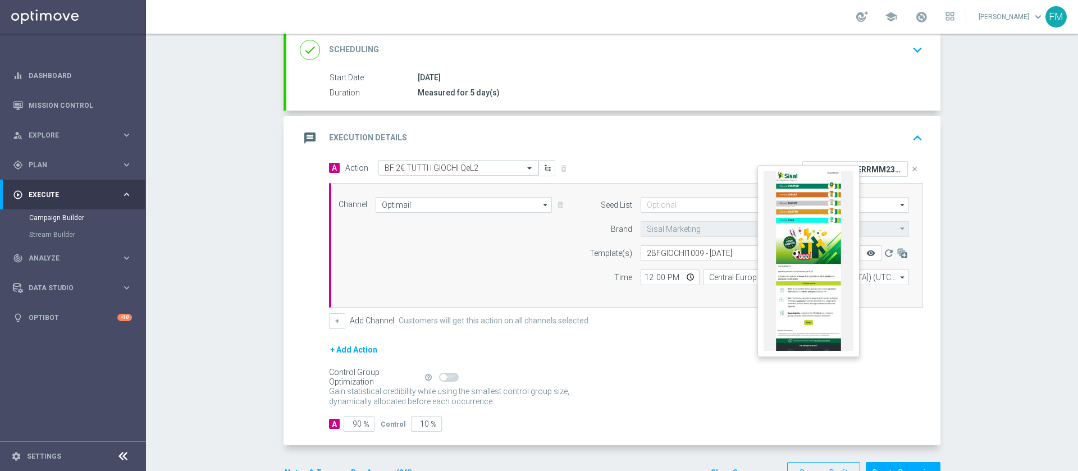
click at [867, 253] on icon "remove_red_eye" at bounding box center [871, 253] width 9 height 9
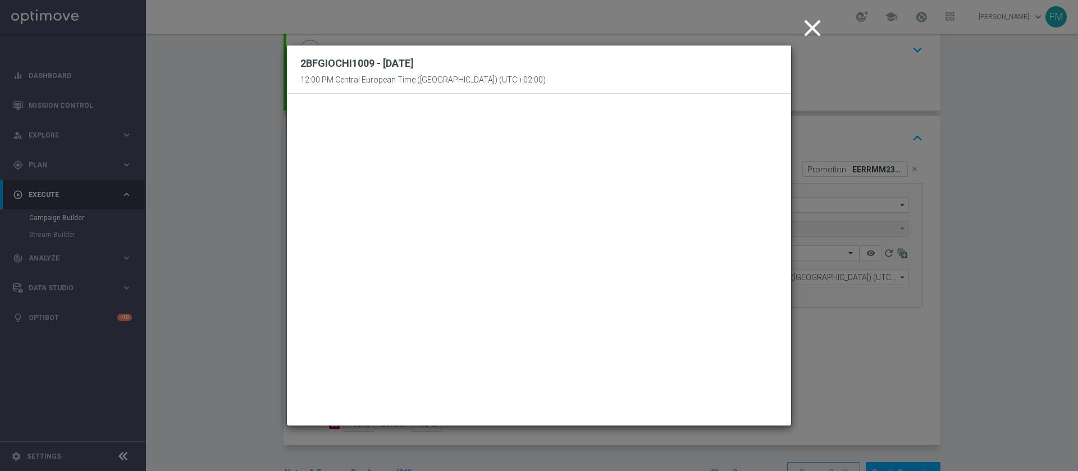
click at [805, 22] on icon "close" at bounding box center [813, 28] width 28 height 28
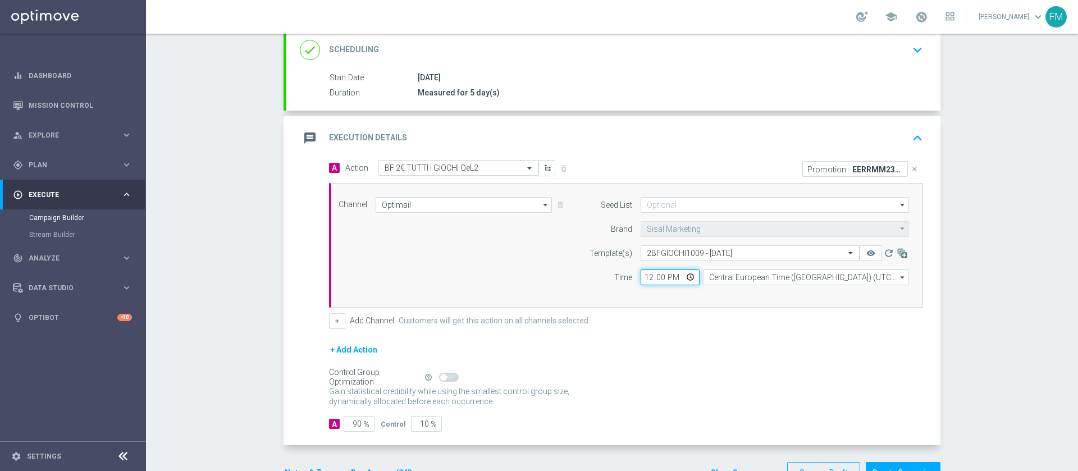
click at [646, 275] on input "12:00" at bounding box center [670, 278] width 59 height 16
type input "20:30"
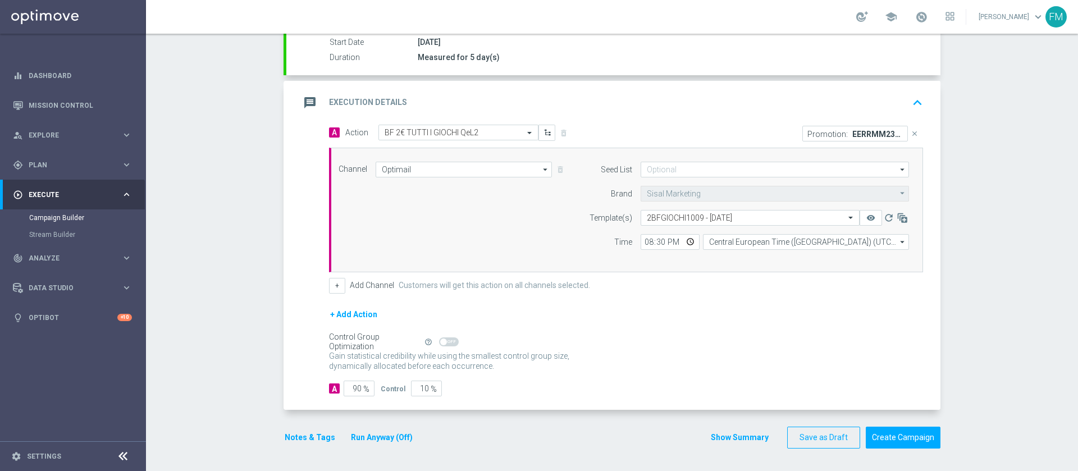
click at [300, 439] on button "Notes & Tags" at bounding box center [310, 438] width 53 height 14
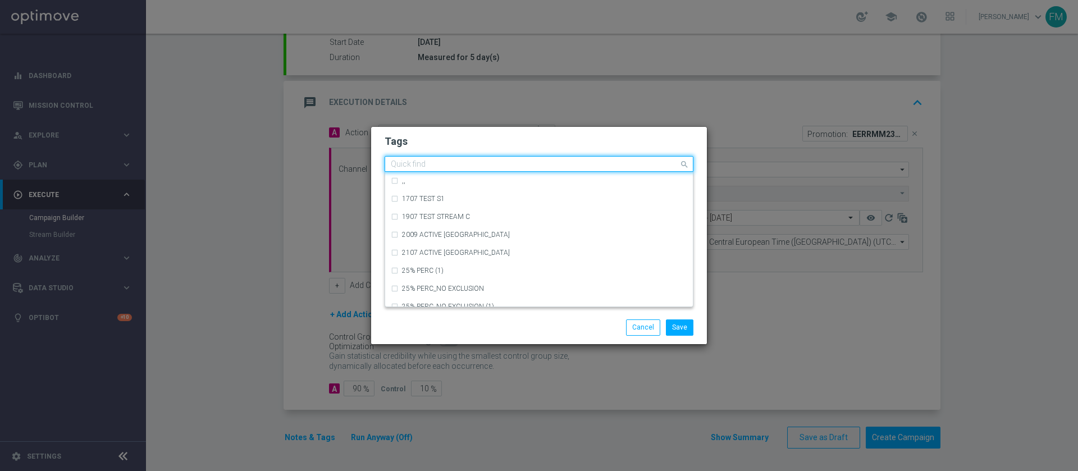
click at [459, 166] on input "text" at bounding box center [535, 165] width 288 height 10
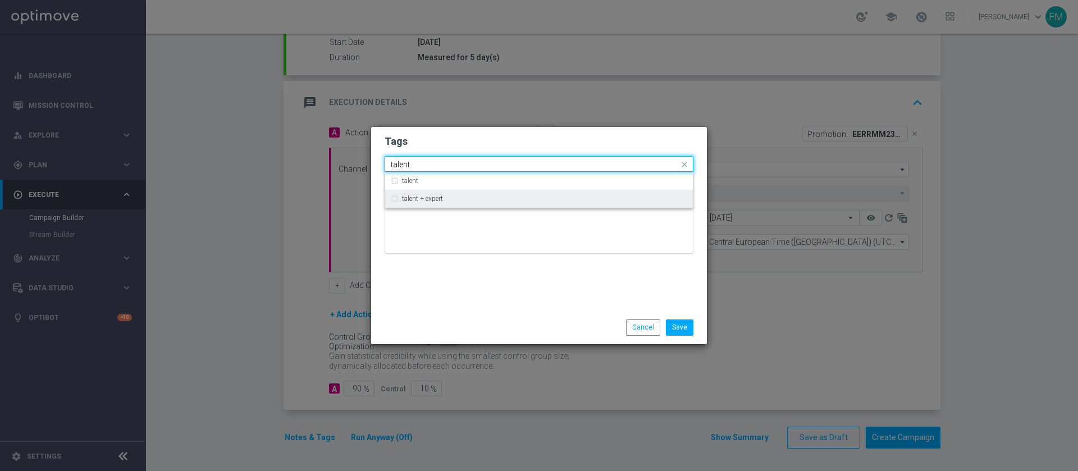
click at [456, 204] on div "talent + expert" at bounding box center [539, 199] width 297 height 18
type input "talent"
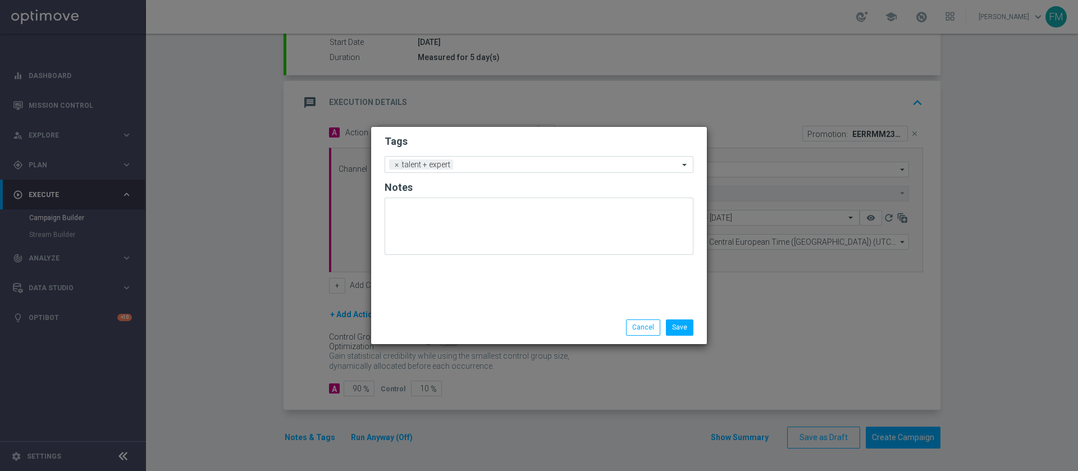
click at [495, 138] on h2 "Tags" at bounding box center [539, 141] width 309 height 13
click at [487, 167] on input "text" at bounding box center [568, 166] width 221 height 10
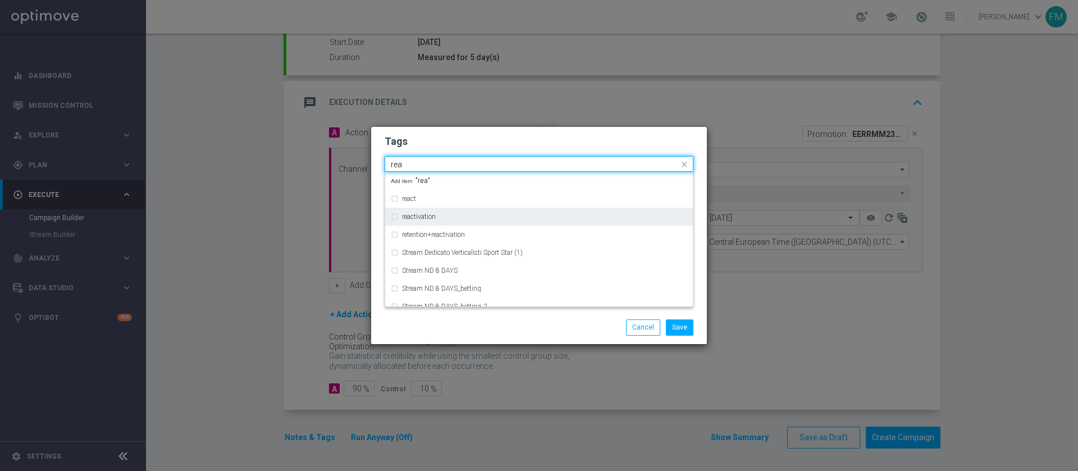
click at [484, 213] on div "reactivation" at bounding box center [544, 216] width 285 height 7
type input "rea"
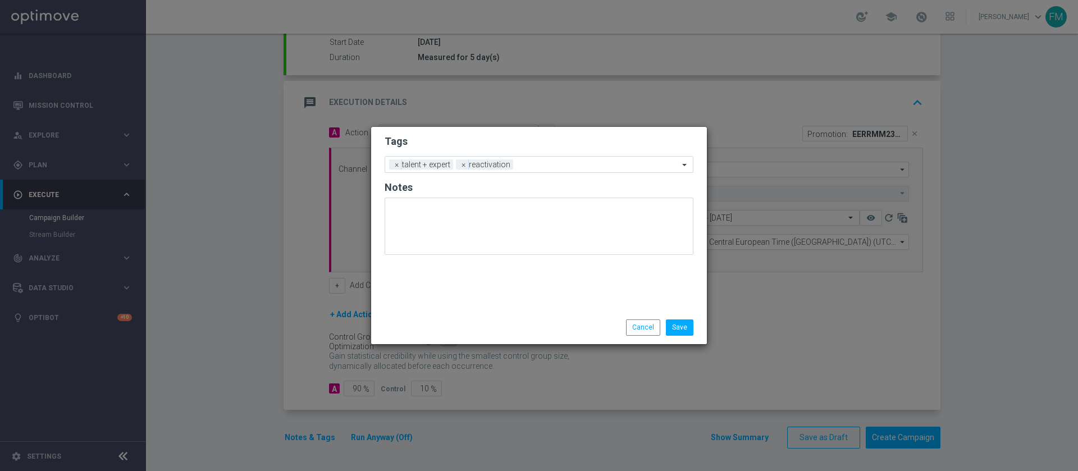
click at [533, 132] on form "Tags Add a new tag × talent + expert × reactivation Notes" at bounding box center [539, 197] width 309 height 131
click at [526, 165] on input "text" at bounding box center [598, 166] width 161 height 10
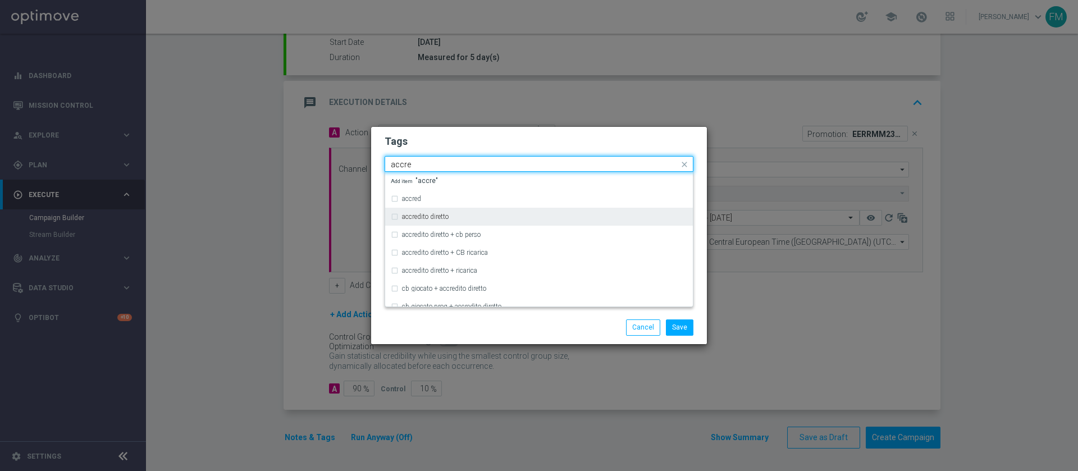
click at [504, 220] on div "accredito diretto" at bounding box center [539, 217] width 297 height 18
type input "accre"
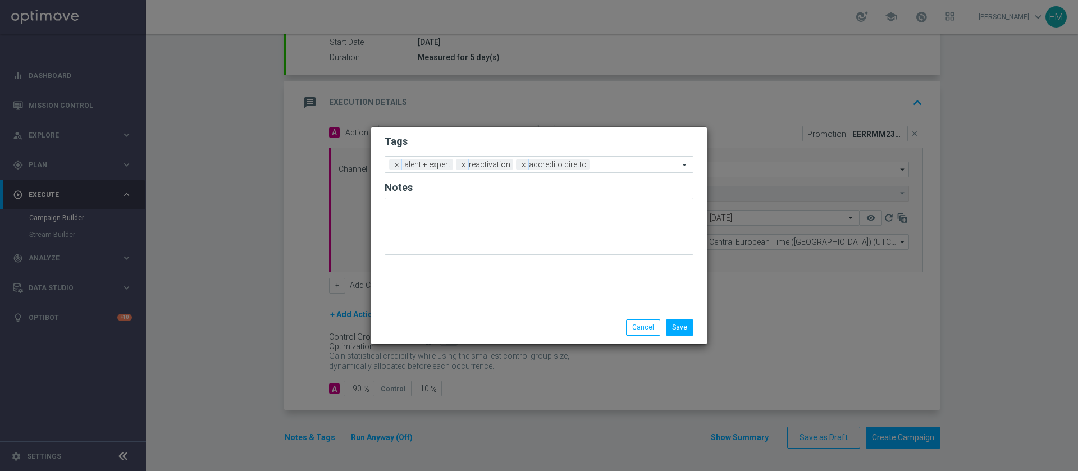
click at [580, 148] on h2 "Tags" at bounding box center [539, 141] width 309 height 13
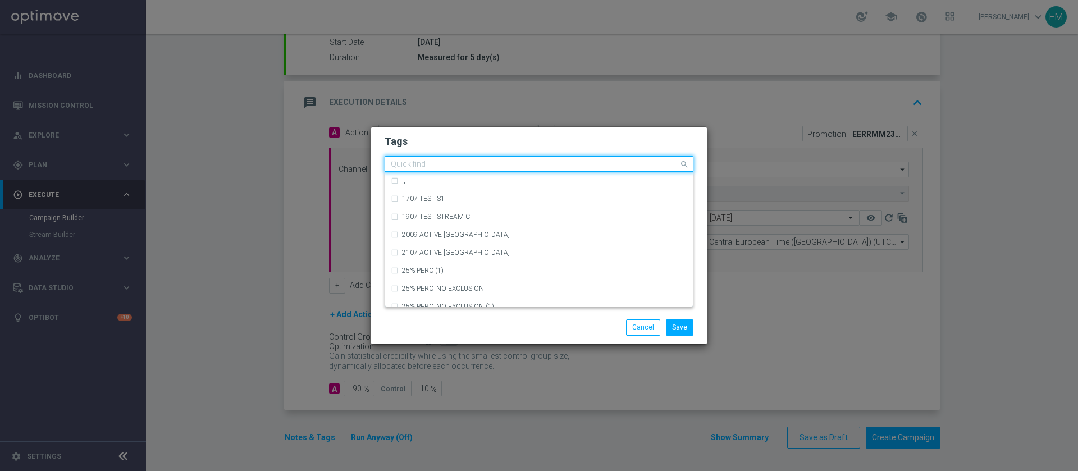
click at [599, 163] on input "text" at bounding box center [535, 165] width 288 height 10
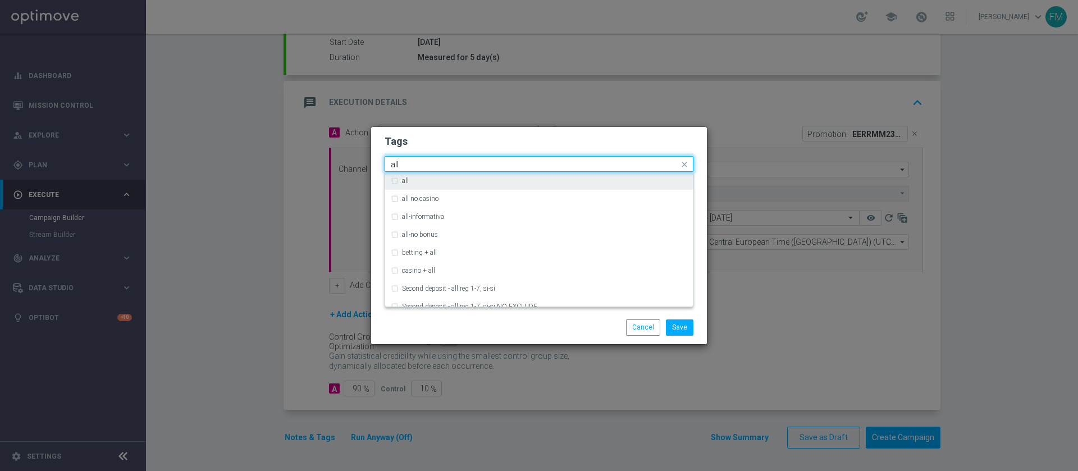
click at [595, 181] on div "all" at bounding box center [544, 180] width 285 height 7
type input "all"
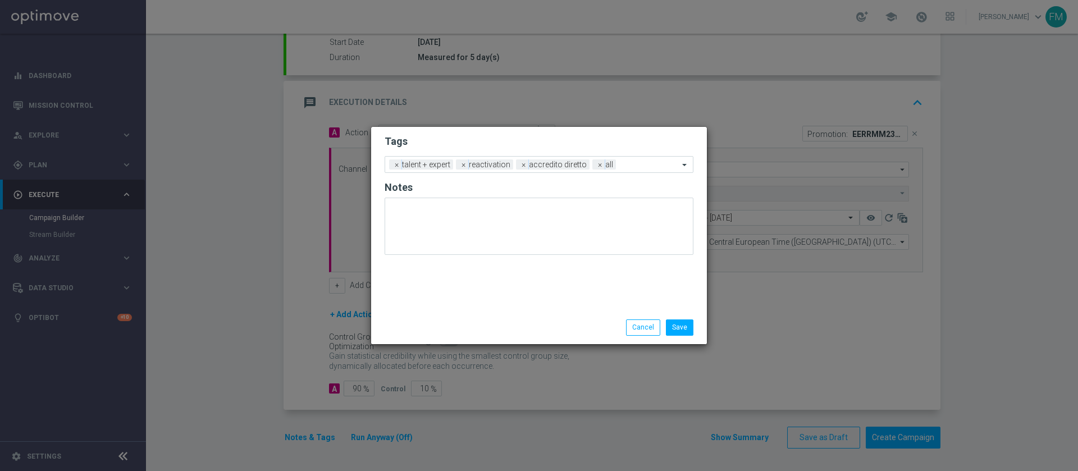
click at [635, 143] on h2 "Tags" at bounding box center [539, 141] width 309 height 13
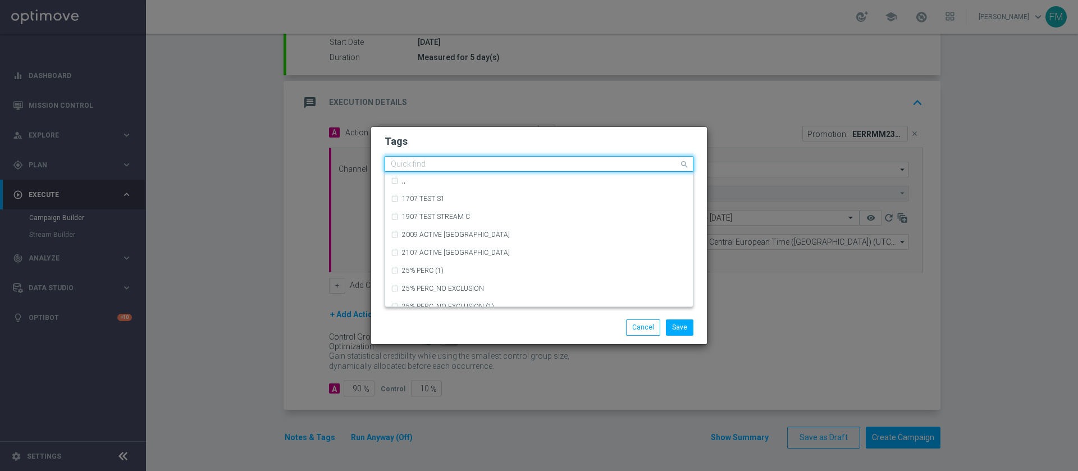
click at [635, 170] on div at bounding box center [534, 165] width 290 height 11
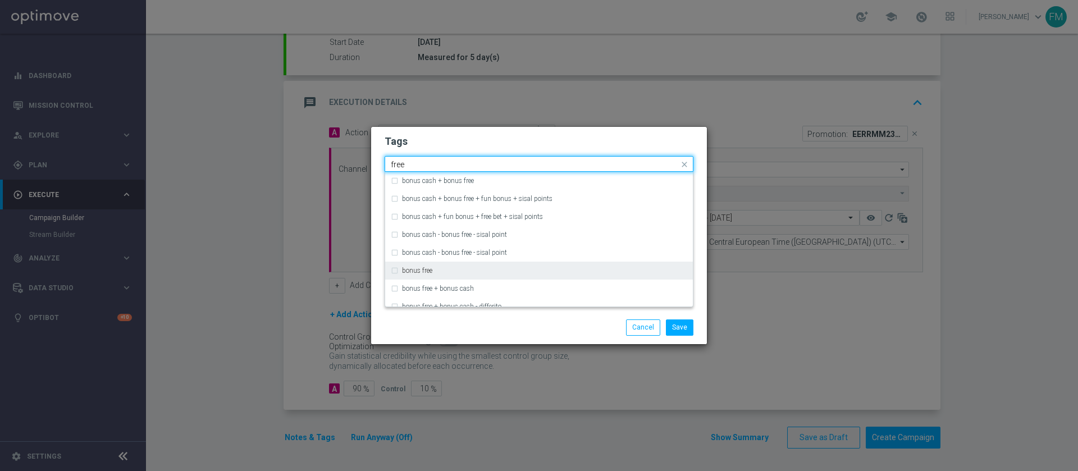
click at [532, 265] on div "bonus free" at bounding box center [539, 271] width 297 height 18
type input "free"
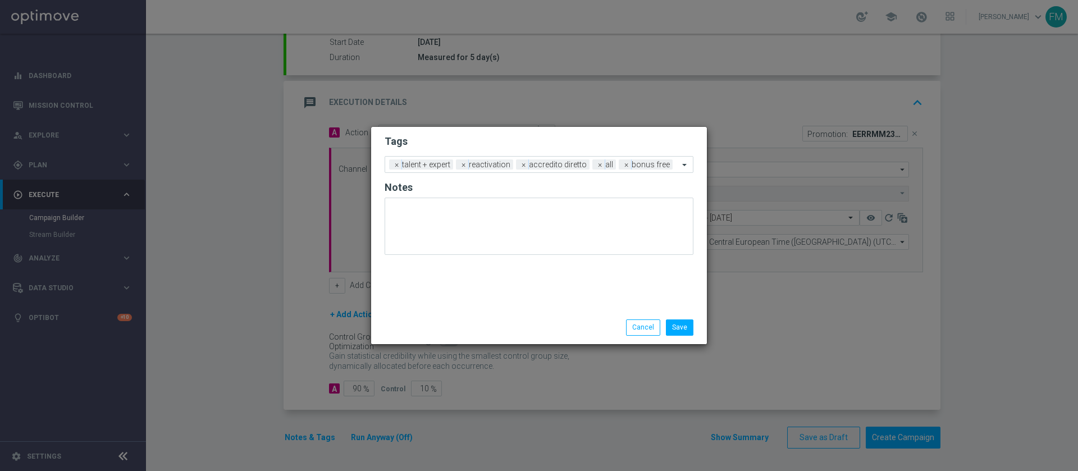
click at [612, 146] on h2 "Tags" at bounding box center [539, 141] width 309 height 13
click at [679, 321] on button "Save" at bounding box center [680, 328] width 28 height 16
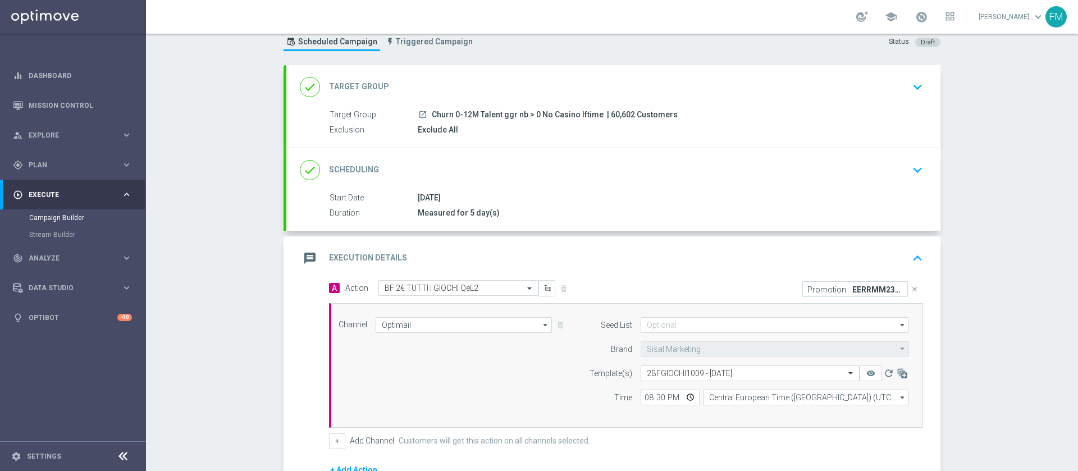
scroll to position [23, 0]
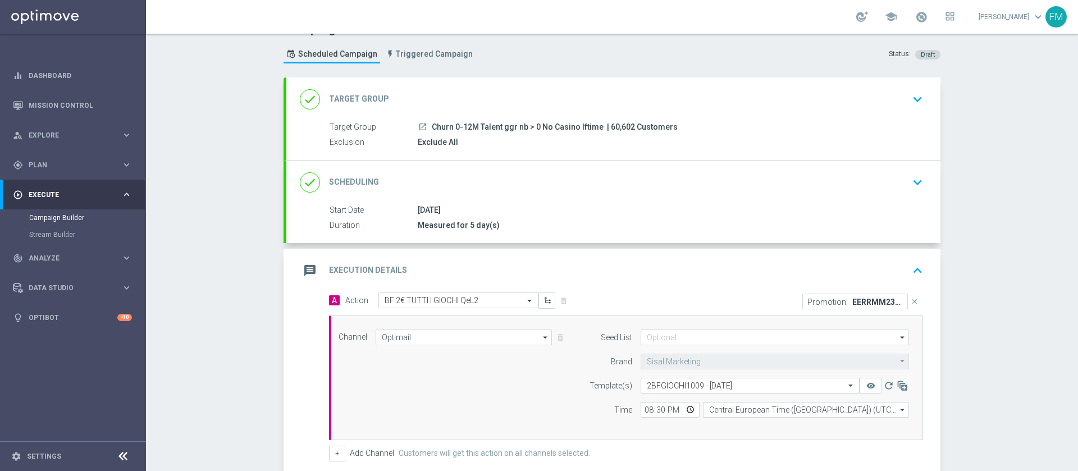
click at [871, 190] on div "done Scheduling keyboard_arrow_down" at bounding box center [613, 182] width 627 height 21
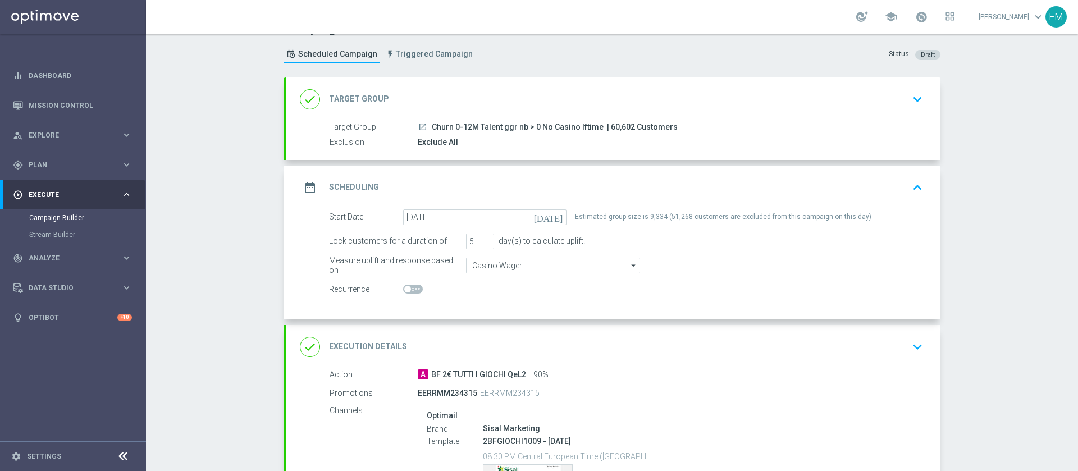
click at [889, 112] on div "done Target Group keyboard_arrow_down" at bounding box center [613, 100] width 654 height 44
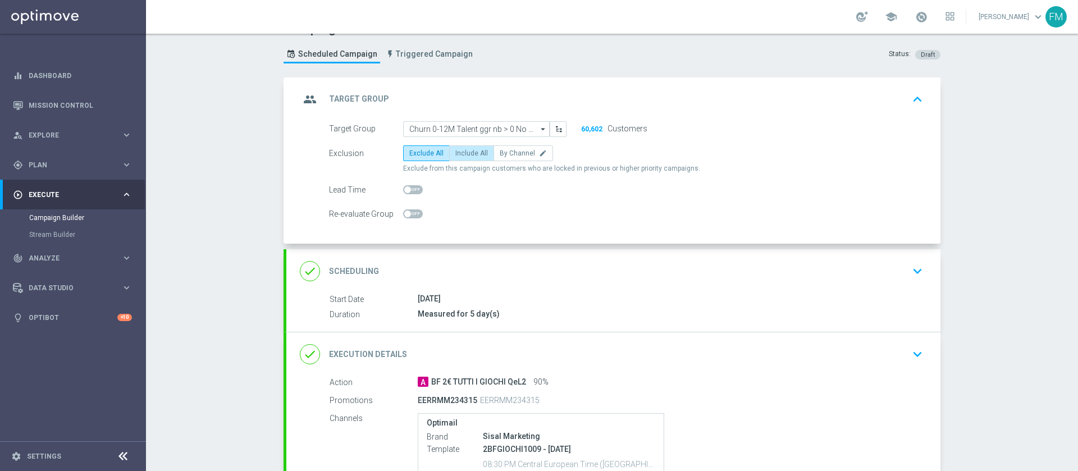
click at [471, 151] on span "Include All" at bounding box center [471, 153] width 33 height 8
click at [463, 152] on input "Include All" at bounding box center [458, 155] width 7 height 7
radio input "true"
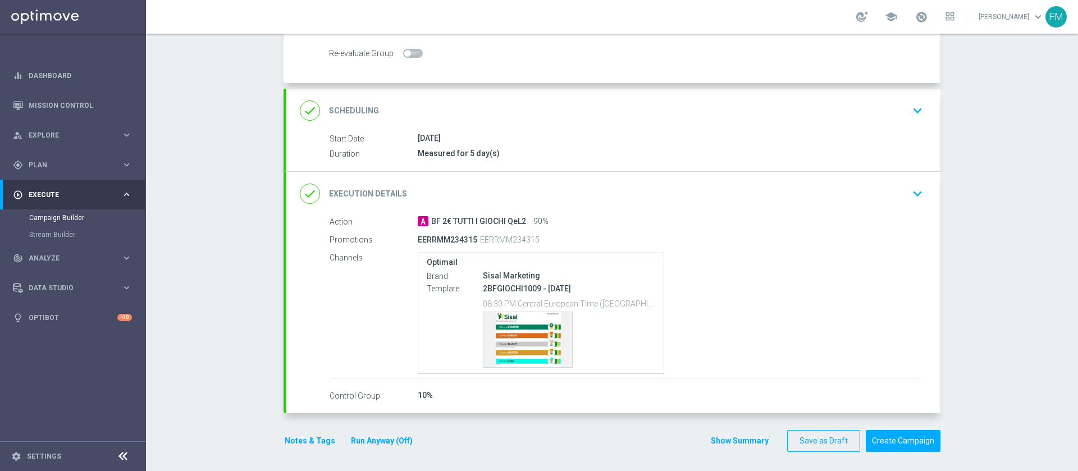
scroll to position [187, 0]
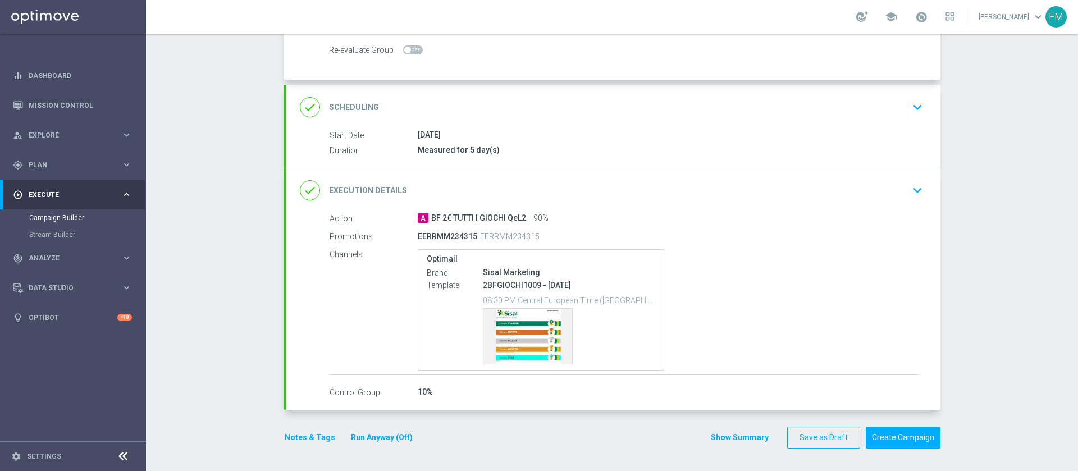
click at [899, 118] on div "done Scheduling keyboard_arrow_down" at bounding box center [613, 107] width 654 height 44
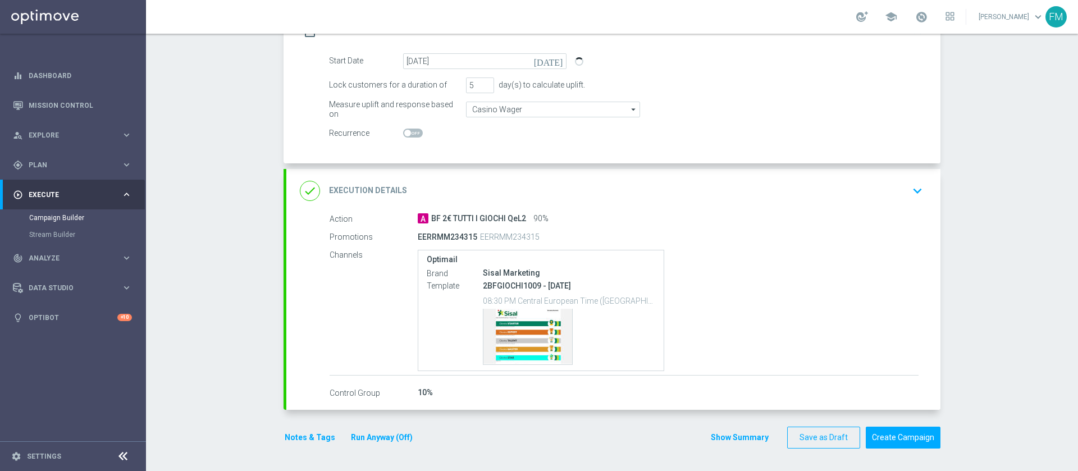
scroll to position [175, 0]
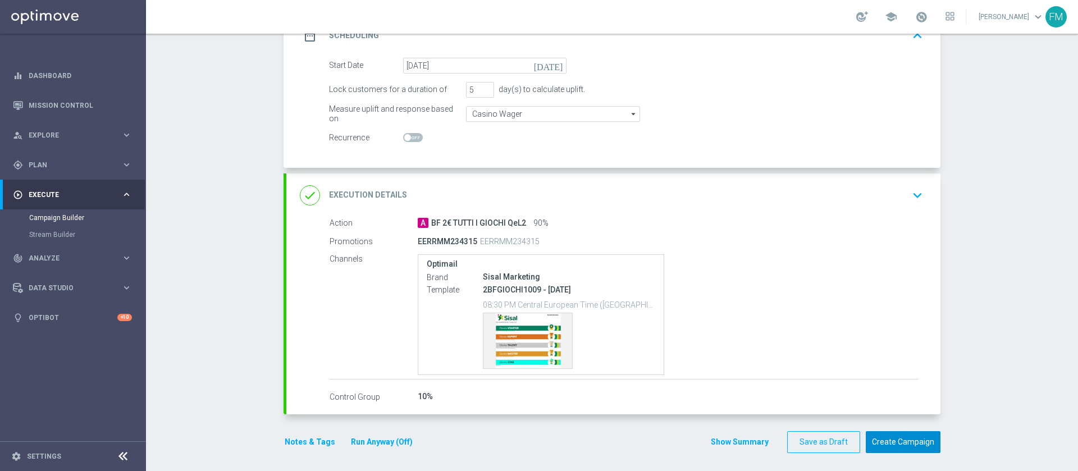
click at [909, 442] on button "Create Campaign" at bounding box center [903, 442] width 75 height 22
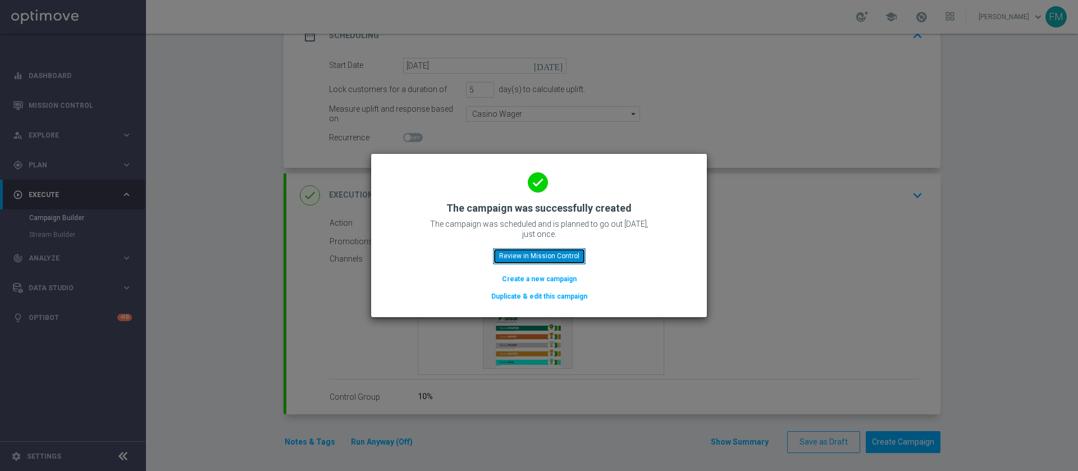
click at [525, 254] on button "Review in Mission Control" at bounding box center [539, 256] width 93 height 16
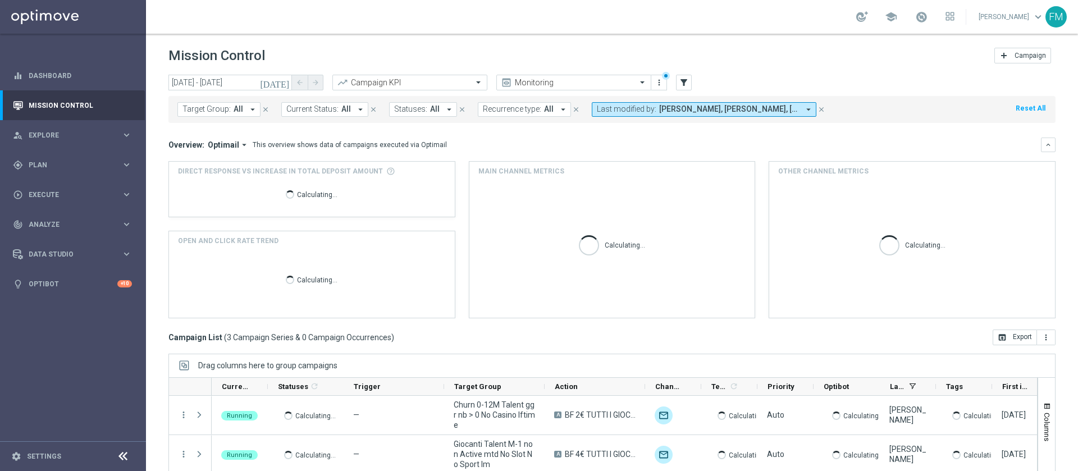
scroll to position [90, 0]
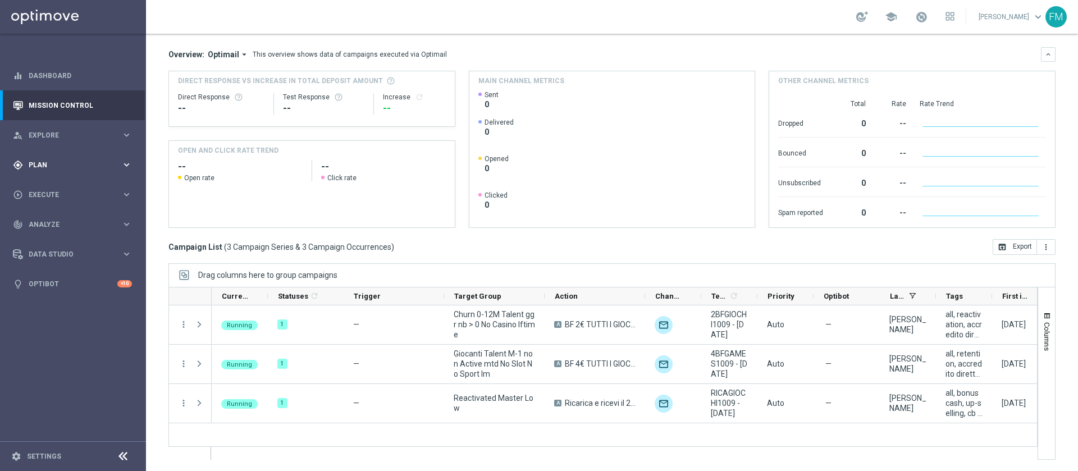
click at [89, 172] on div "gps_fixed Plan keyboard_arrow_right" at bounding box center [72, 165] width 145 height 30
click at [48, 220] on span "Templates" at bounding box center [70, 221] width 80 height 7
click at [49, 240] on link "Optimail" at bounding box center [76, 238] width 82 height 9
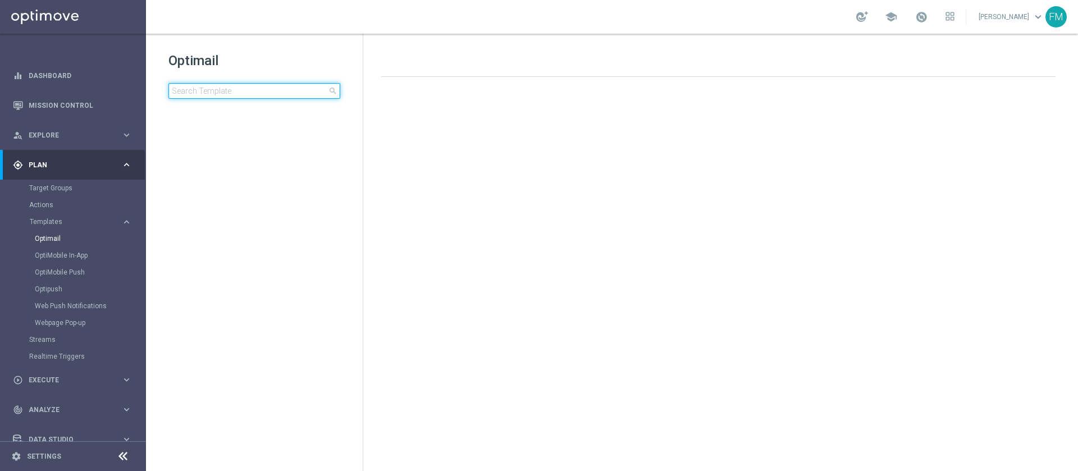
click at [230, 85] on input at bounding box center [254, 91] width 172 height 16
type input "DEPOSPORT1009- 2025-09-10"
